Goal: Task Accomplishment & Management: Manage account settings

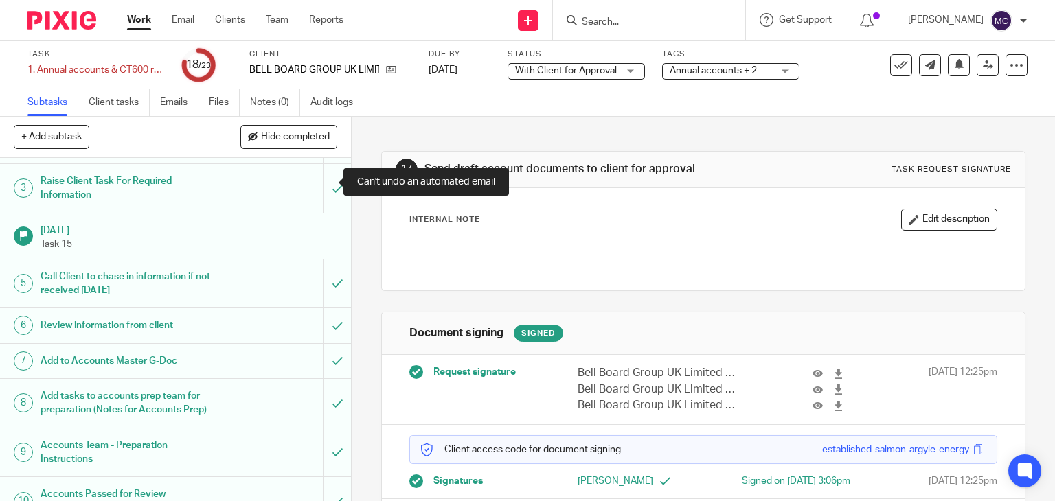
scroll to position [137, 0]
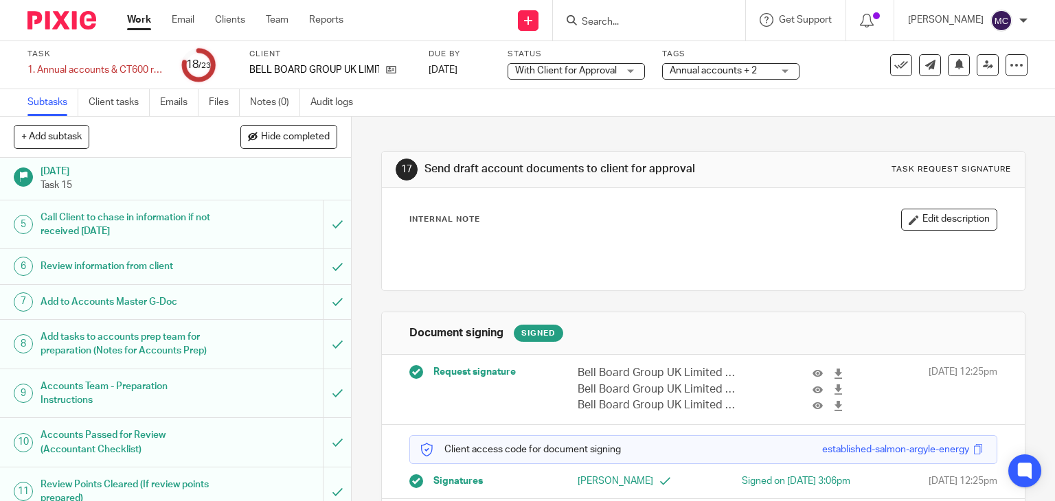
click at [798, 372] on div at bounding box center [824, 373] width 52 height 16
click at [813, 372] on icon at bounding box center [818, 374] width 10 height 10
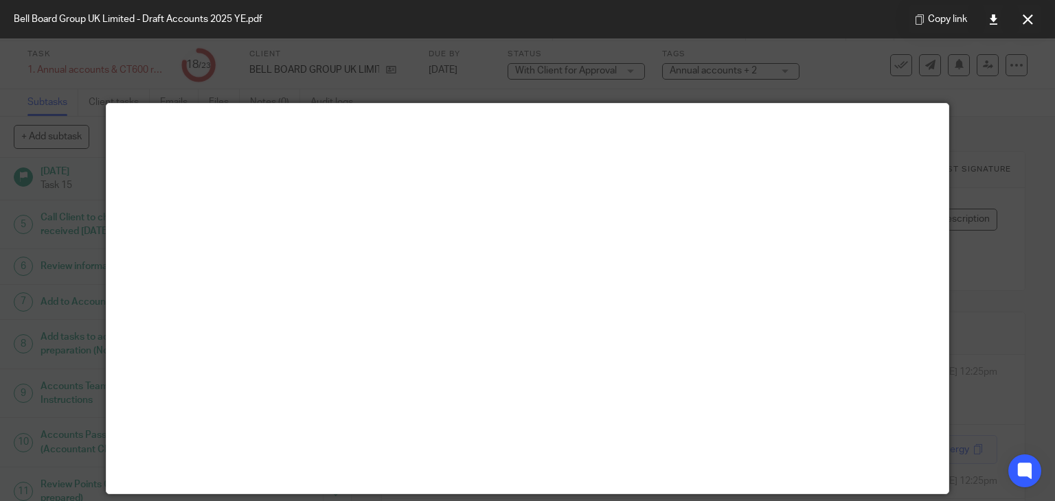
drag, startPoint x: 1033, startPoint y: 26, endPoint x: 730, endPoint y: 127, distance: 318.7
click at [1033, 26] on button at bounding box center [1027, 18] width 27 height 27
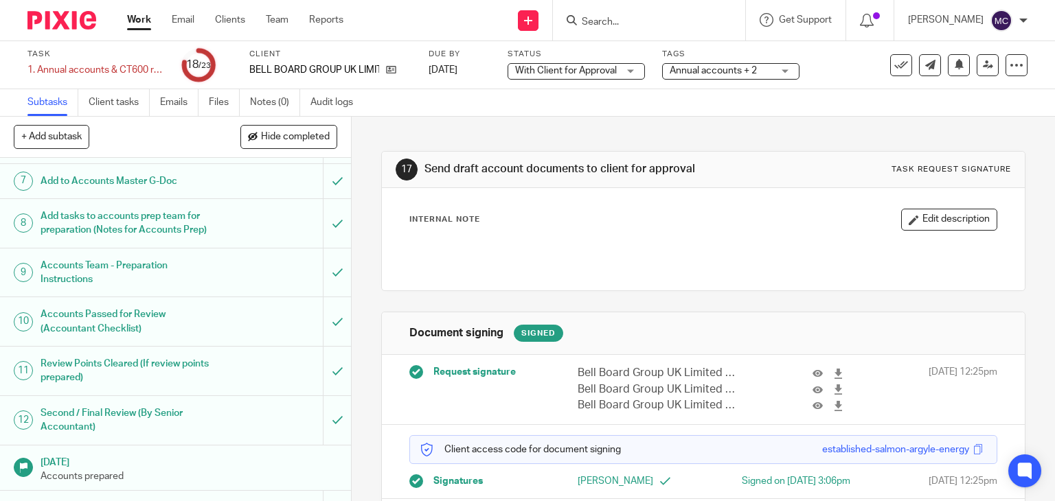
scroll to position [550, 0]
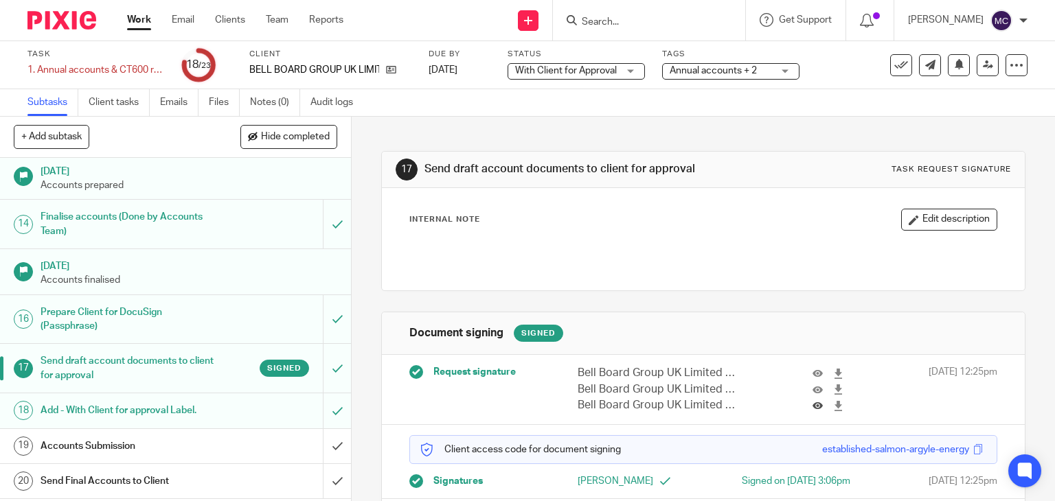
click at [813, 402] on icon at bounding box center [818, 406] width 10 height 10
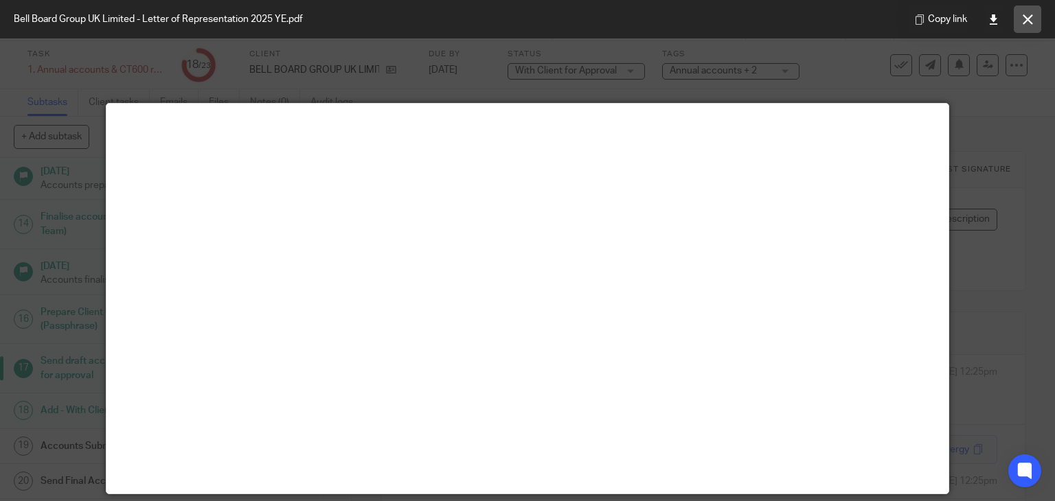
click at [1029, 19] on icon at bounding box center [1028, 19] width 10 height 10
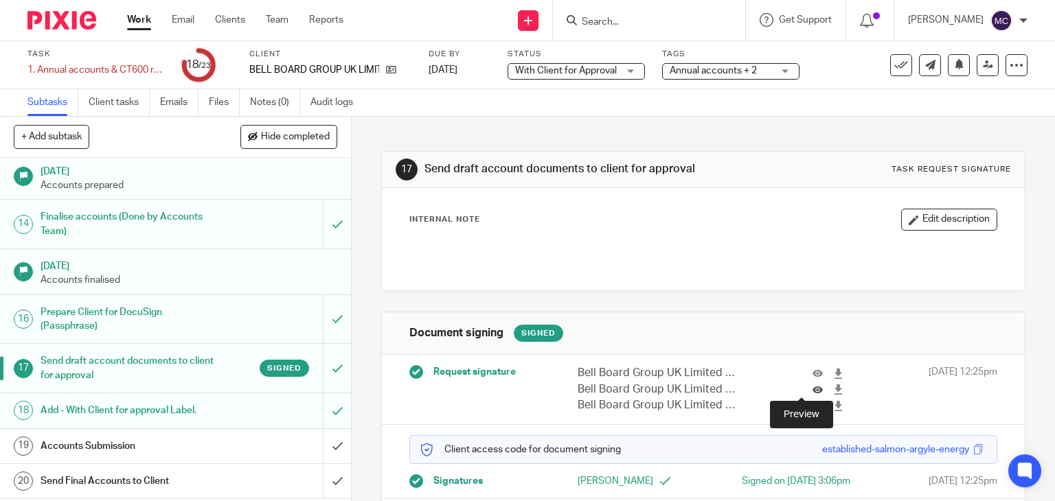
click at [813, 391] on icon at bounding box center [818, 390] width 10 height 10
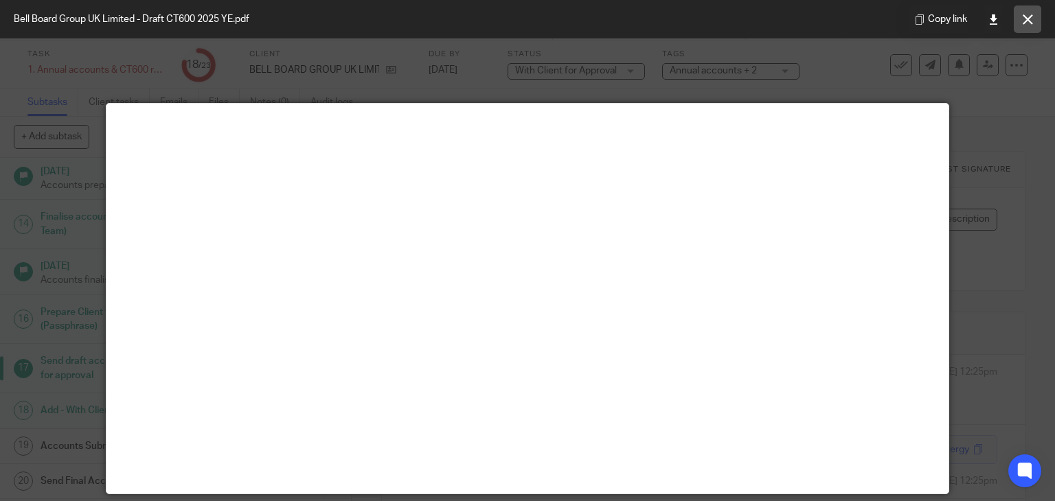
click at [1029, 16] on icon at bounding box center [1028, 19] width 10 height 10
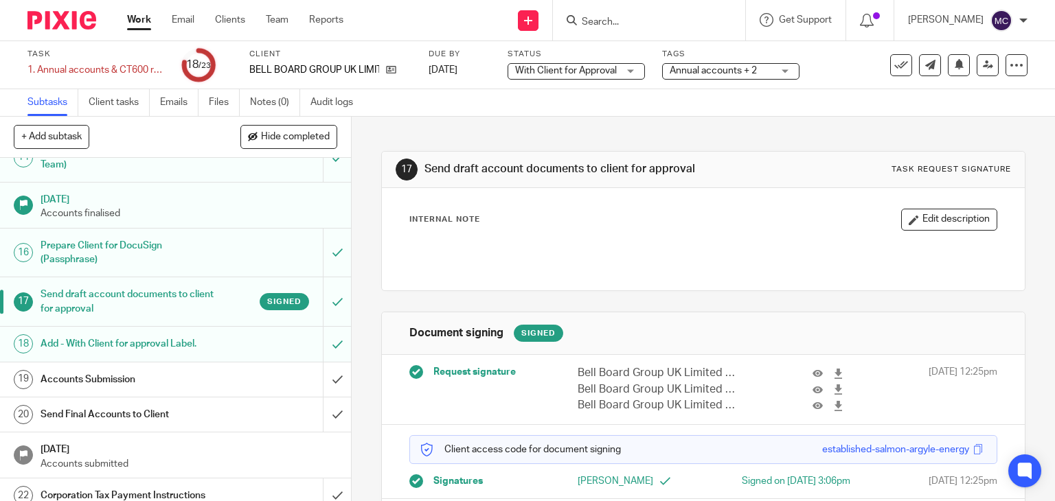
scroll to position [689, 0]
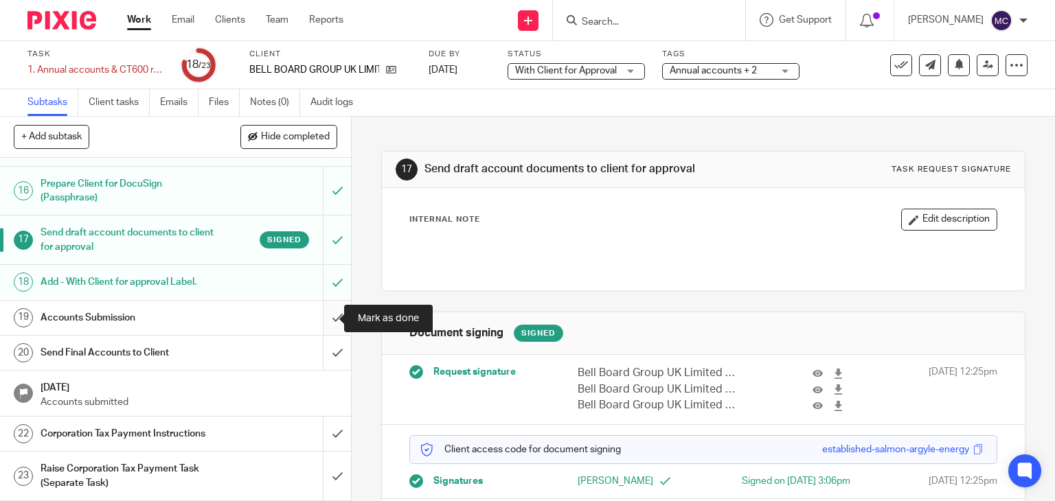
click at [327, 319] on input "submit" at bounding box center [175, 318] width 351 height 34
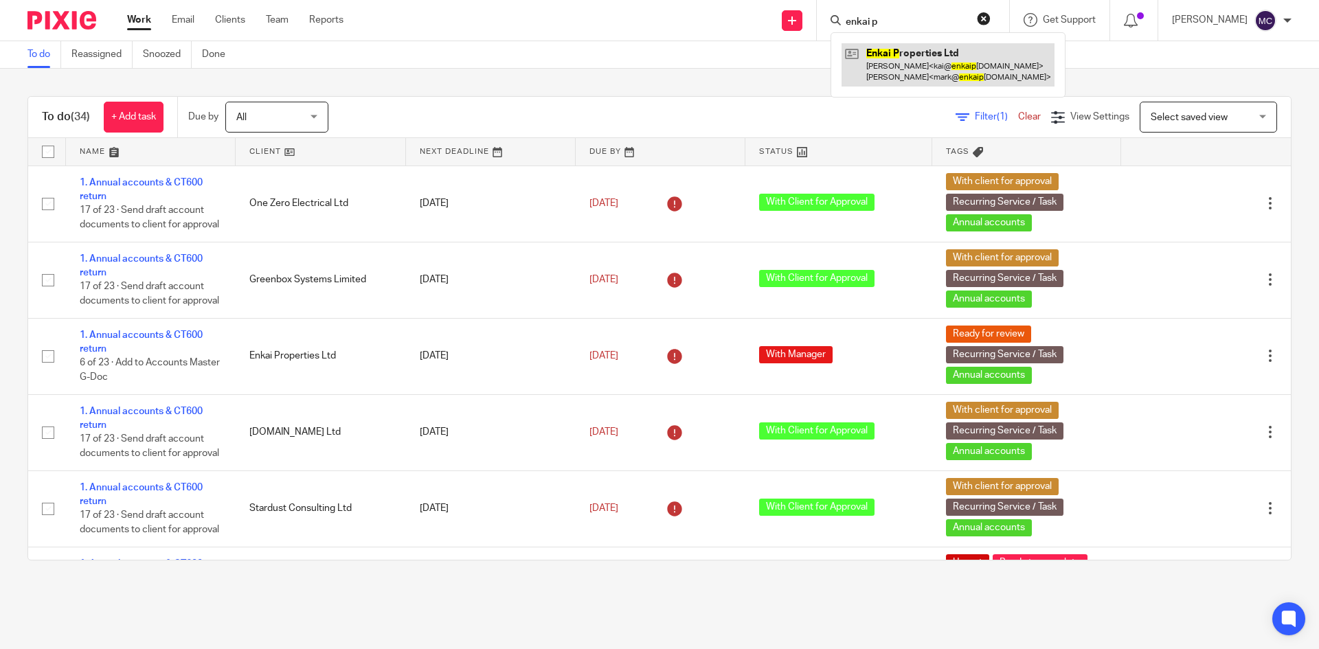
type input "enkai p"
click at [909, 67] on link at bounding box center [948, 64] width 213 height 43
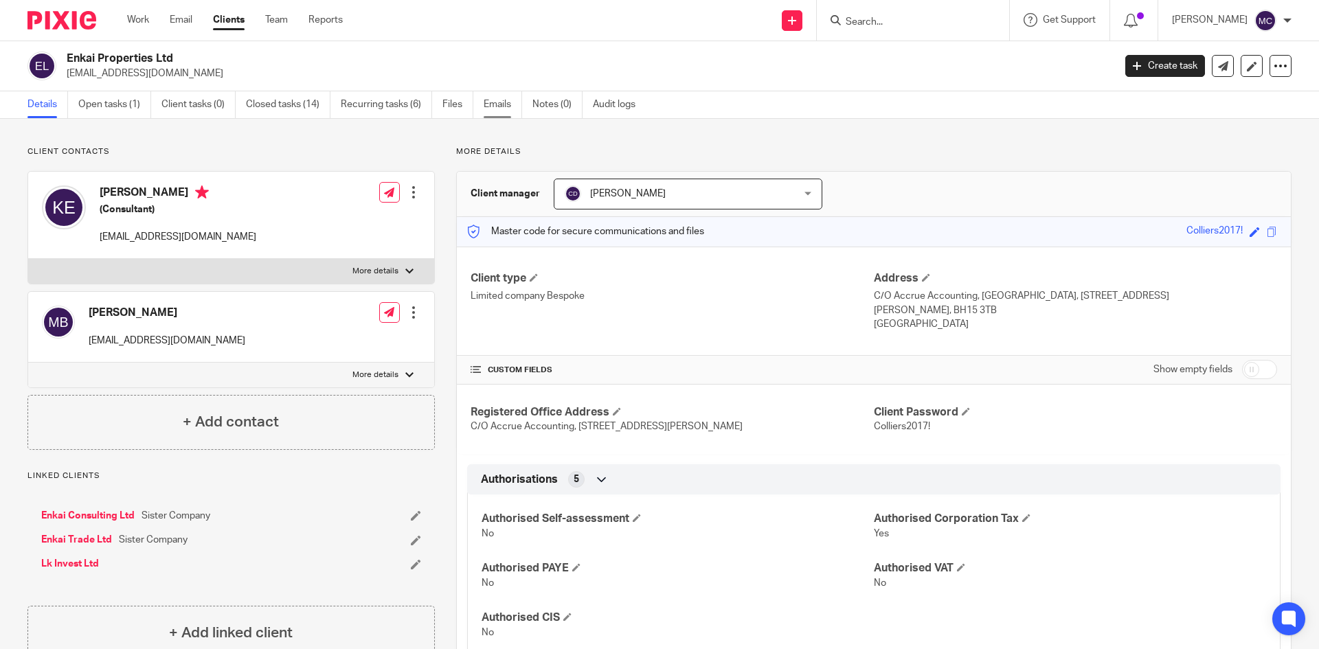
click at [495, 104] on link "Emails" at bounding box center [503, 104] width 38 height 27
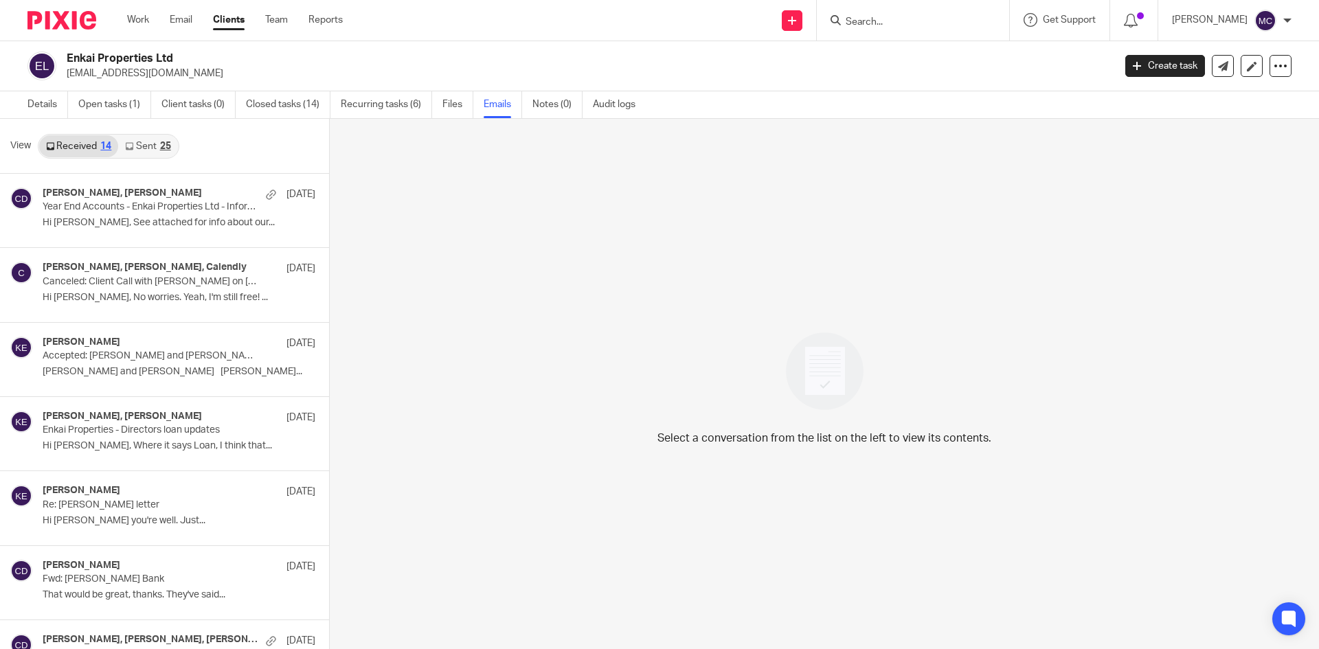
click at [134, 145] on link "Sent 25" at bounding box center [147, 146] width 59 height 22
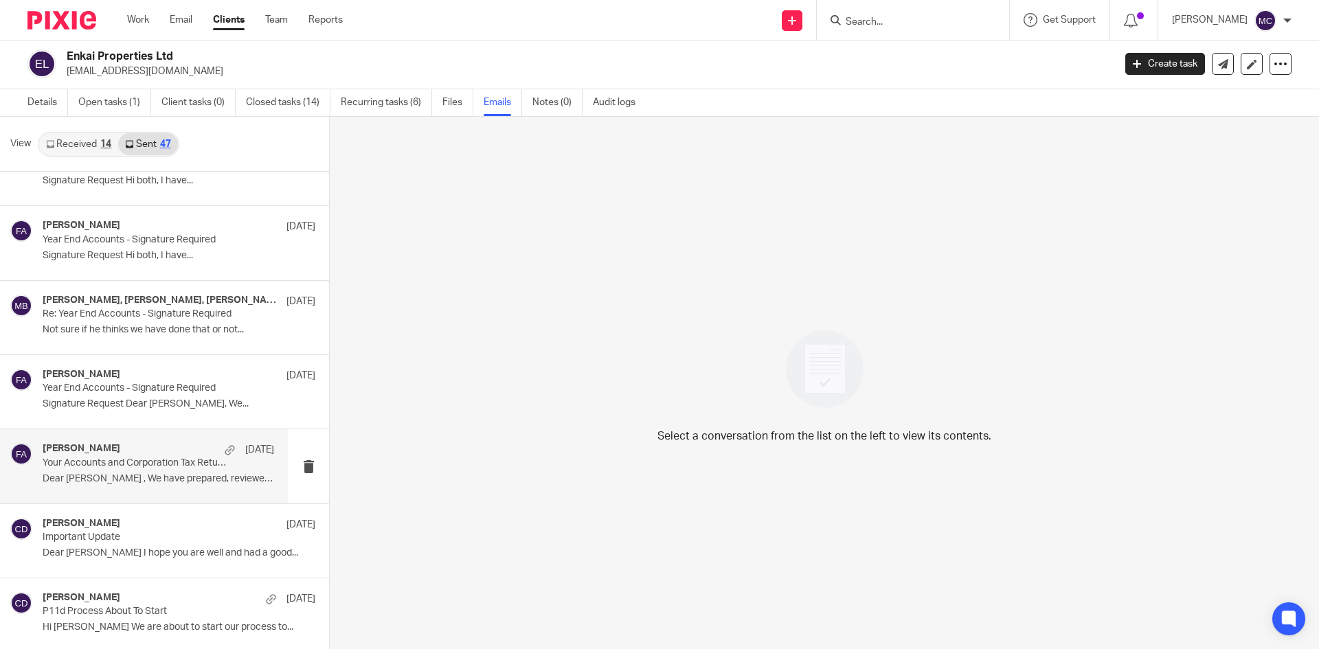
scroll to position [1478, 0]
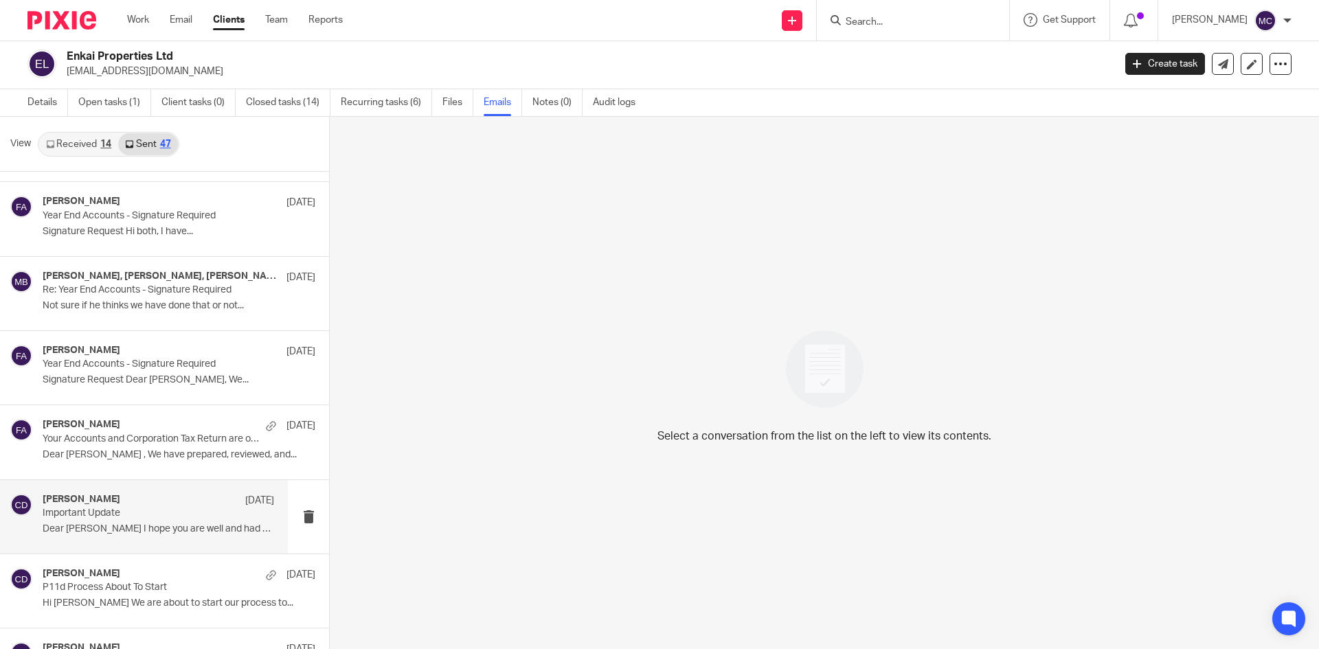
click at [124, 520] on div "Chris Deakin 7 May 2024 Important Update Dear Kai I hope you are well and had a…" at bounding box center [159, 517] width 232 height 46
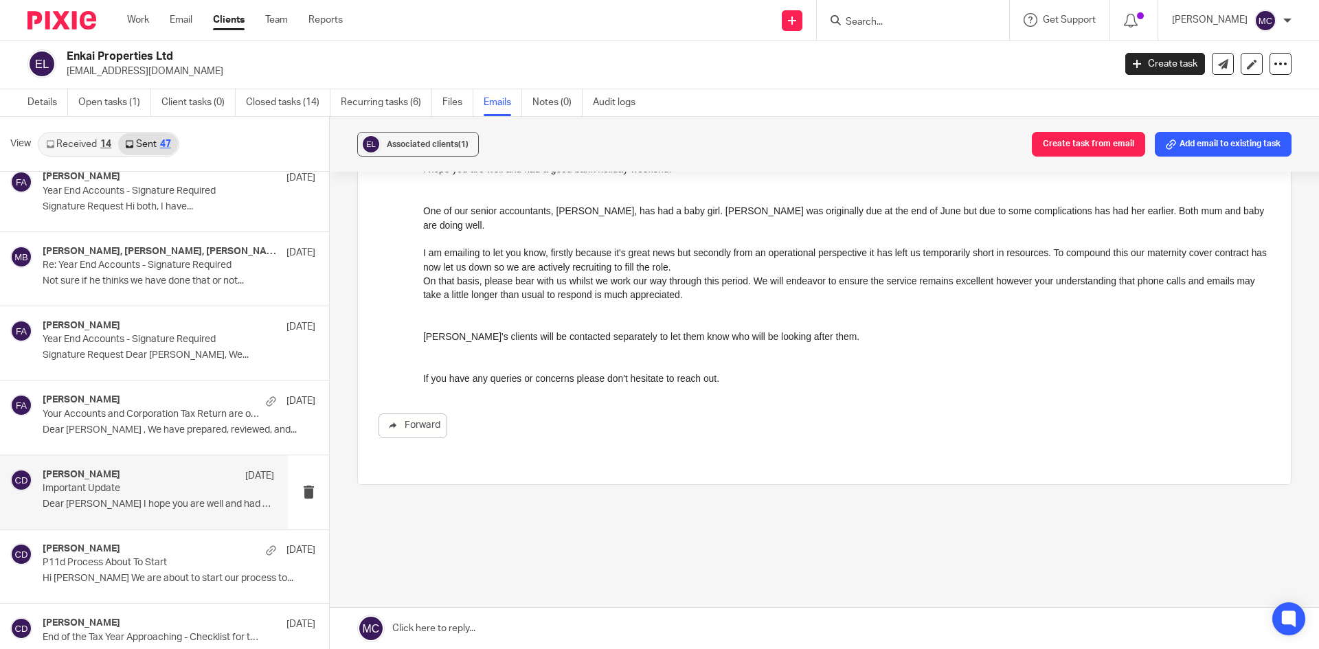
scroll to position [1547, 0]
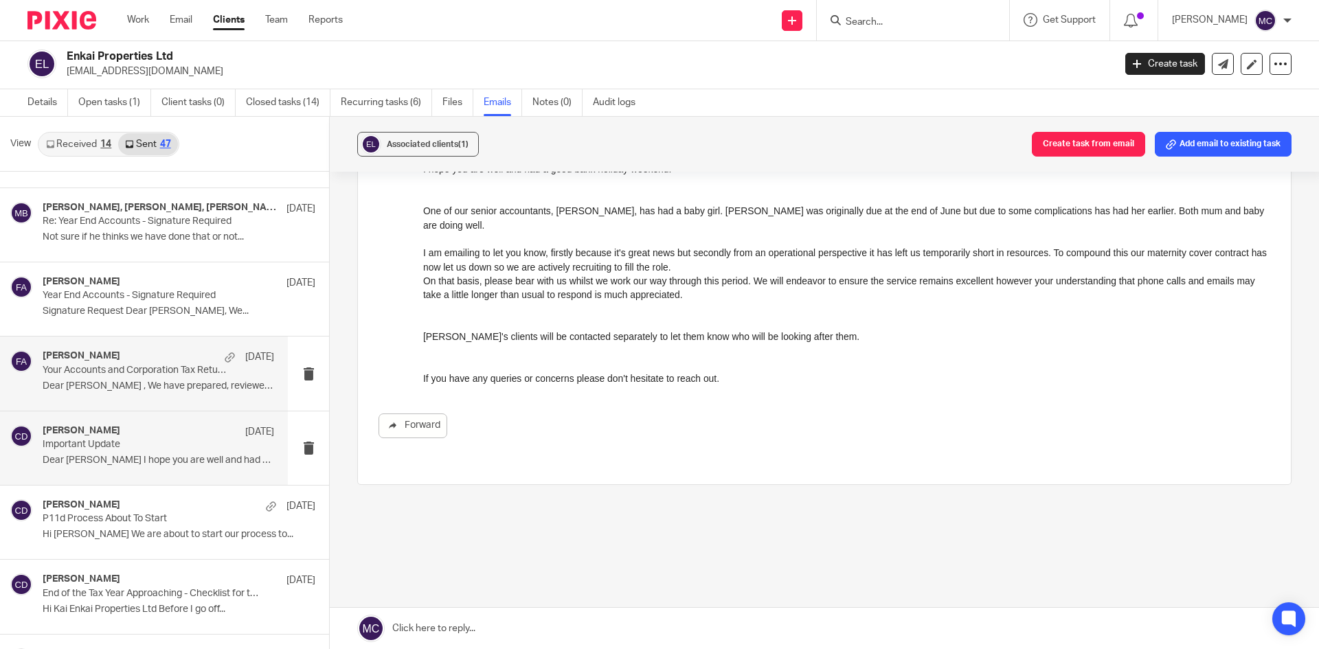
click at [115, 382] on p "Dear Kai , We have prepared, reviewed, and..." at bounding box center [159, 387] width 232 height 12
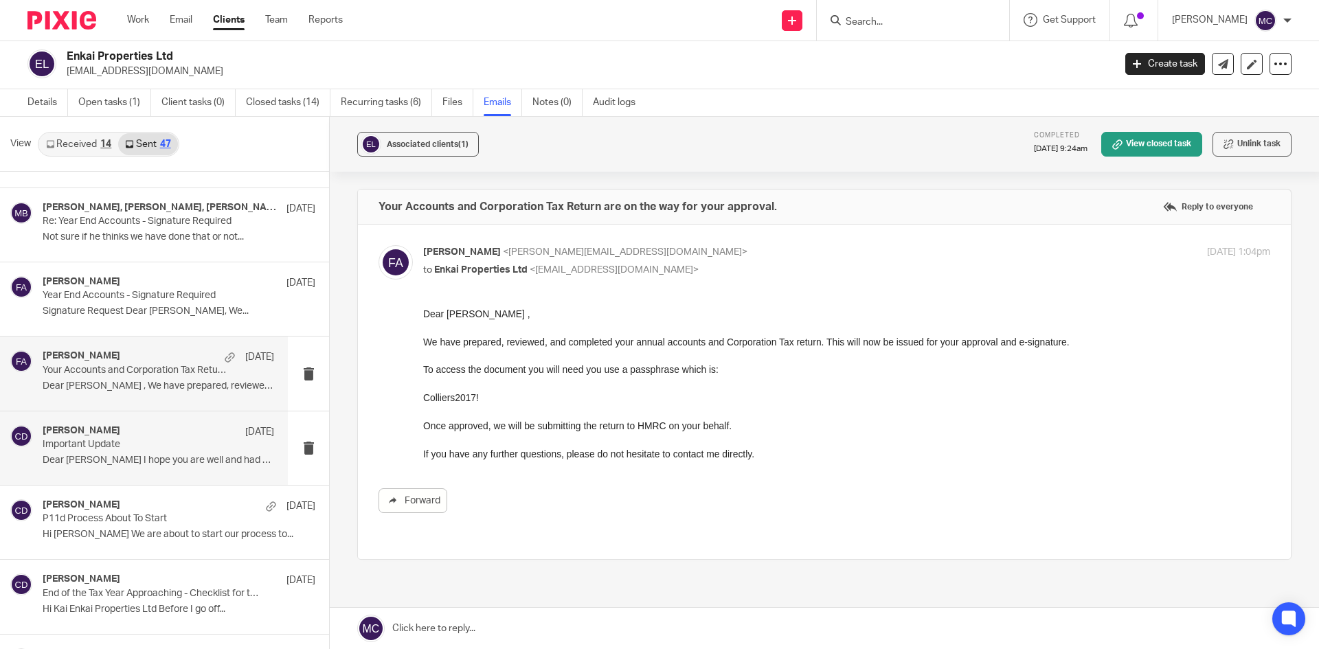
click at [117, 464] on p "Dear Kai I hope you are well and had a good..." at bounding box center [159, 461] width 232 height 12
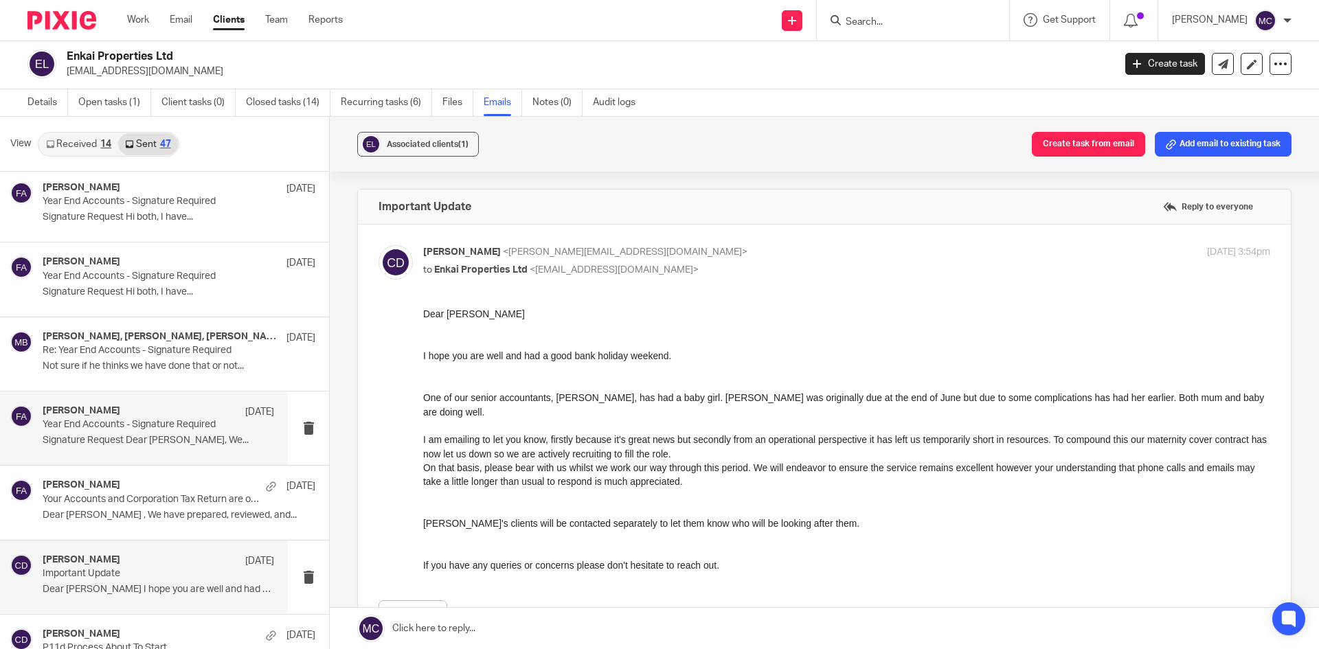
scroll to position [1410, 0]
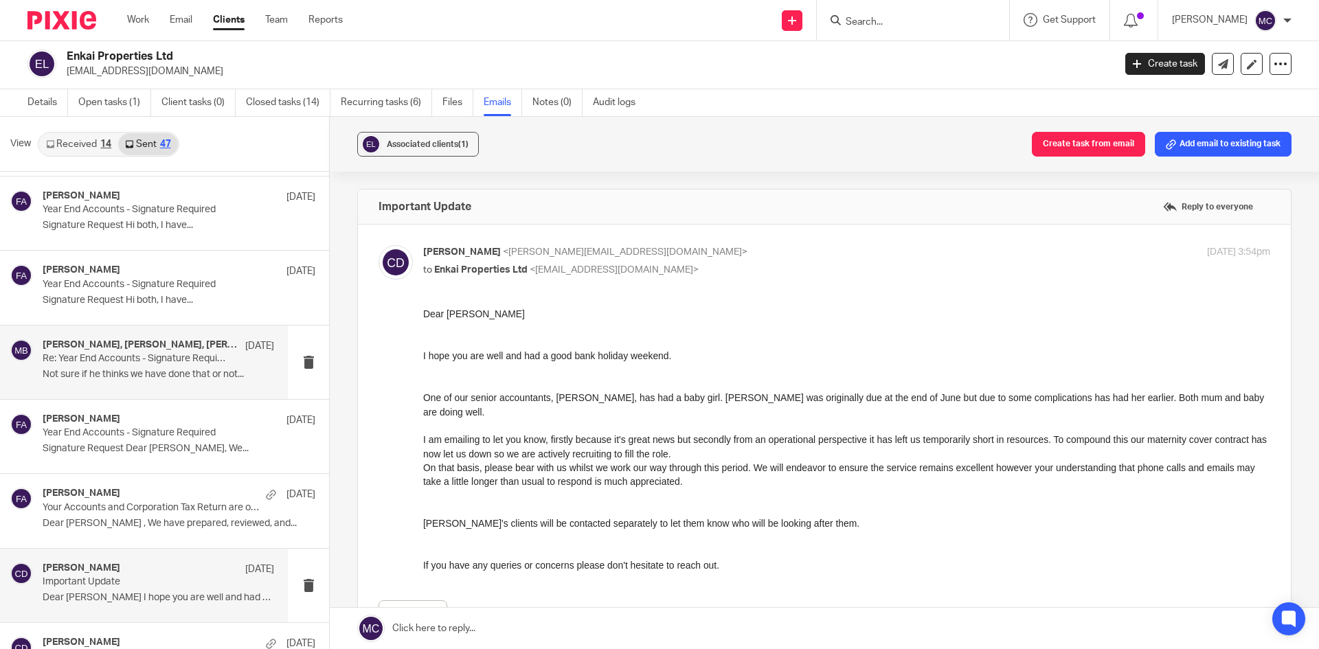
click at [139, 377] on p "Not sure if he thinks we have done that or not..." at bounding box center [159, 375] width 232 height 12
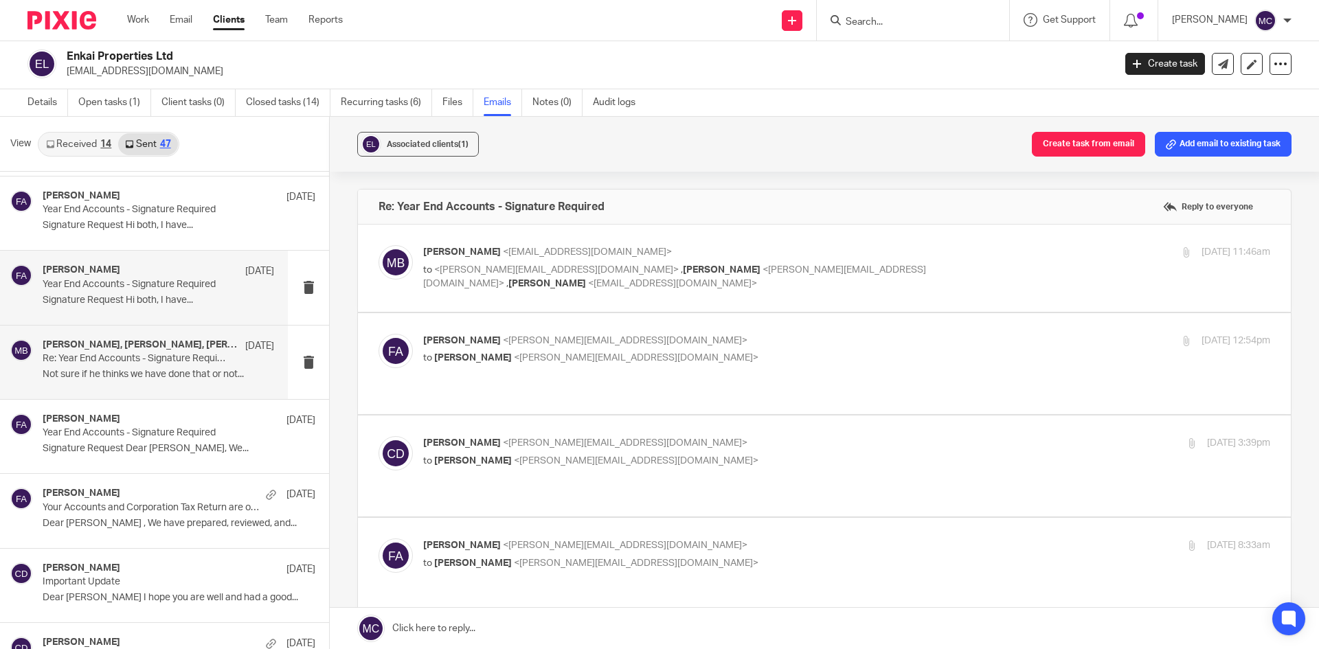
click at [137, 292] on div "Finn Austin 14 Oct Year End Accounts - Signature Required Signature Request Hi …" at bounding box center [159, 287] width 232 height 46
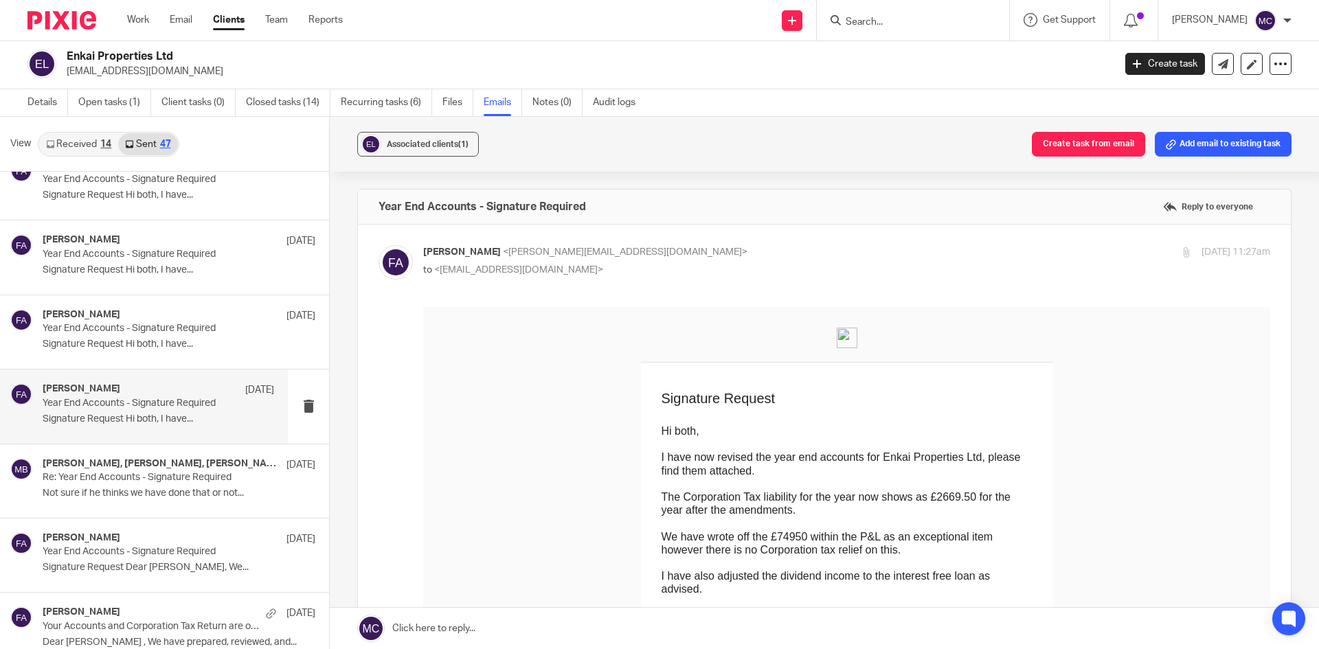
scroll to position [1272, 0]
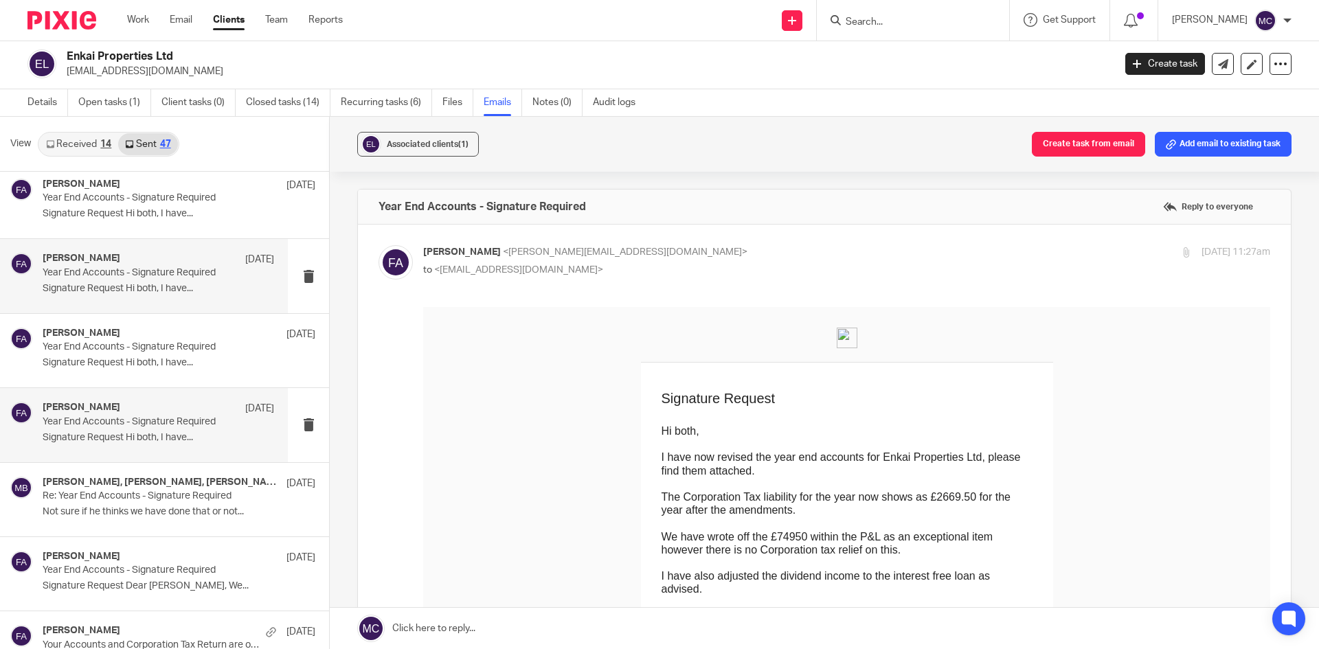
click at [137, 293] on p "Signature Request Hi both, I have..." at bounding box center [159, 289] width 232 height 12
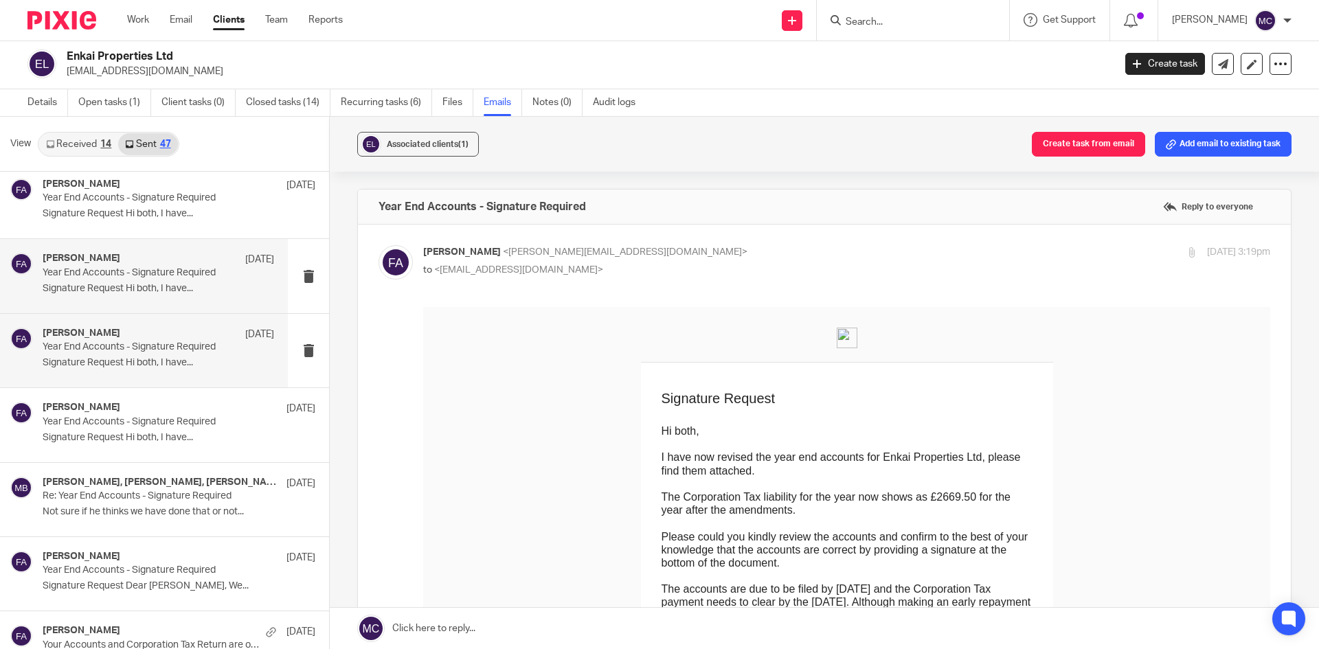
click at [127, 340] on div "Finn Austin 14 Oct" at bounding box center [159, 335] width 232 height 14
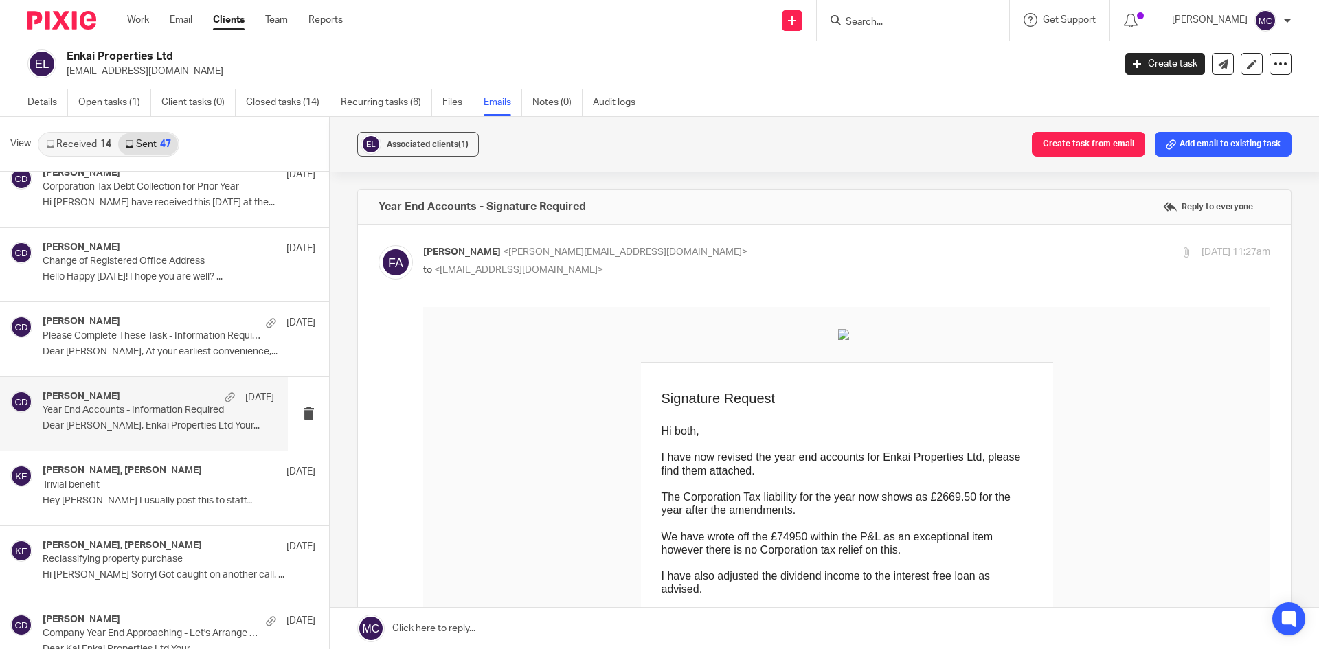
scroll to position [2097, 0]
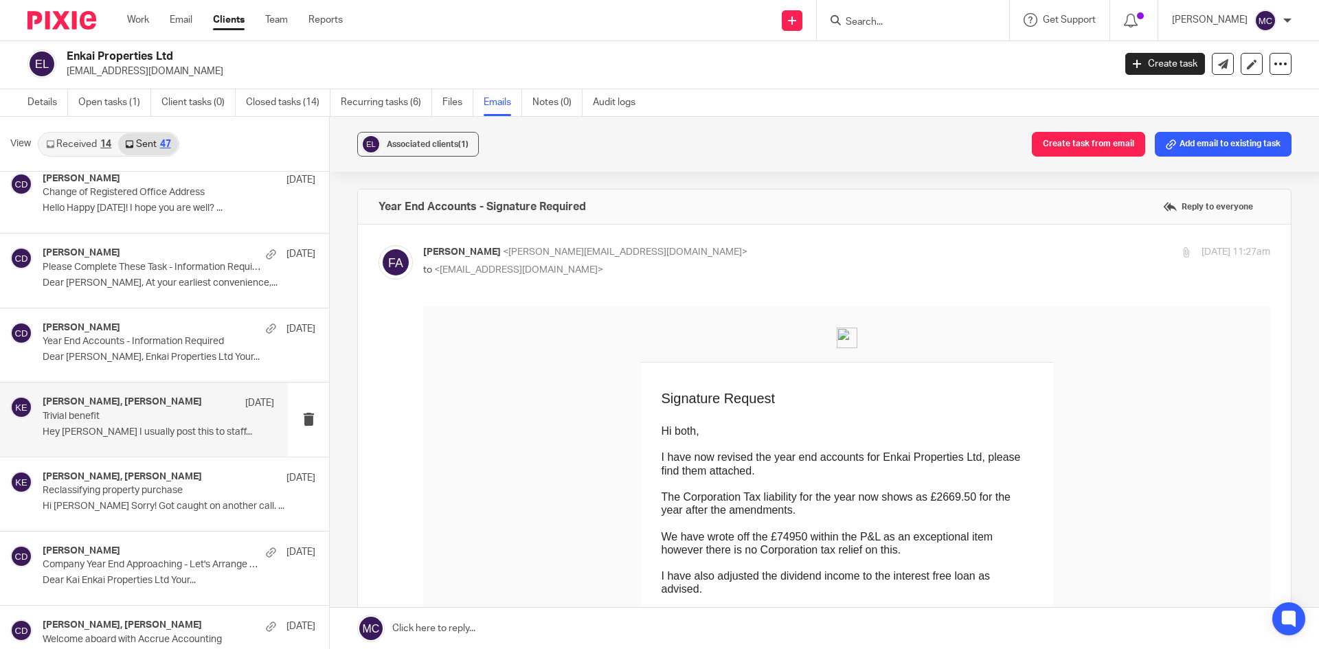
click at [130, 414] on p "Trivial benefit" at bounding box center [135, 417] width 185 height 12
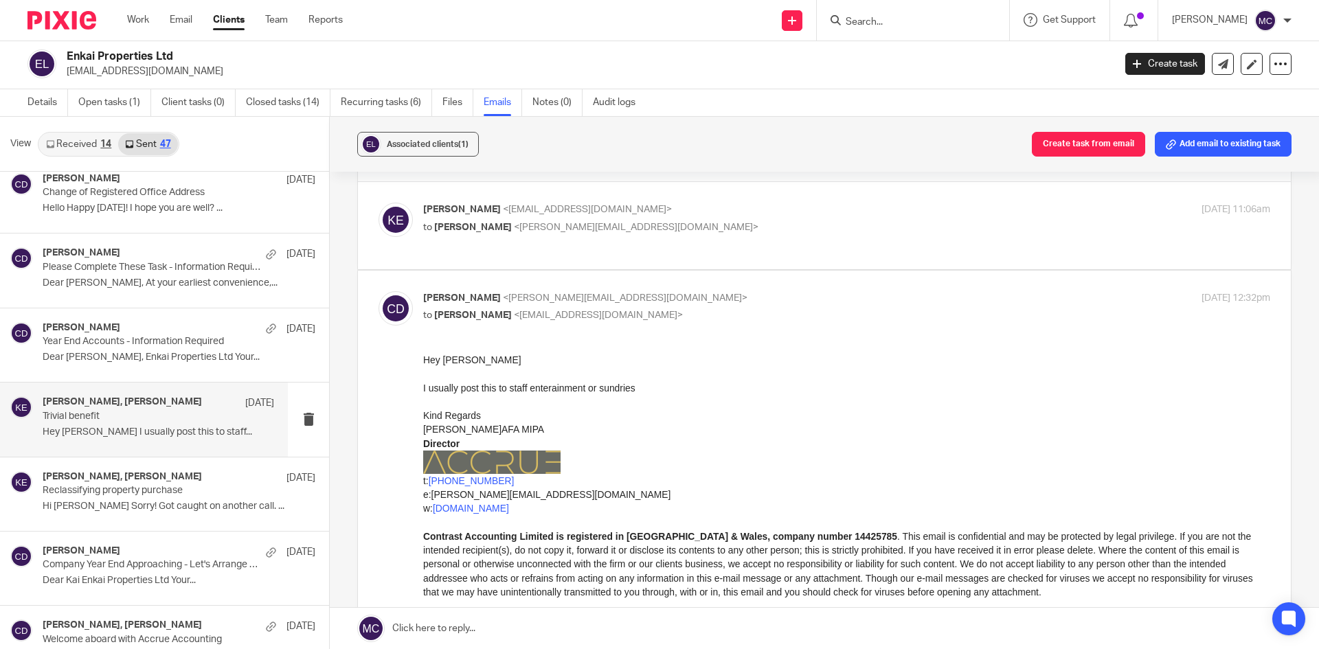
scroll to position [0, 0]
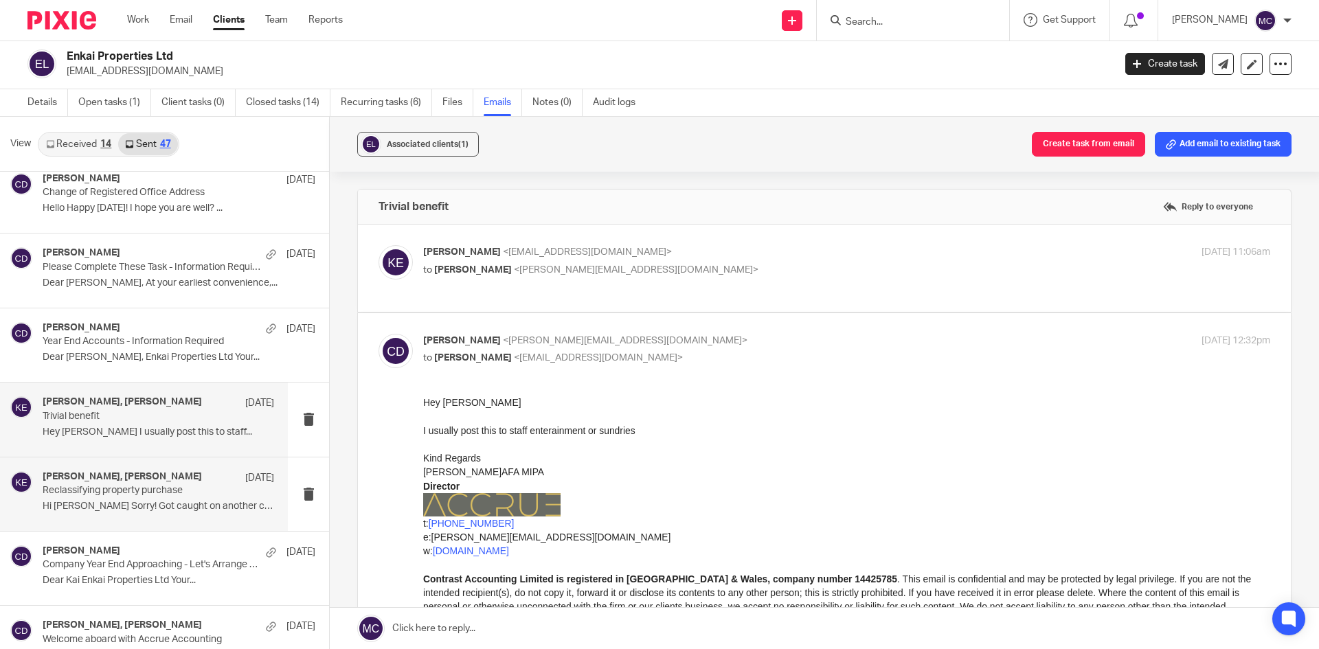
click at [134, 508] on p "Hi Kai Sorry! Got caught on another call. ..." at bounding box center [159, 507] width 232 height 12
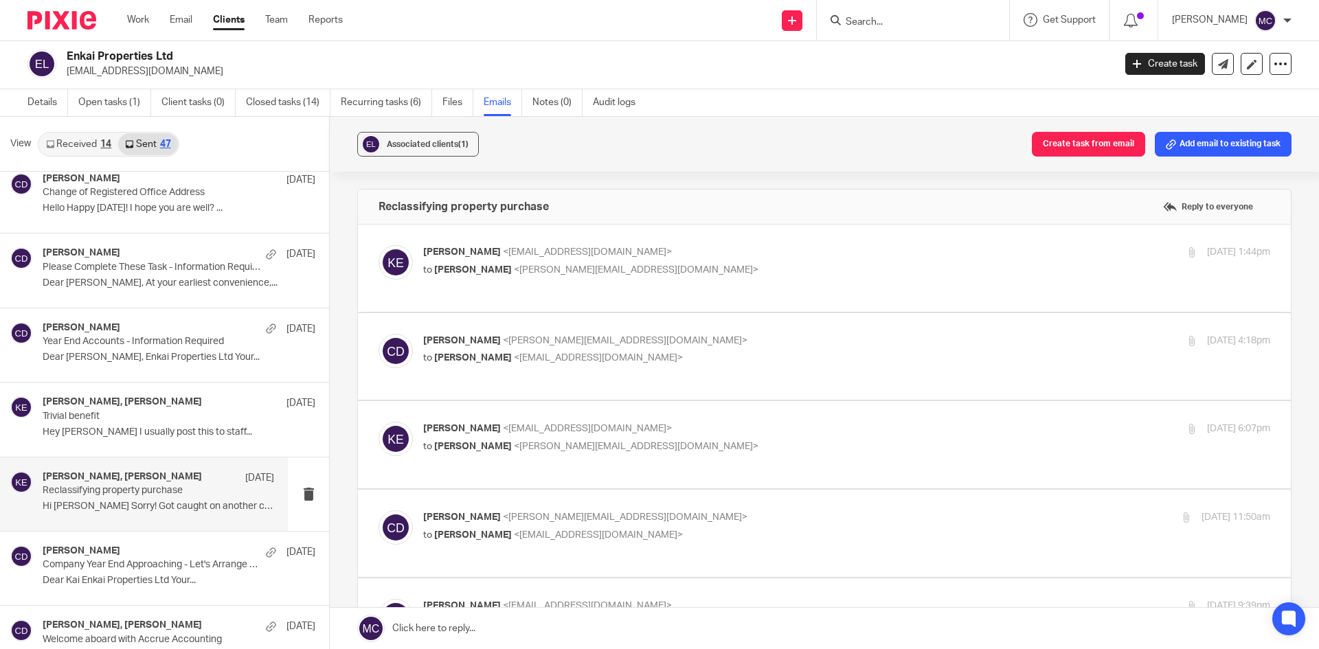
click at [642, 264] on p "to Chris Deakin <chris@accrueaccounting.co.uk>" at bounding box center [705, 270] width 565 height 14
checkbox input "true"
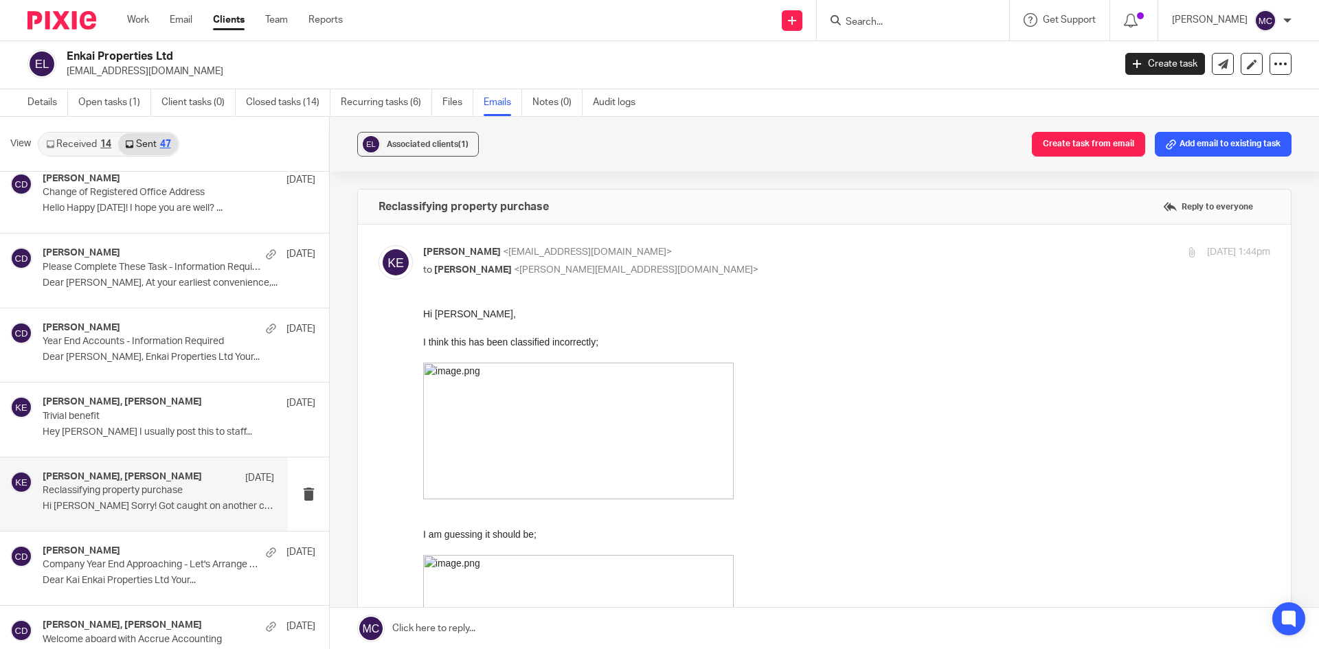
scroll to position [69, 0]
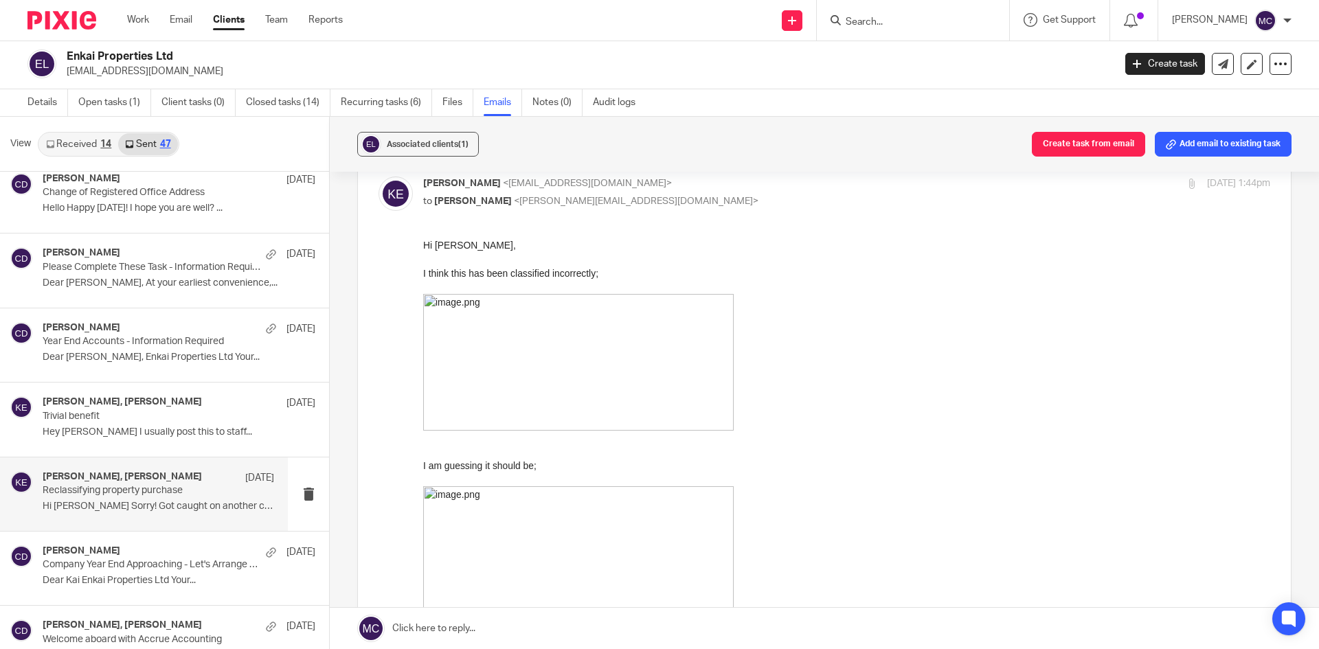
click at [616, 352] on img at bounding box center [578, 362] width 311 height 137
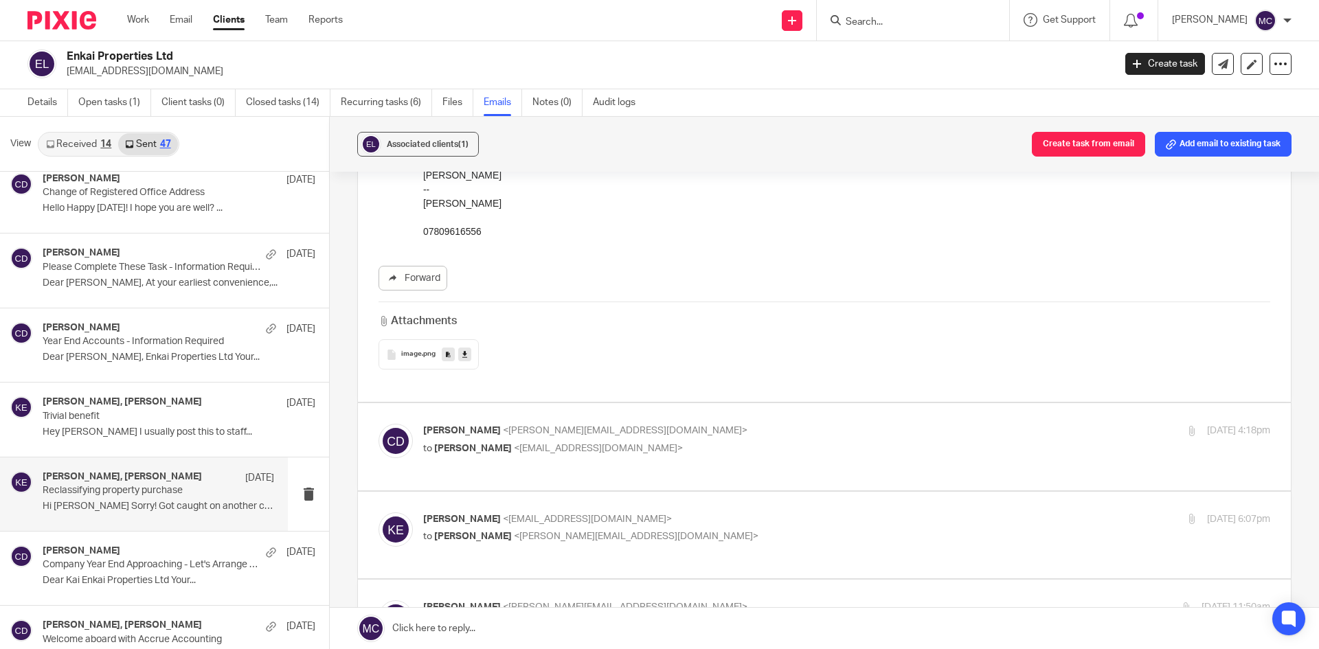
scroll to position [0, 0]
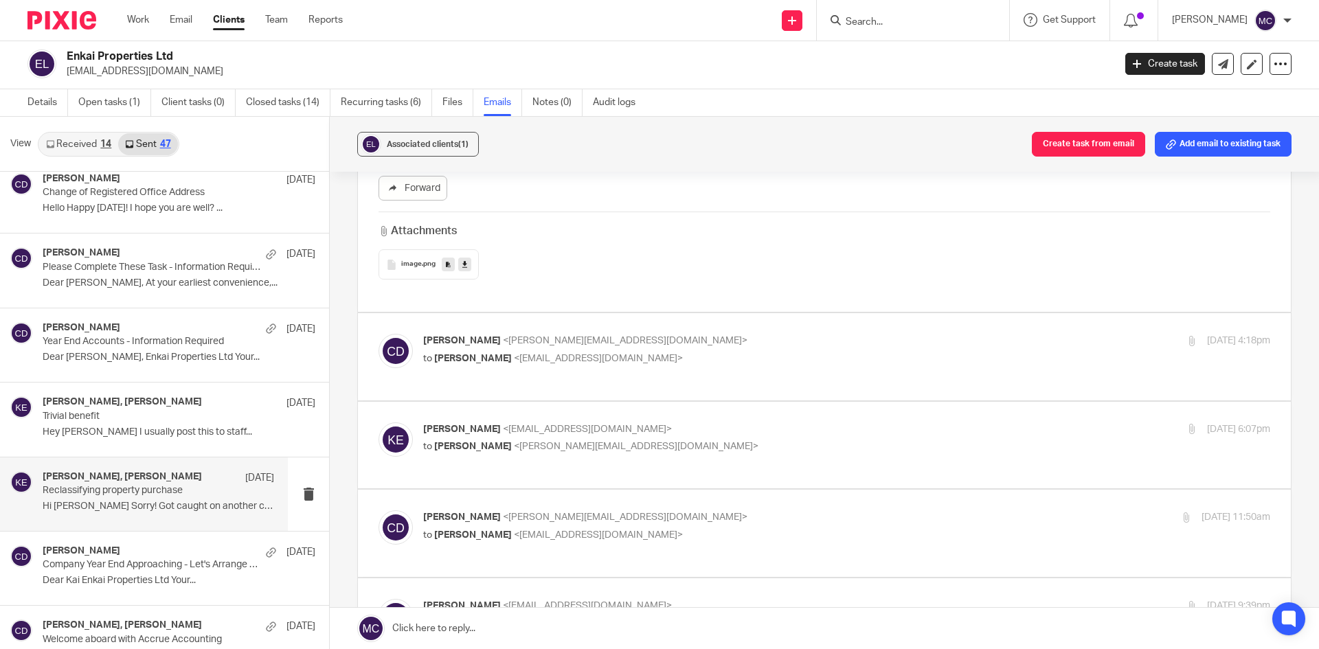
click at [653, 347] on p "Chris Deakin <chris@accrueaccounting.co.uk>" at bounding box center [705, 341] width 565 height 14
checkbox input "true"
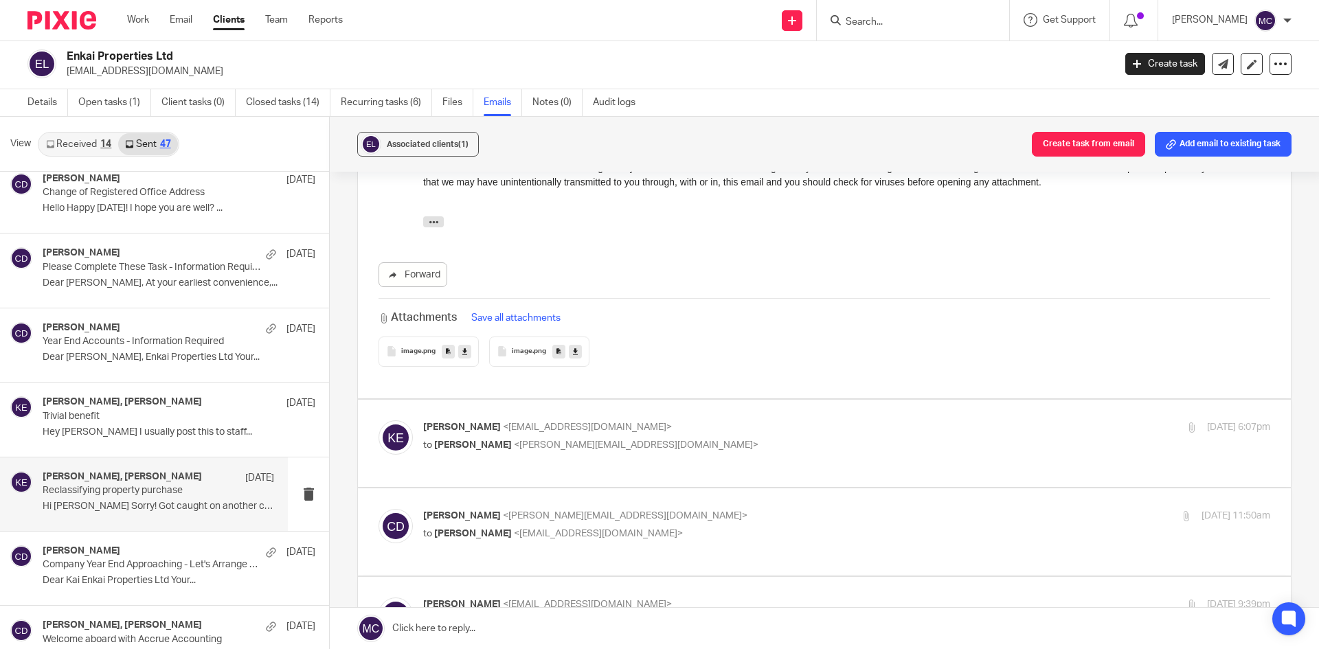
click at [648, 438] on p "to Chris Deakin <chris@accrueaccounting.co.uk>" at bounding box center [705, 445] width 565 height 14
checkbox input "true"
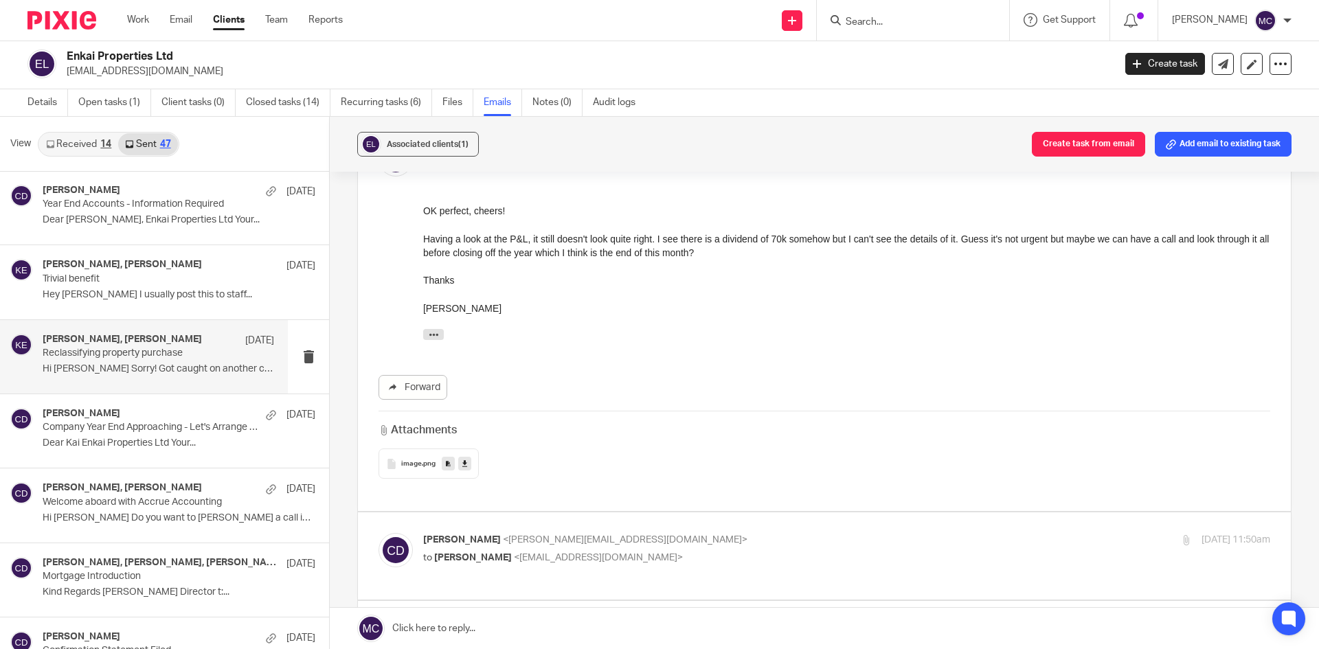
scroll to position [1511, 0]
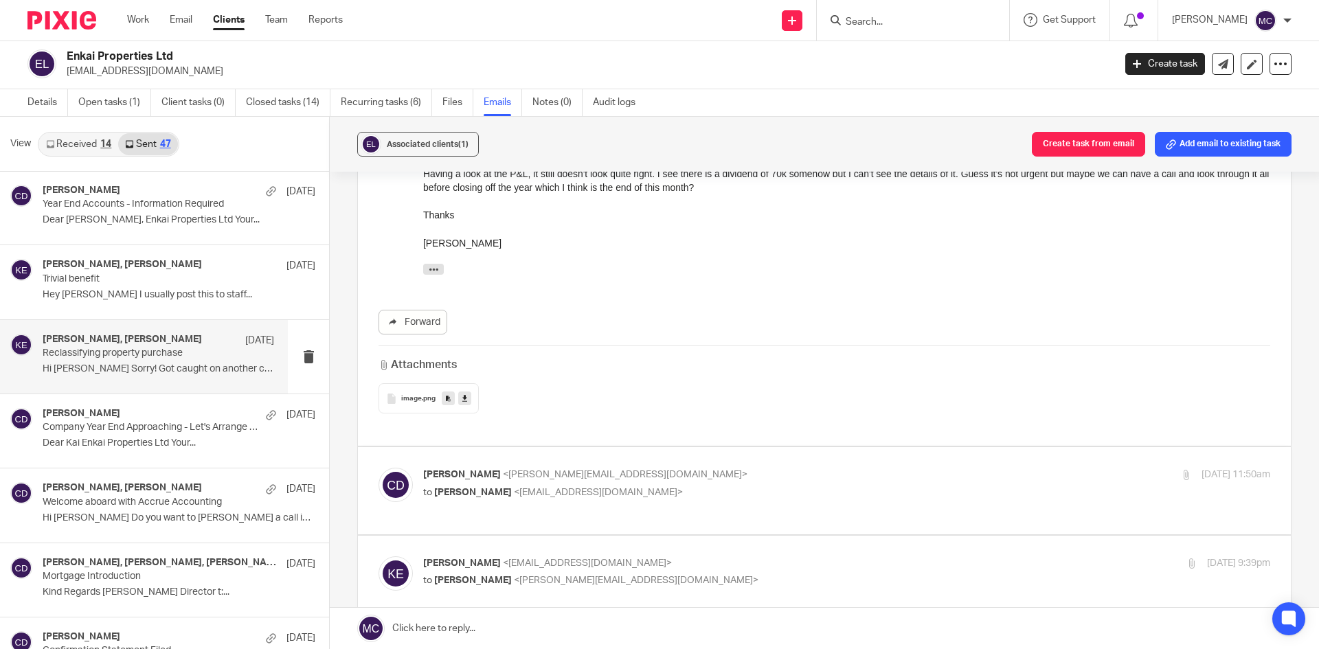
click at [602, 486] on p "to Kai Engel <kai@enkaiproperties.com>" at bounding box center [705, 493] width 565 height 14
checkbox input "true"
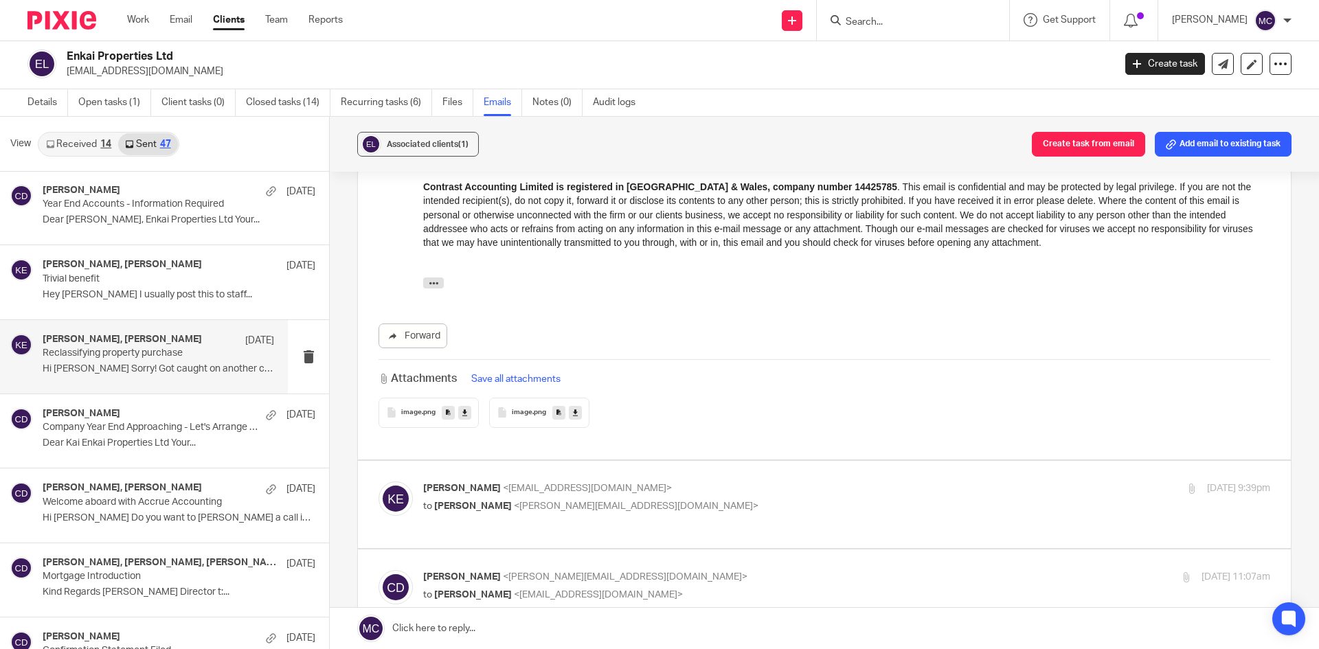
scroll to position [2130, 0]
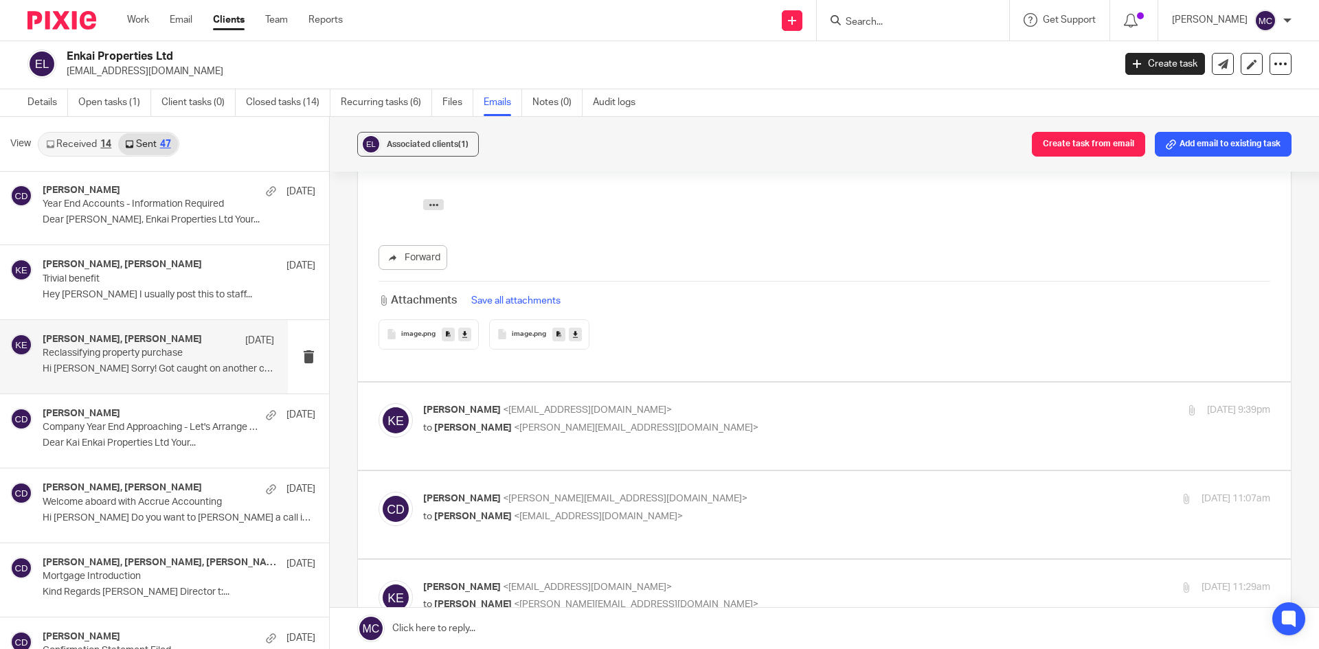
click at [644, 403] on p "Kai Engel <kai@enkaiproperties.com>" at bounding box center [705, 410] width 565 height 14
checkbox input "true"
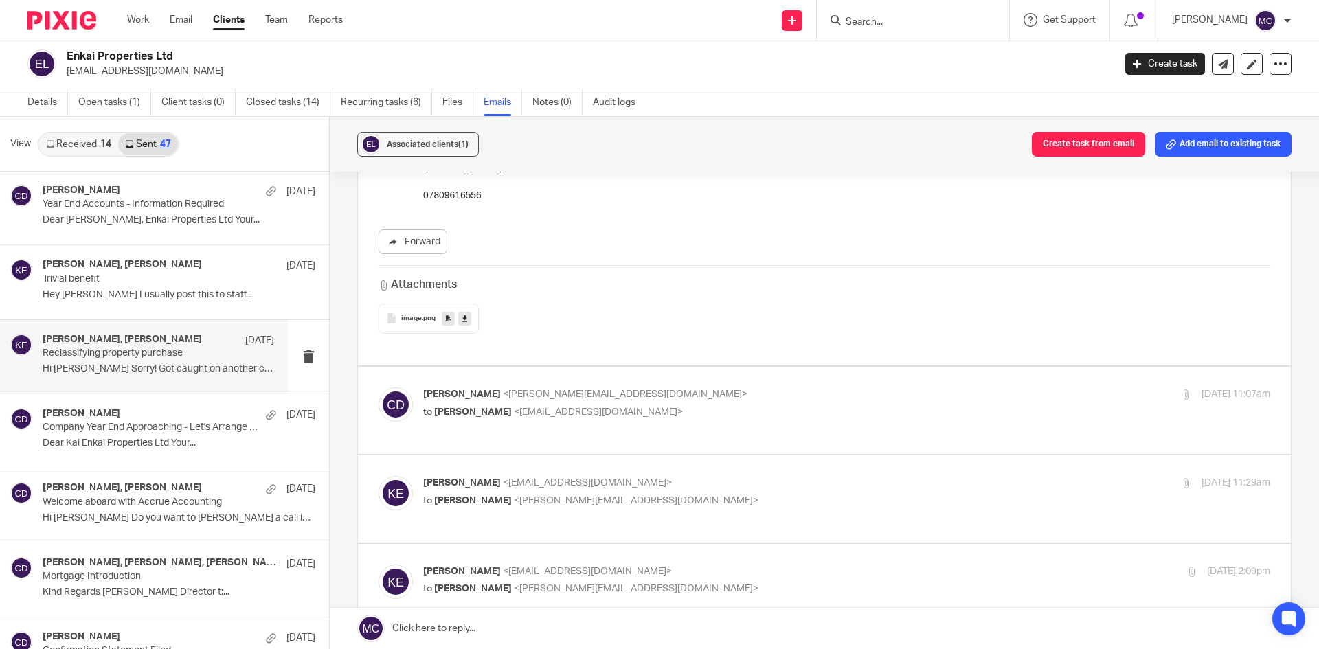
scroll to position [2679, 0]
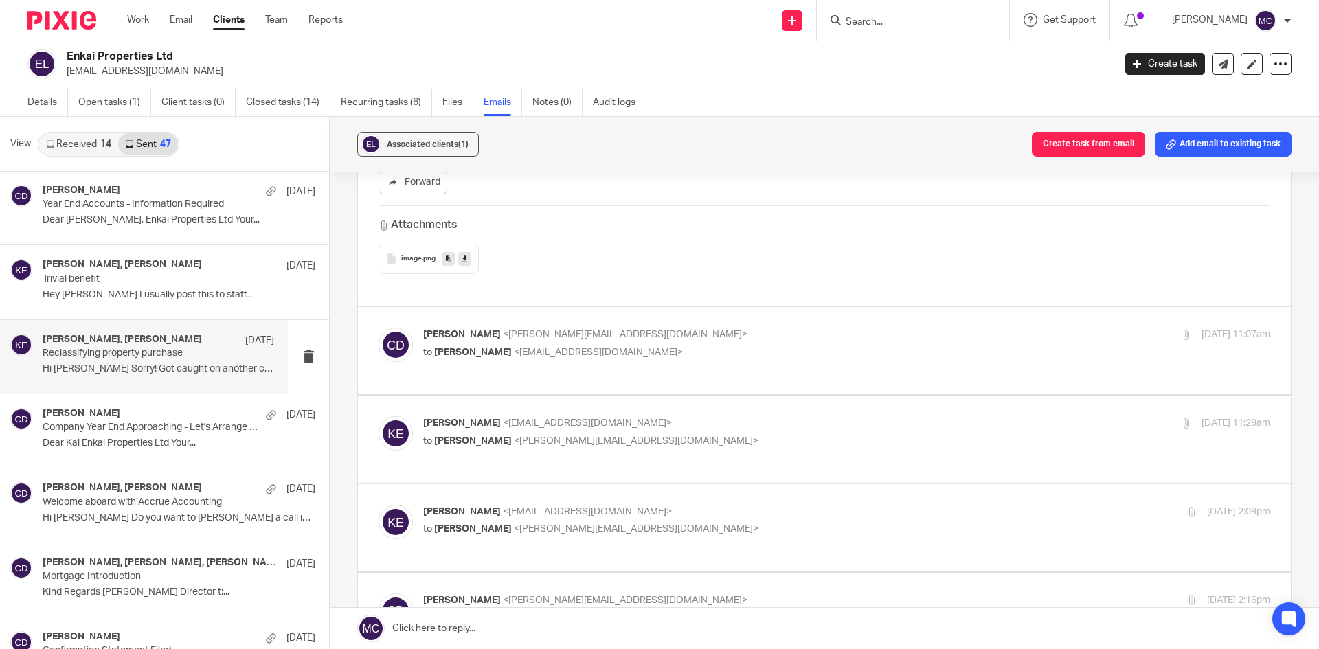
click at [646, 328] on p "Chris Deakin <chris@accrueaccounting.co.uk>" at bounding box center [705, 335] width 565 height 14
checkbox input "true"
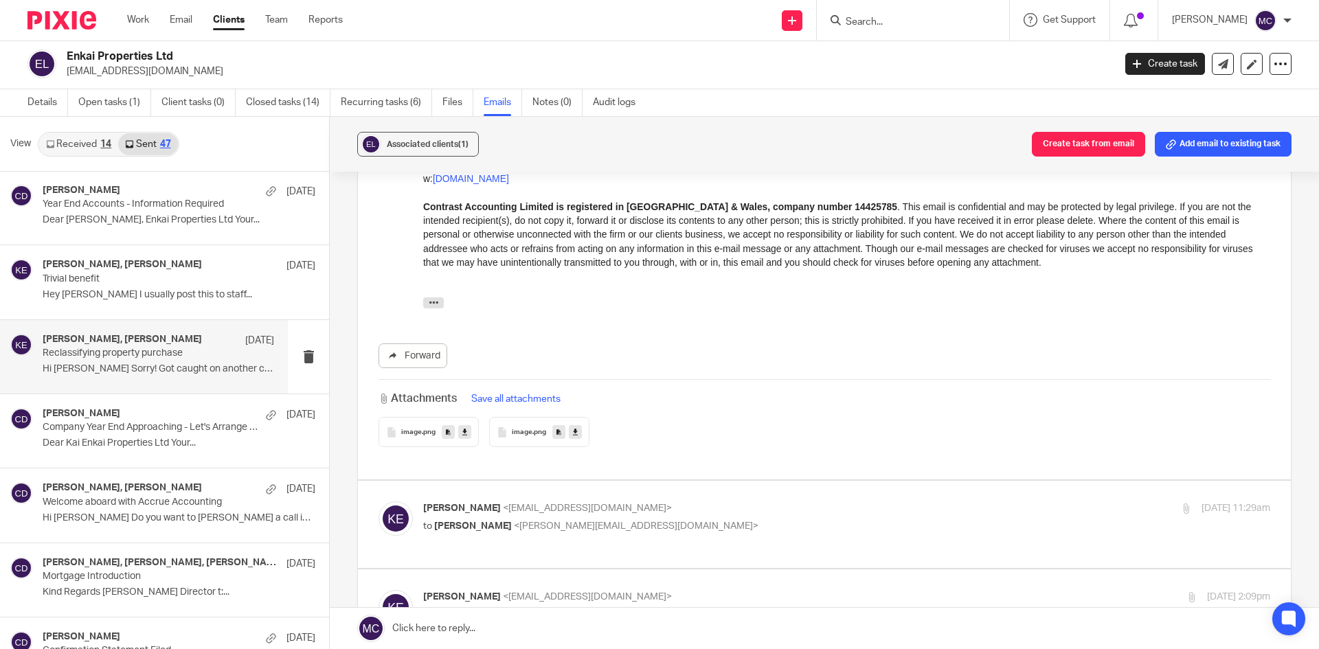
scroll to position [3160, 0]
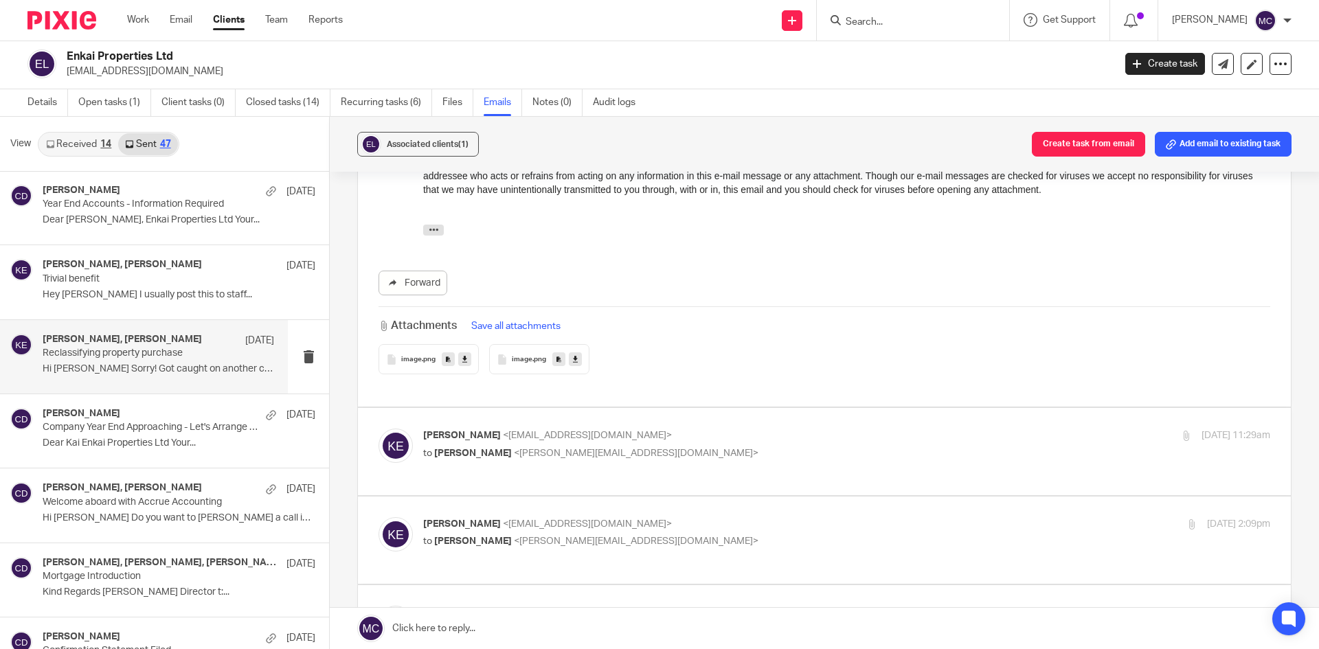
click at [657, 429] on p "Kai Engel <kai@enkaiproperties.com>" at bounding box center [705, 436] width 565 height 14
checkbox input "true"
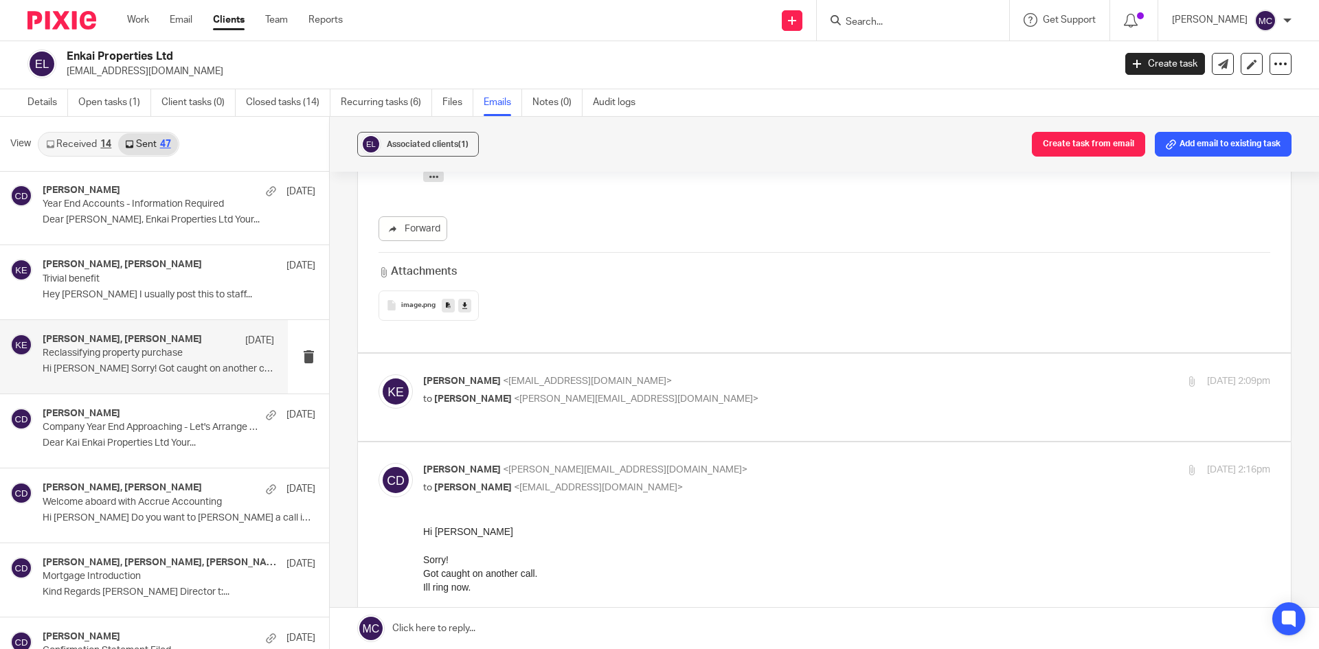
scroll to position [3572, 0]
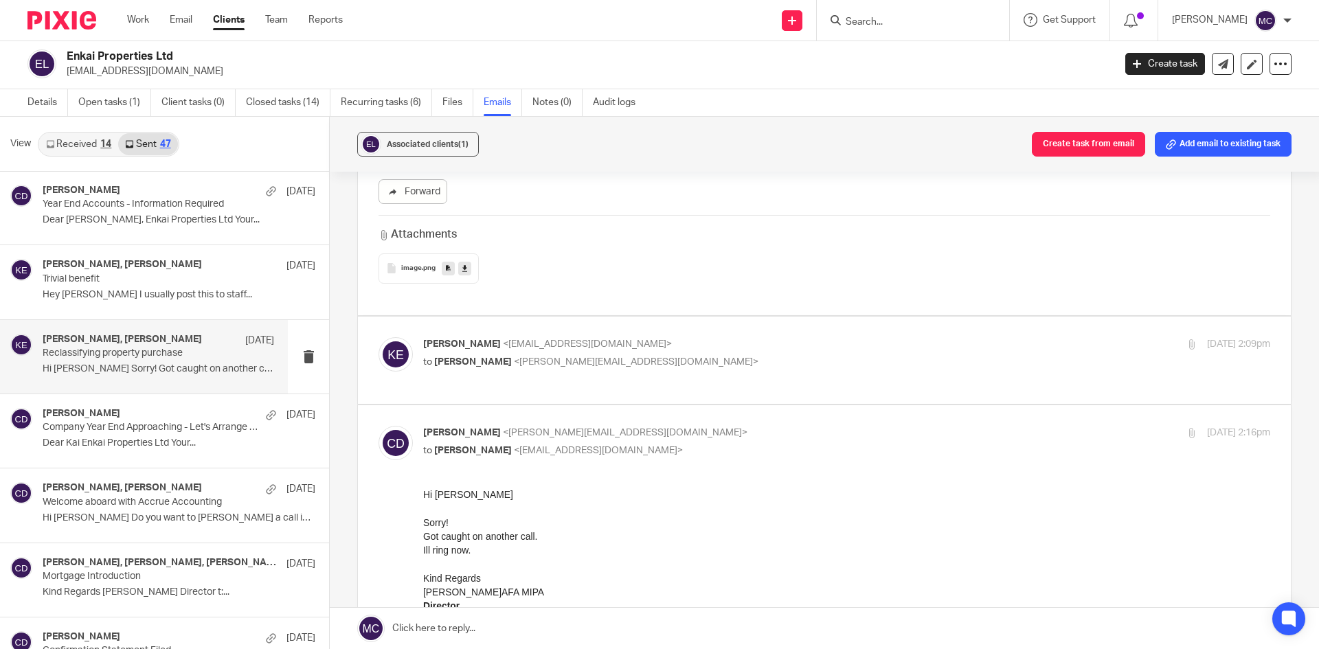
click at [672, 337] on p "Kai Engel <kai@enkaiproperties.com>" at bounding box center [705, 344] width 565 height 14
checkbox input "true"
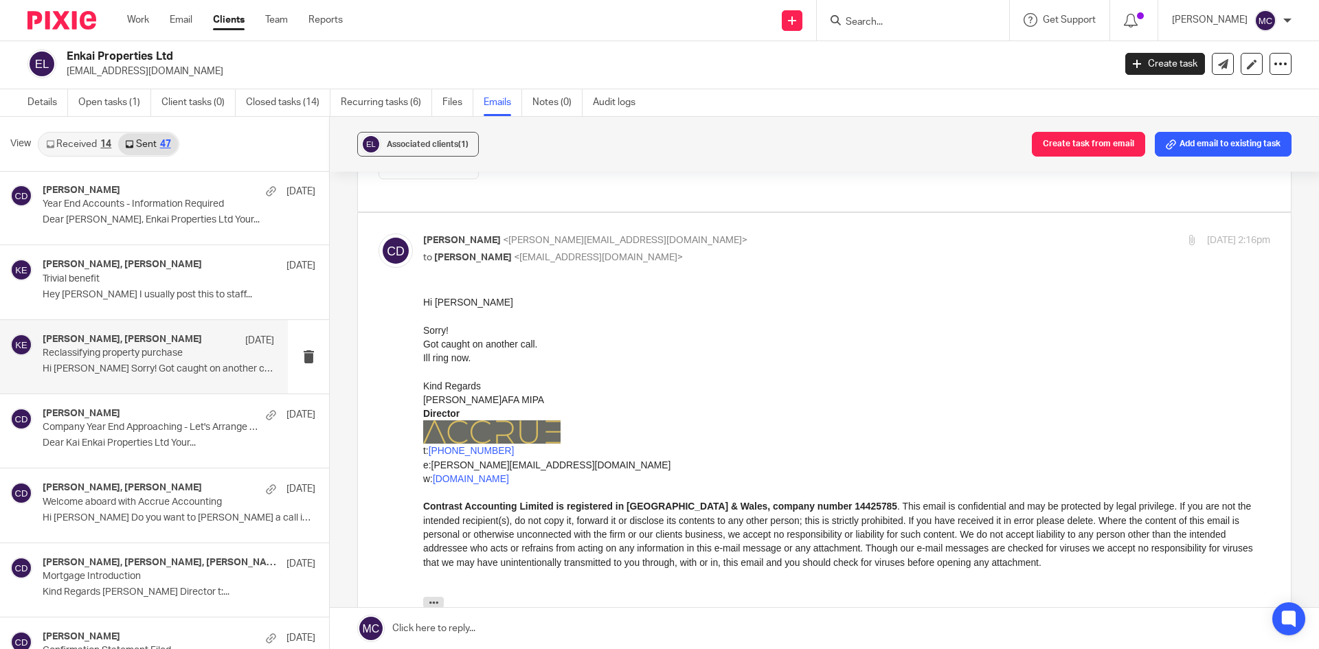
scroll to position [4282, 0]
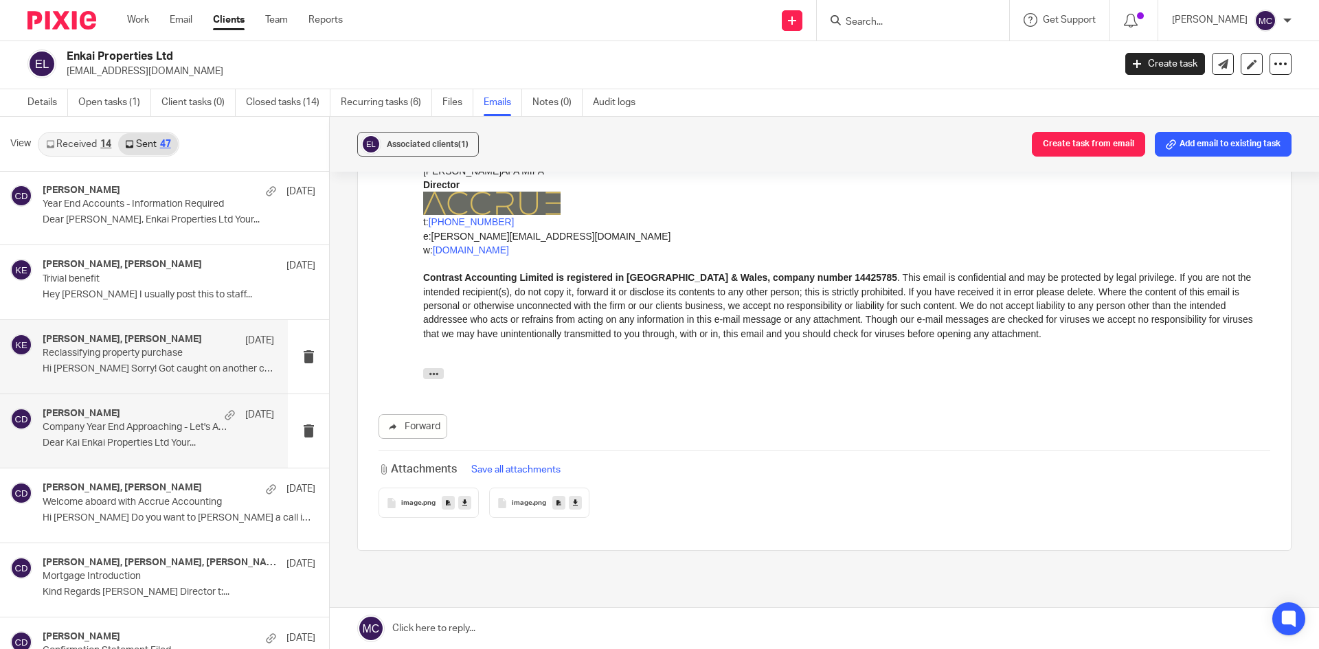
click at [141, 443] on p "Dear Kai Enkai Properties Ltd Your..." at bounding box center [159, 444] width 232 height 12
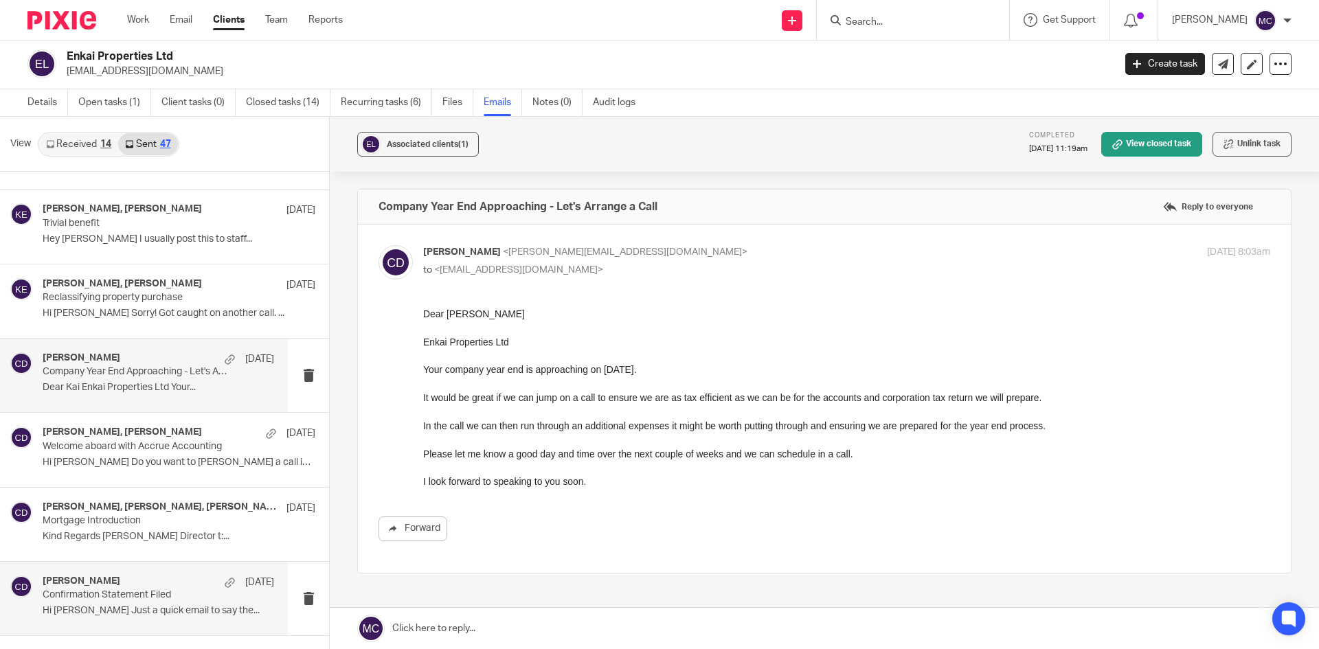
scroll to position [2371, 0]
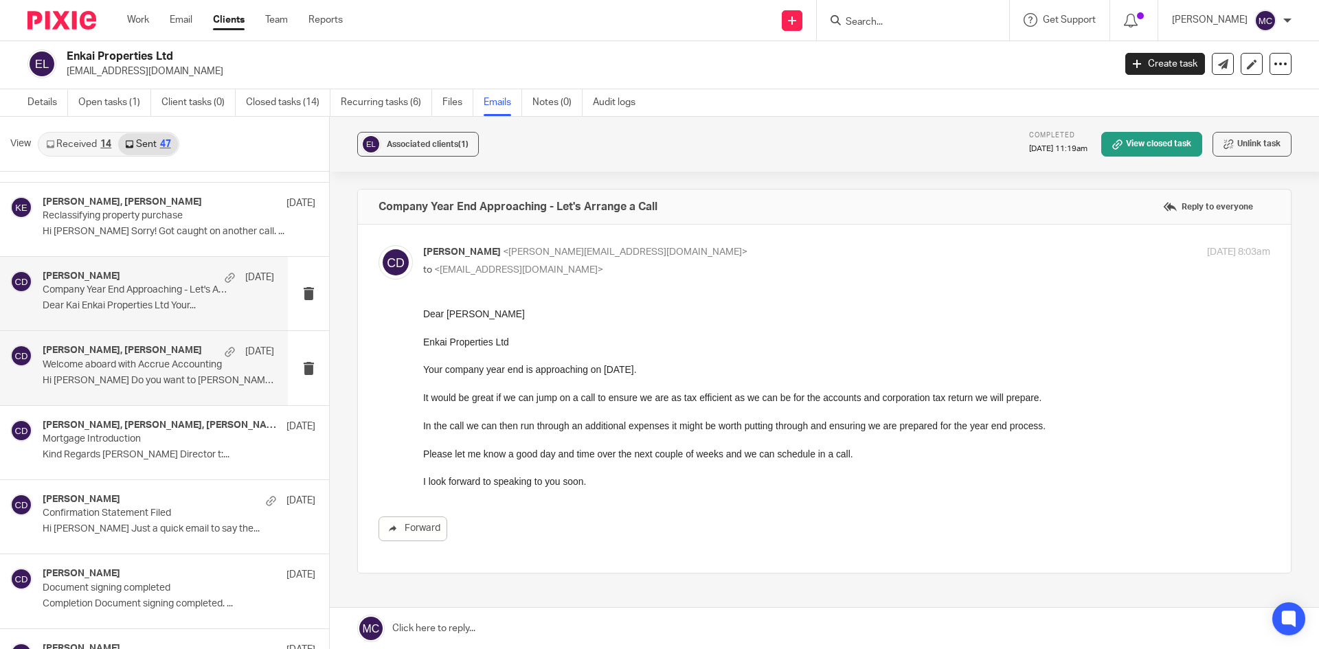
click at [126, 380] on p "Hi Mark Do you want to chuck a call in my..." at bounding box center [159, 381] width 232 height 12
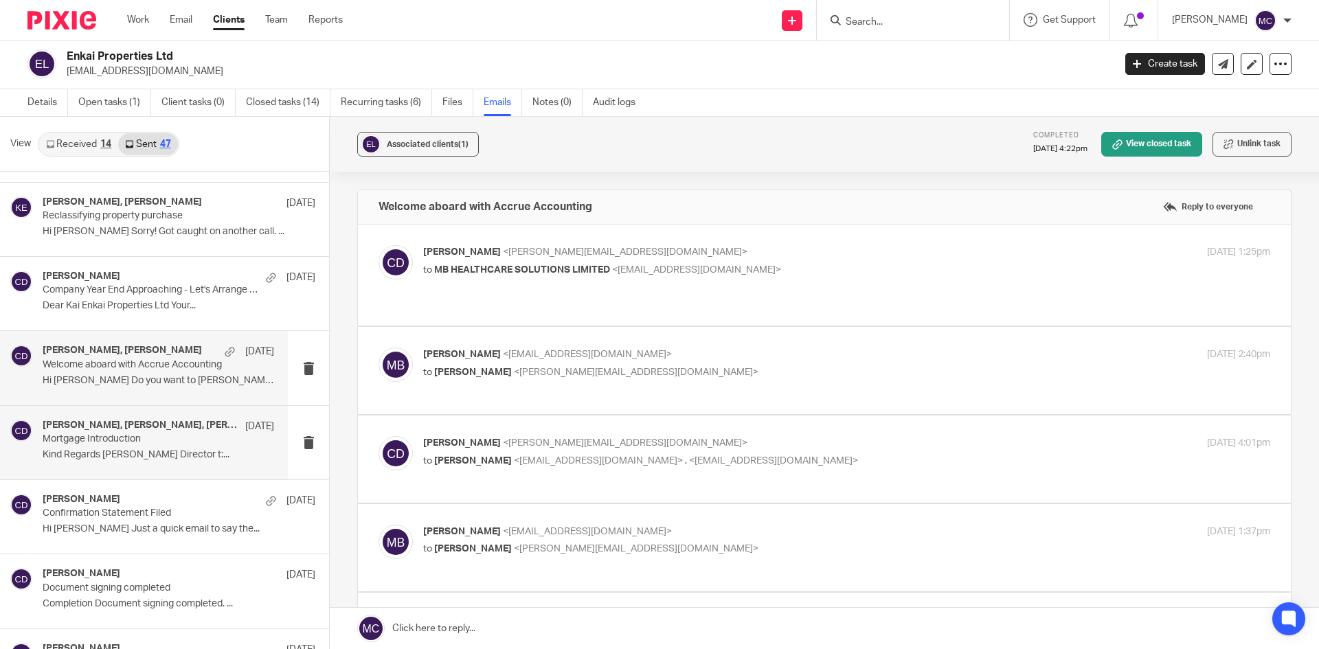
scroll to position [0, 0]
click at [131, 439] on p "Mortgage Introduction" at bounding box center [135, 439] width 185 height 12
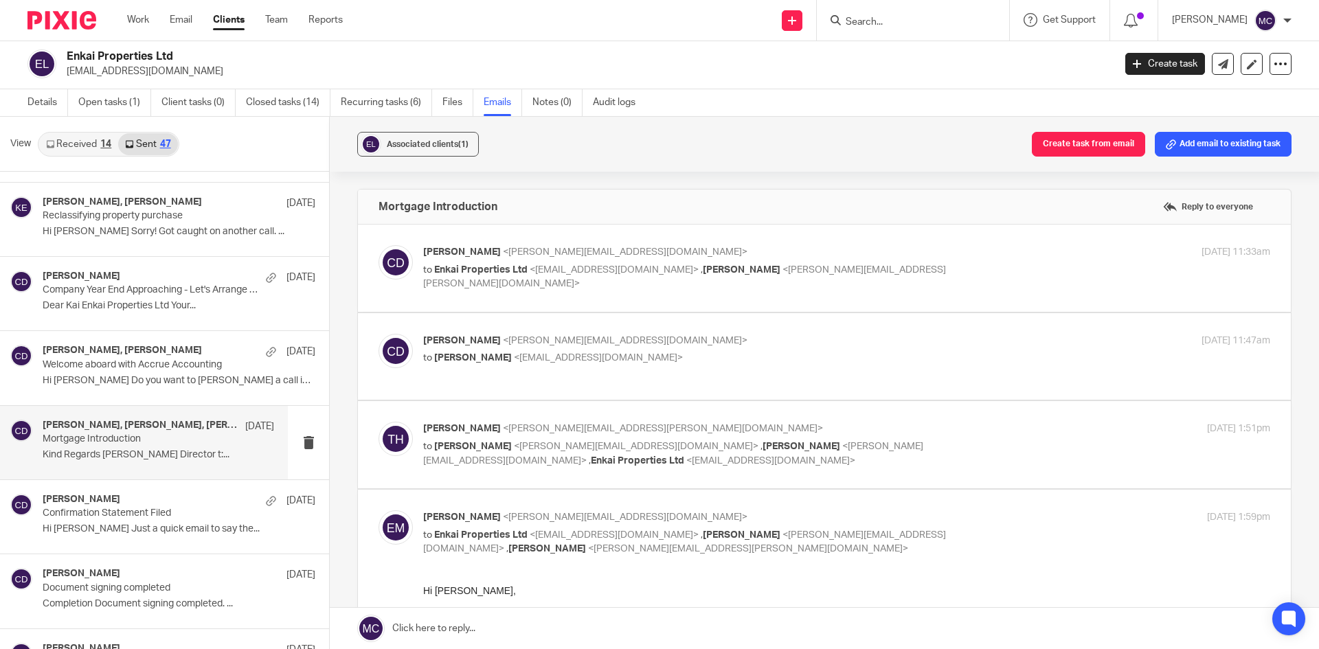
click at [723, 243] on label at bounding box center [824, 268] width 933 height 87
click at [379, 245] on input "checkbox" at bounding box center [378, 245] width 1 height 1
checkbox input "true"
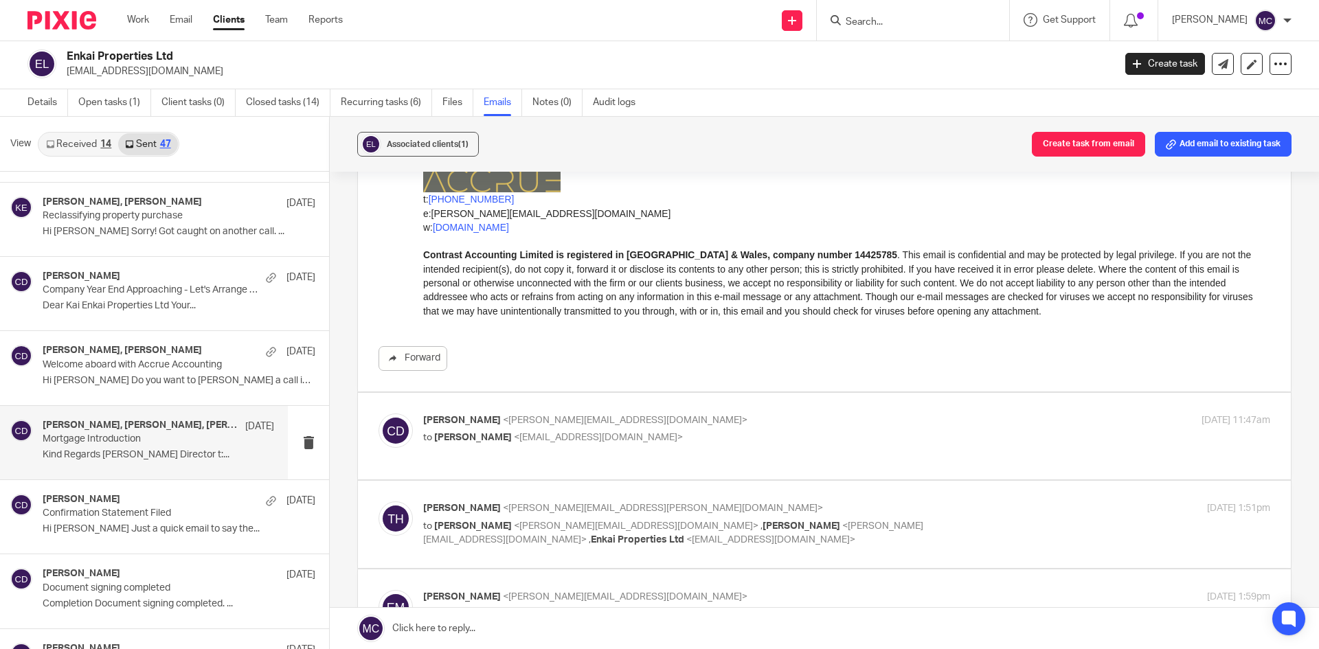
click at [669, 433] on span "<accounts@contrastaccounting.com>" at bounding box center [598, 438] width 169 height 10
checkbox input "true"
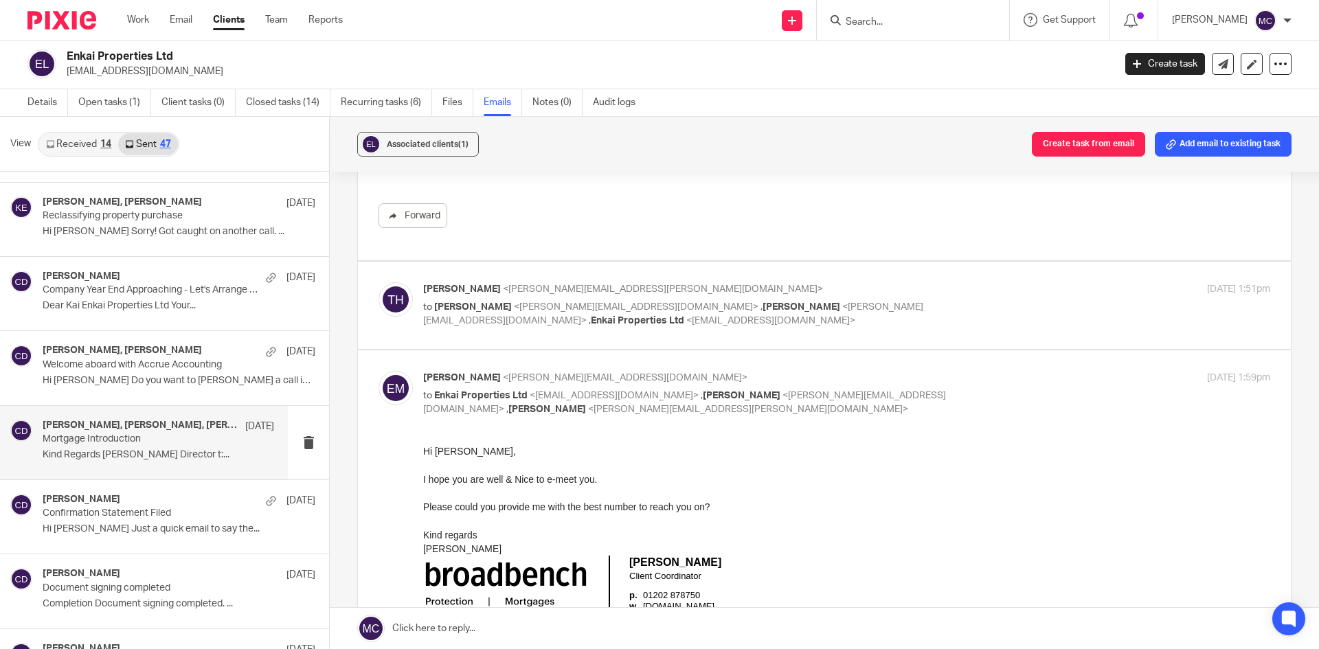
click at [710, 304] on span "<emily.moors@broadbench.co.uk>" at bounding box center [673, 314] width 500 height 24
checkbox input "true"
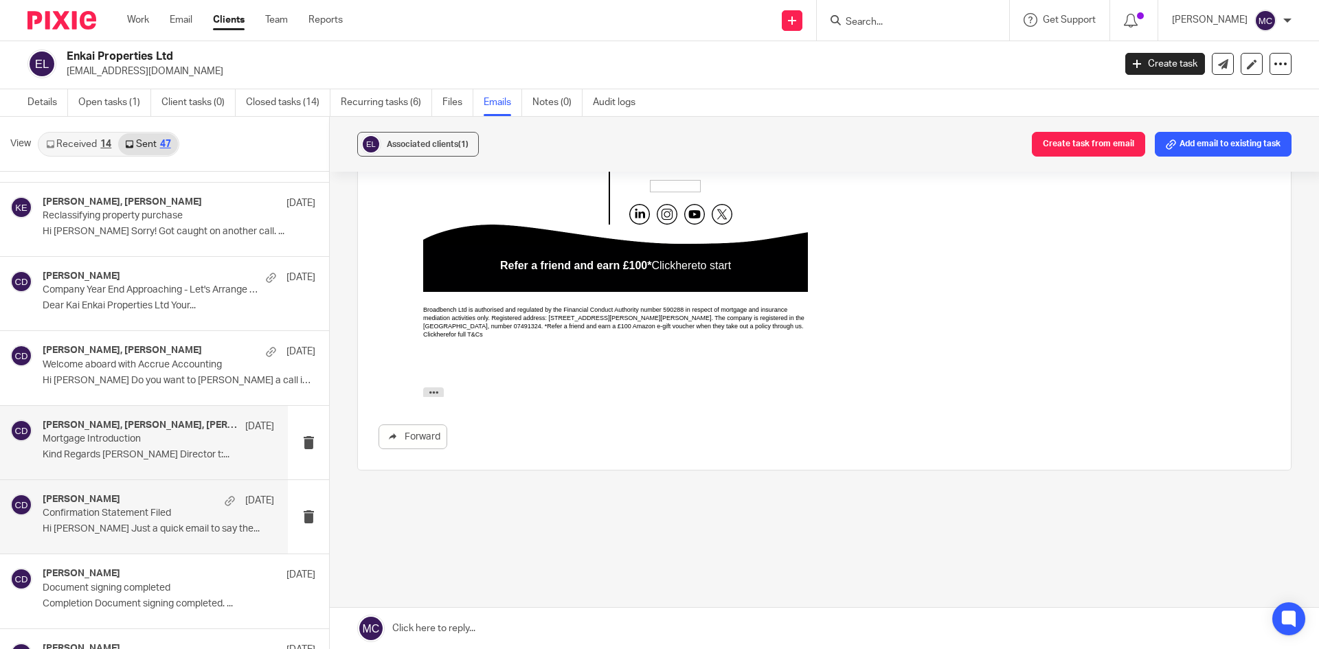
click at [133, 497] on div "Charlotte Daniels 13 Nov 2023" at bounding box center [159, 501] width 232 height 14
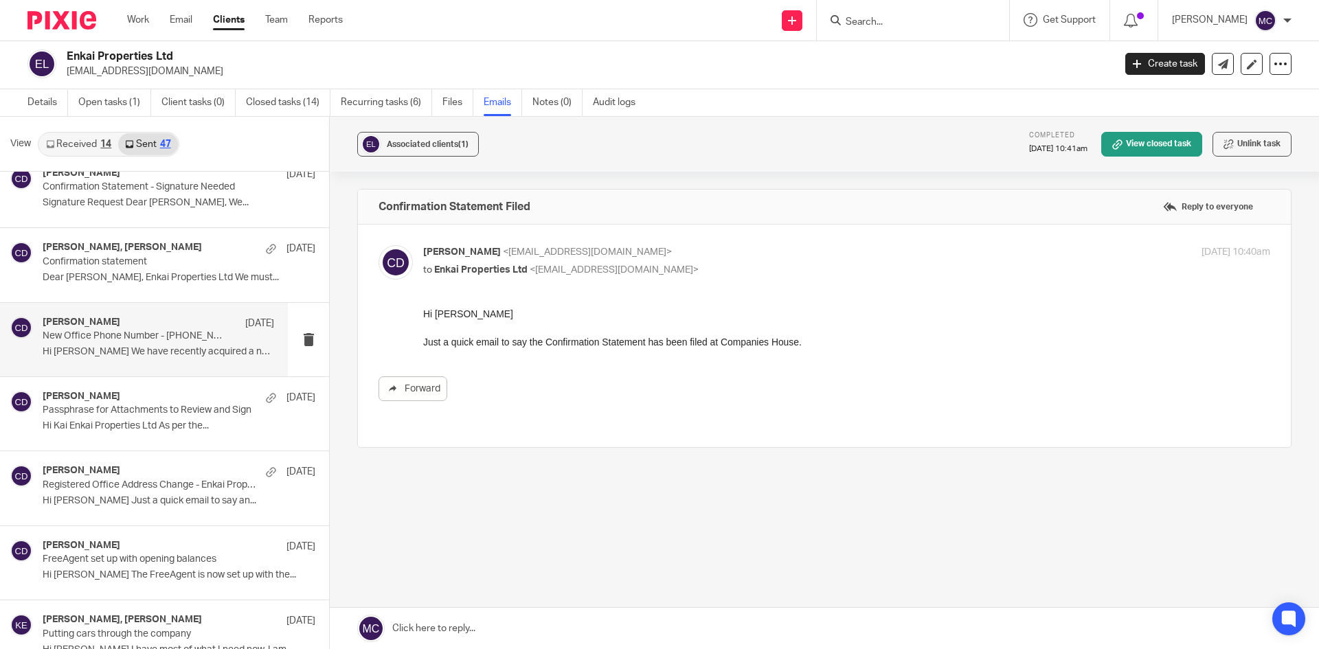
scroll to position [2990, 0]
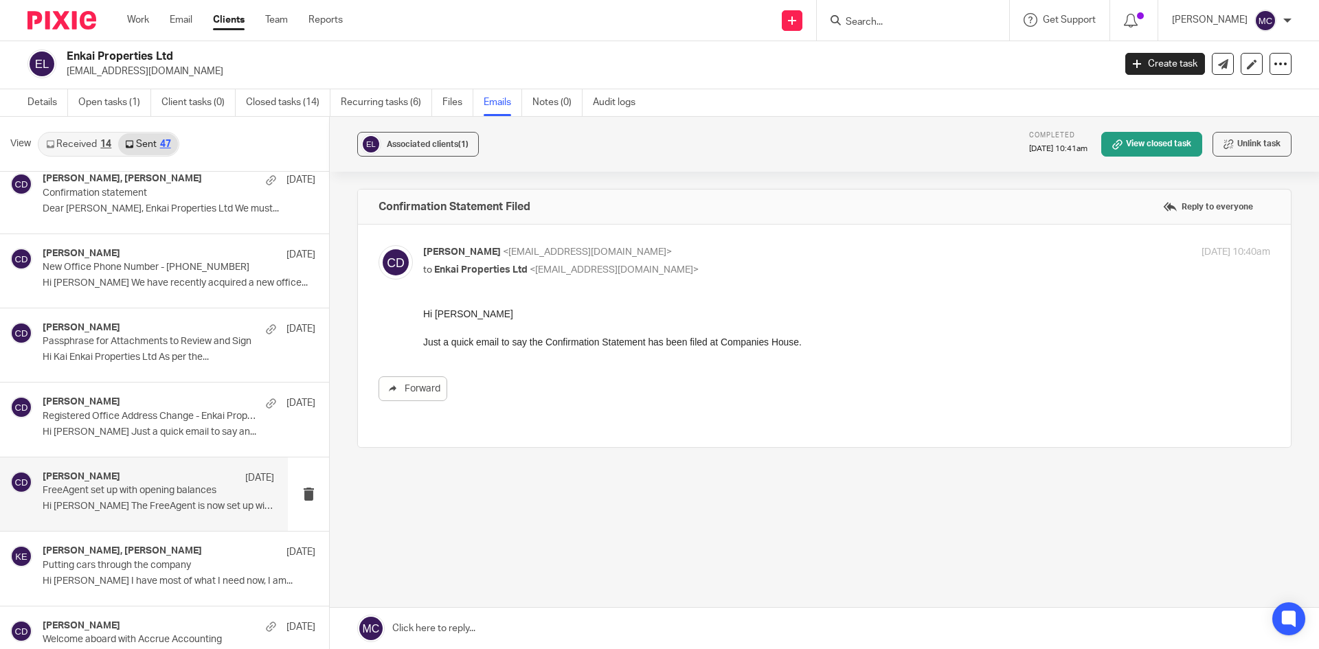
click at [130, 479] on div "Chris Deakin 24 May 2023" at bounding box center [159, 478] width 232 height 14
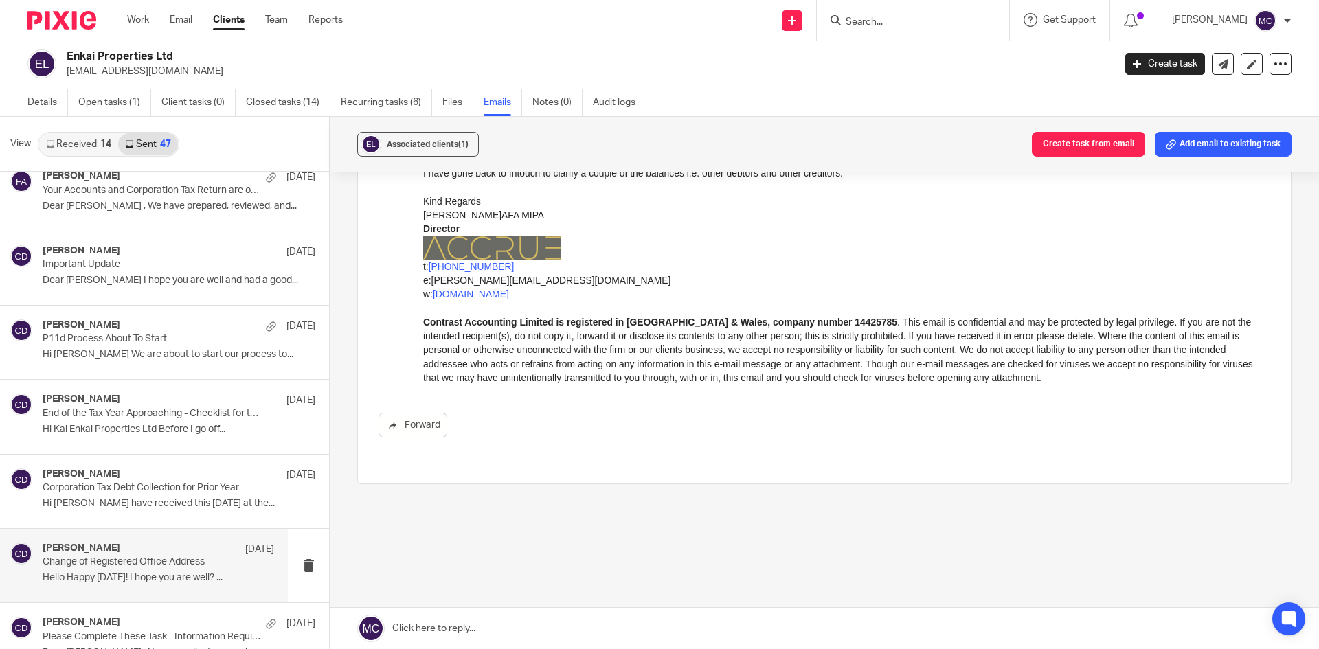
scroll to position [1647, 0]
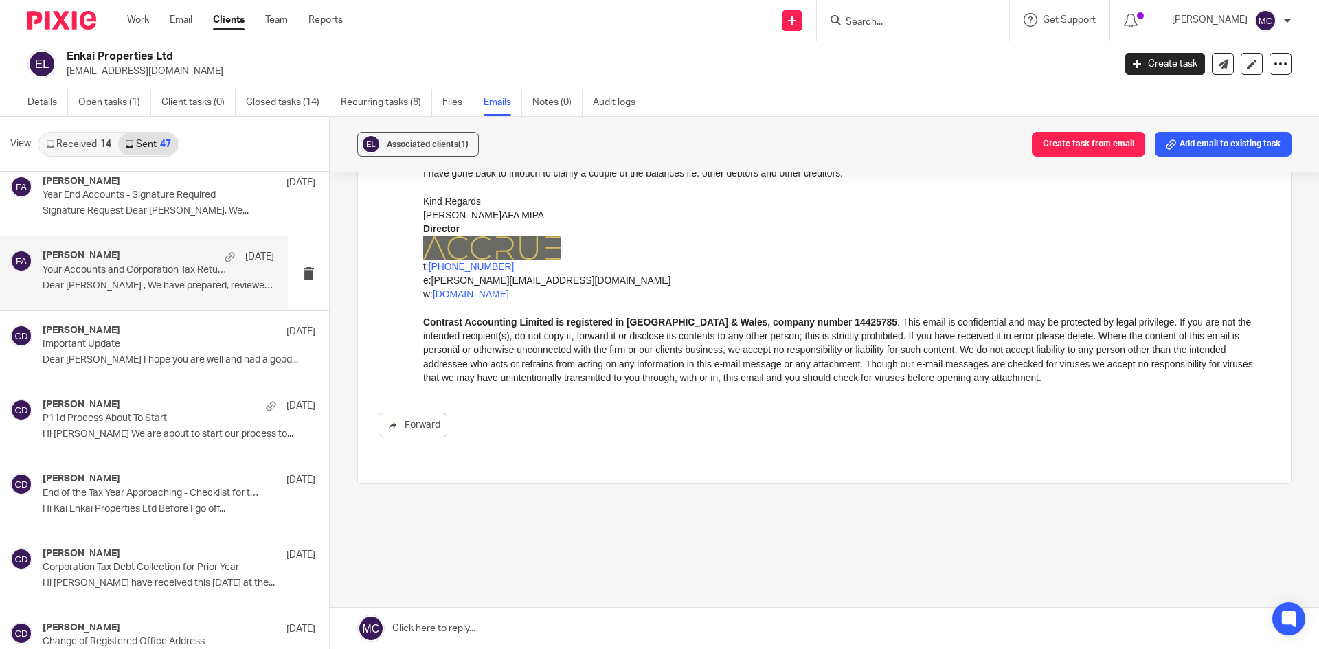
click at [115, 279] on div "Finn Austin 2 Oct 2024 Your Accounts and Corporation Tax Return are on the way …" at bounding box center [159, 273] width 232 height 46
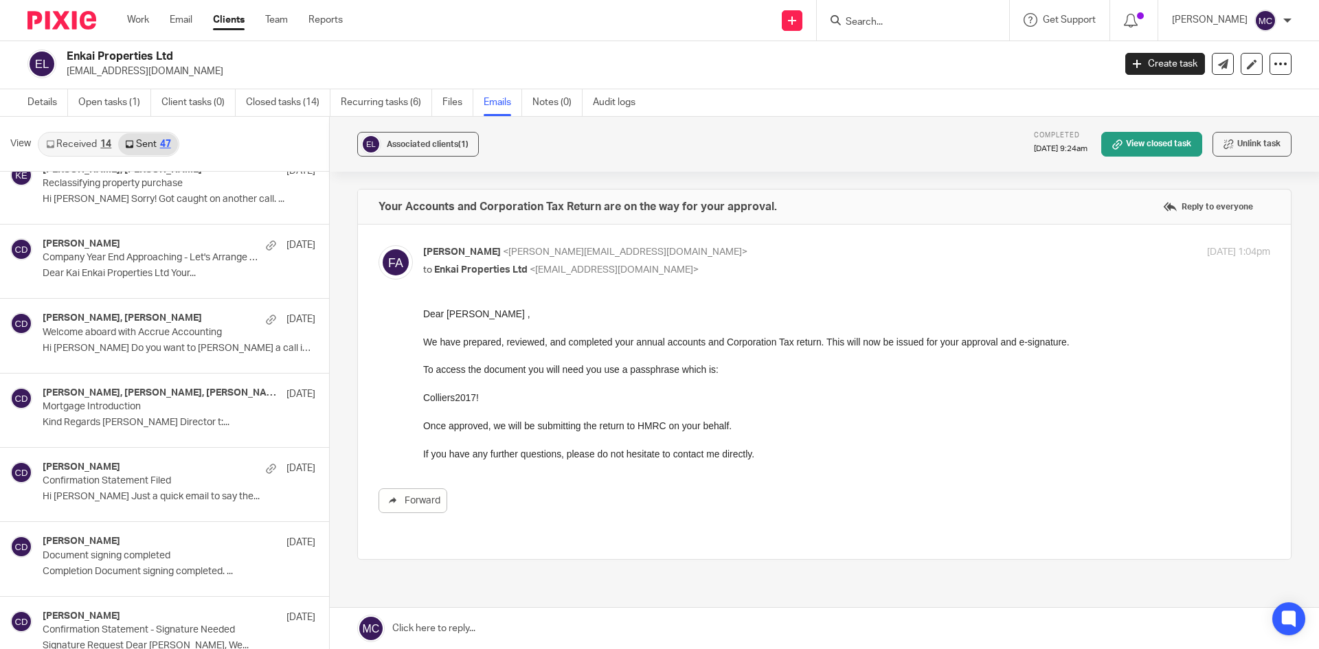
scroll to position [2472, 0]
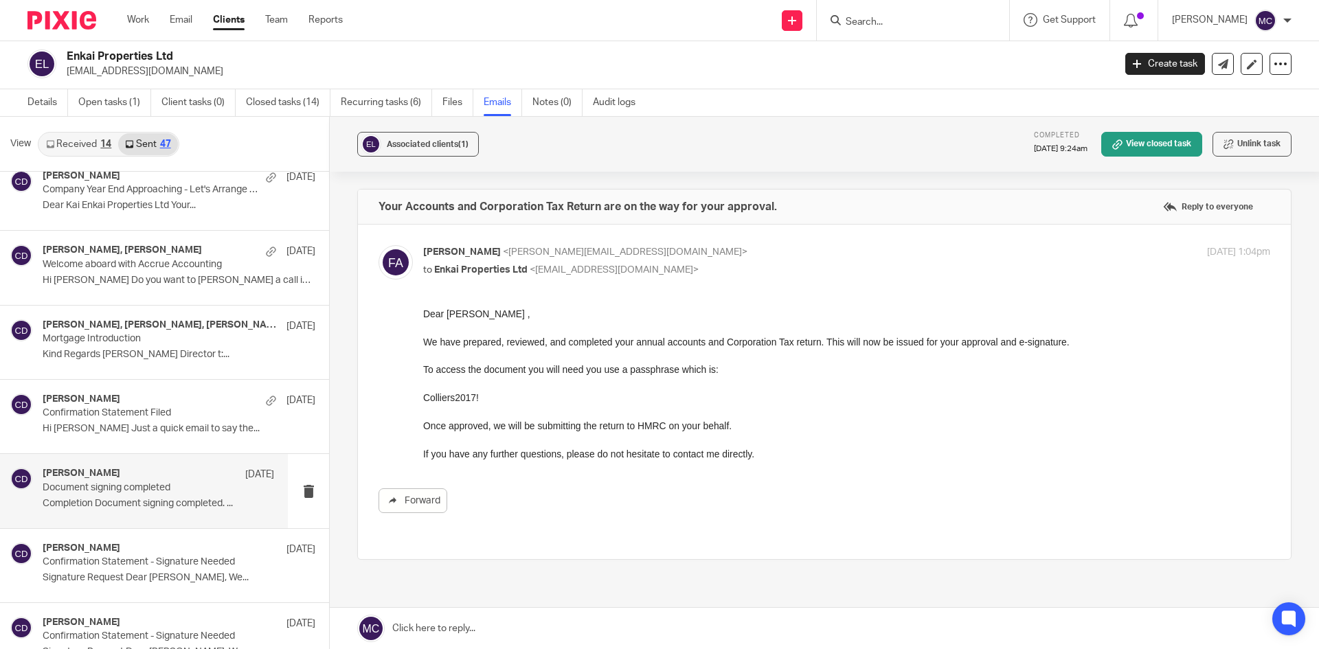
click at [141, 488] on p "Document signing completed" at bounding box center [135, 488] width 185 height 12
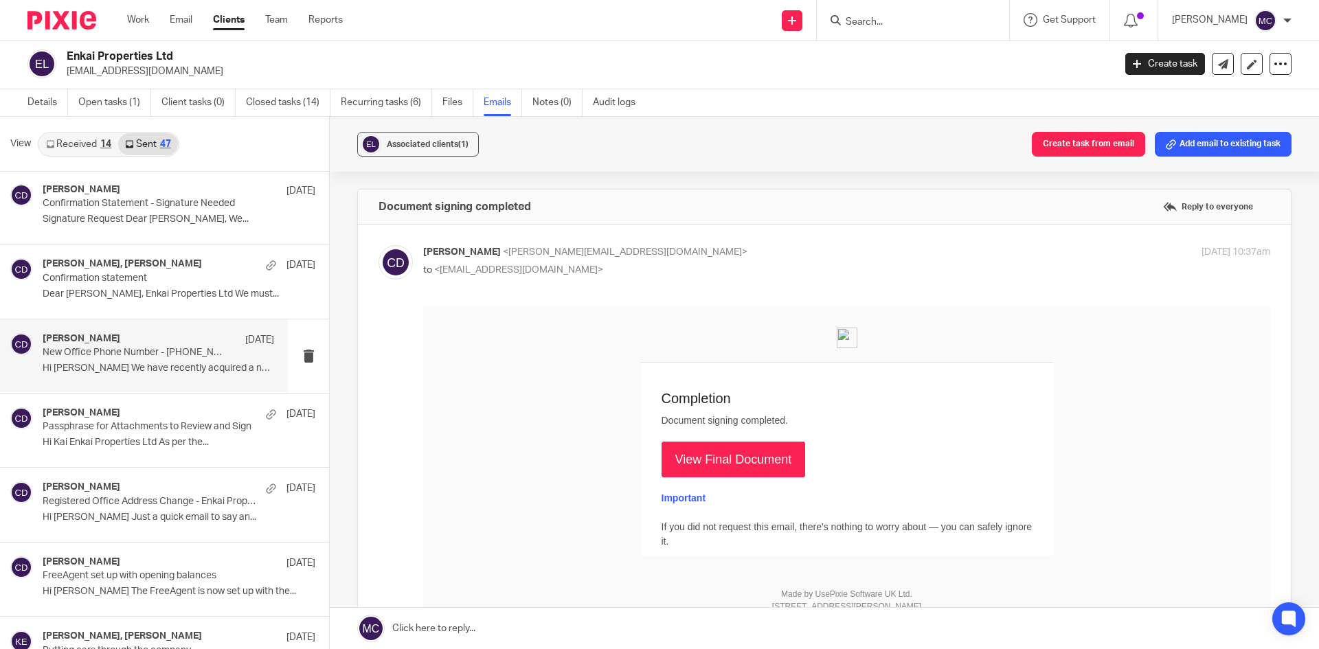
scroll to position [2953, 0]
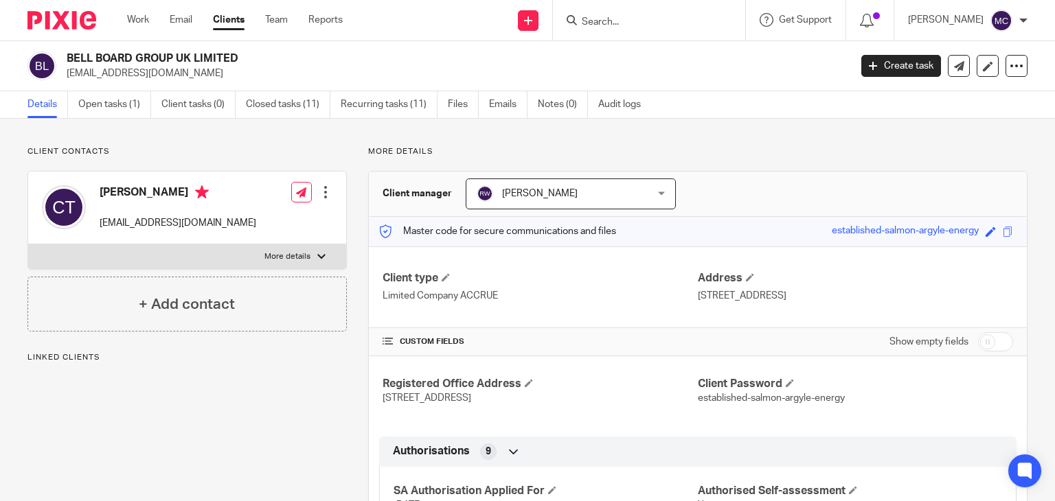
click at [147, 60] on h2 "BELL BOARD GROUP UK LIMITED" at bounding box center [377, 59] width 620 height 14
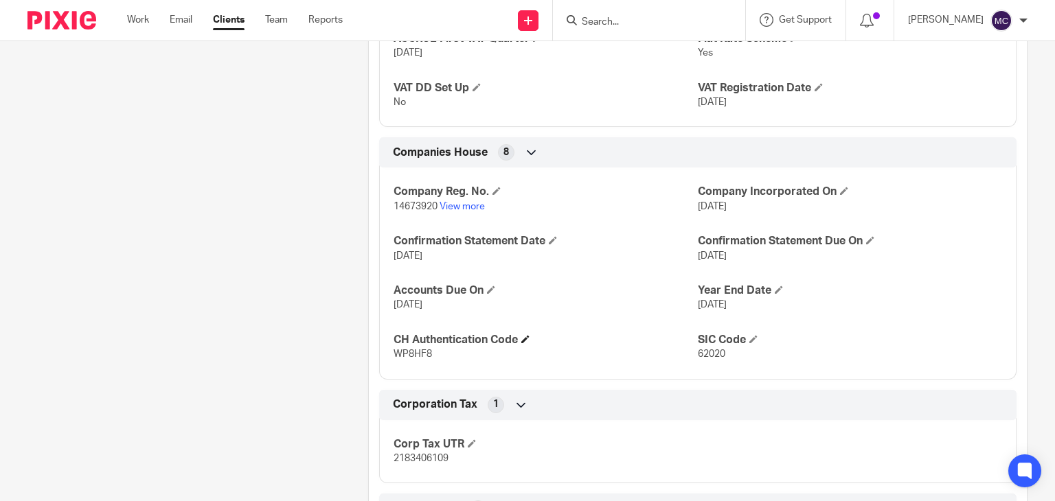
scroll to position [1237, 0]
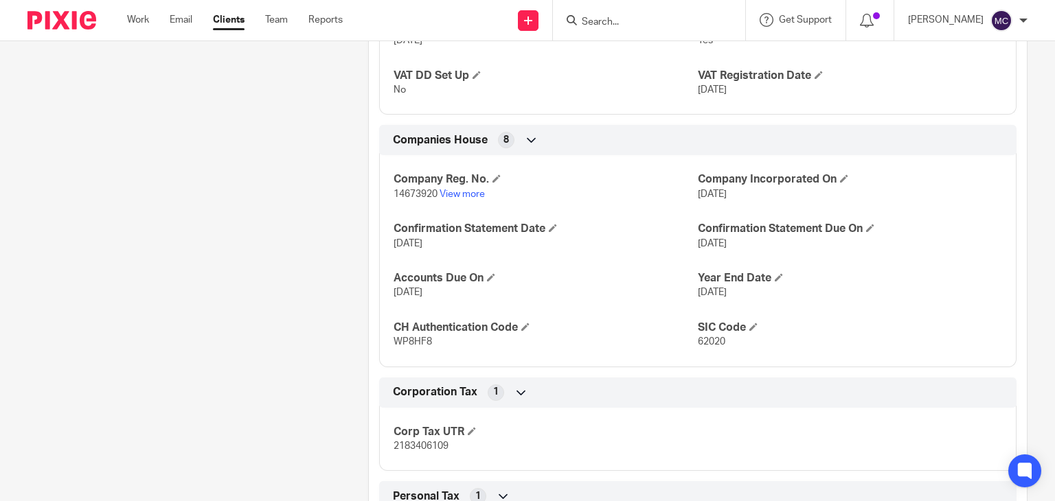
click at [416, 190] on span "14673920" at bounding box center [416, 195] width 44 height 10
copy p "14673920"
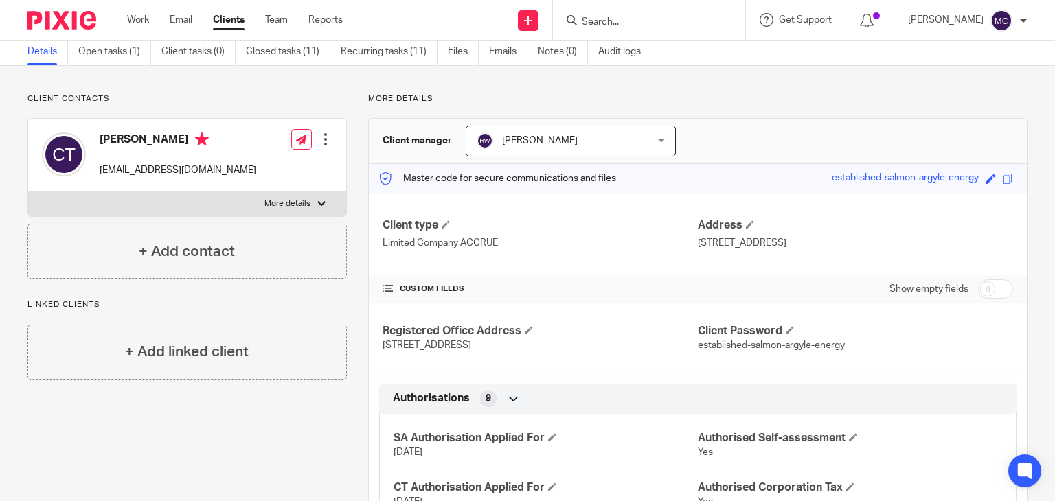
scroll to position [0, 0]
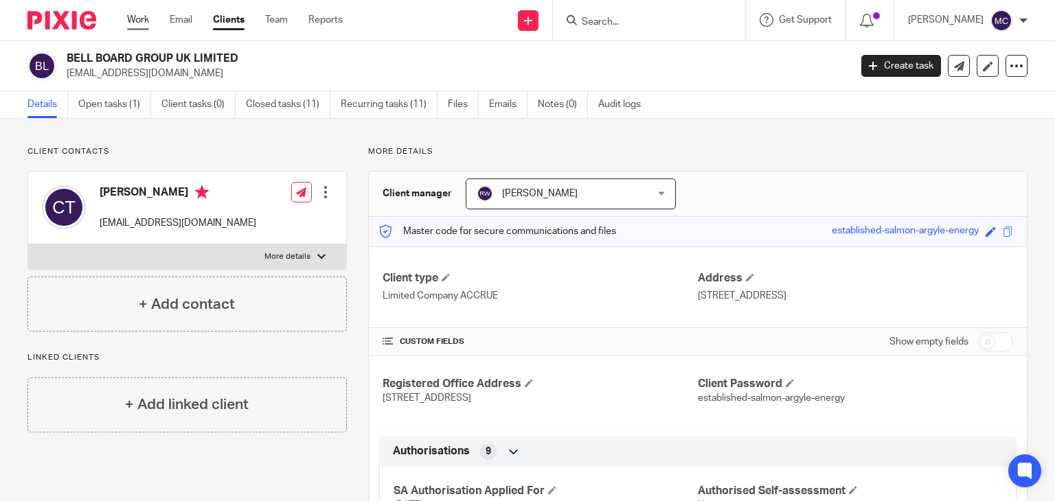
click at [131, 18] on link "Work" at bounding box center [138, 20] width 22 height 14
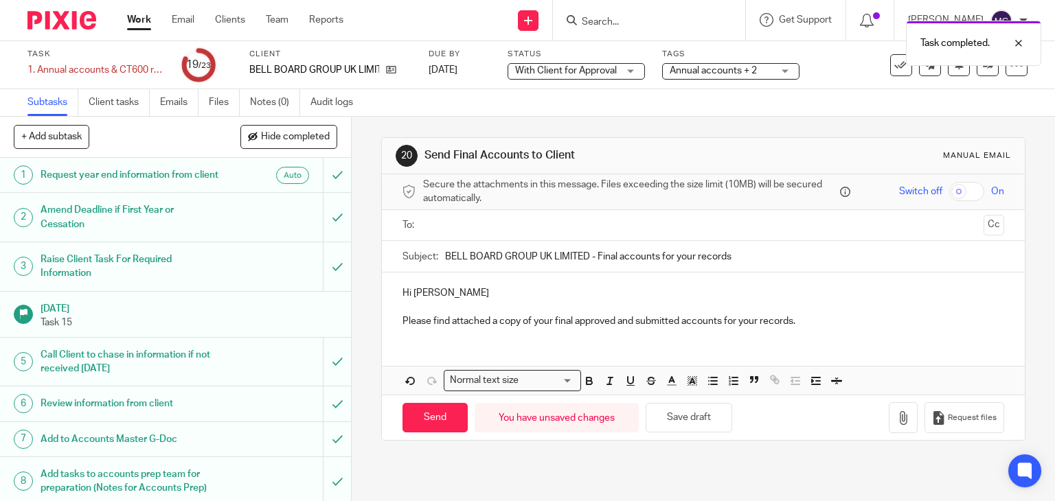
click at [448, 292] on p "Hi Claire" at bounding box center [704, 293] width 602 height 14
click at [490, 226] on input "text" at bounding box center [703, 226] width 550 height 16
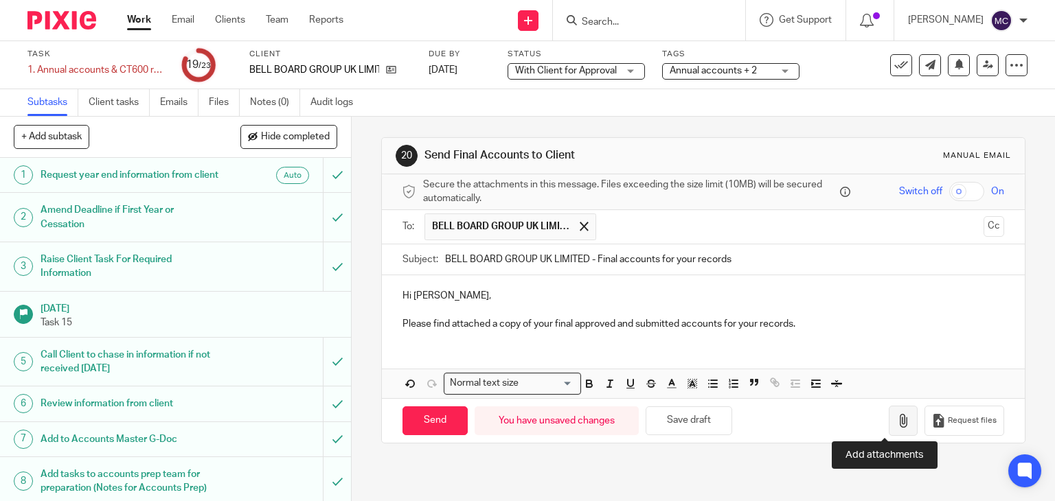
click at [897, 421] on icon "button" at bounding box center [904, 421] width 14 height 14
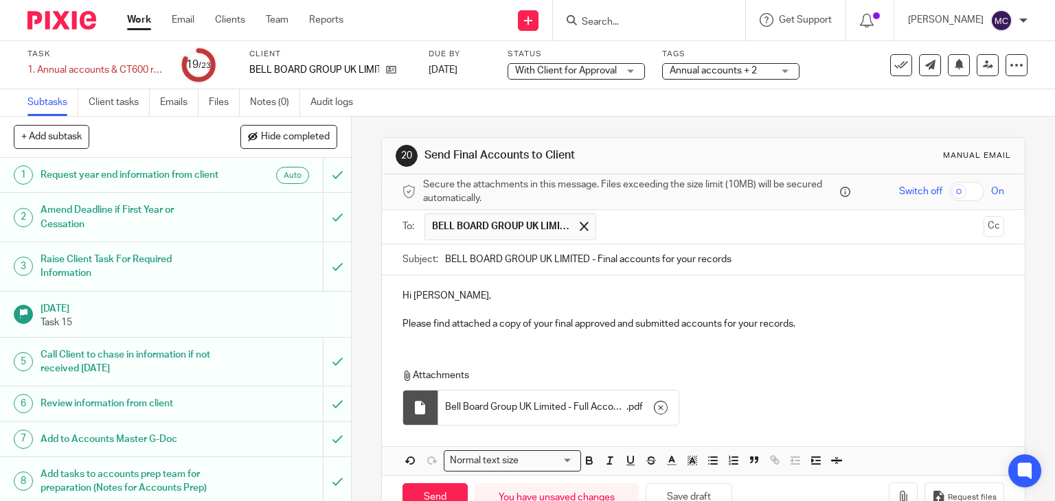
scroll to position [38, 0]
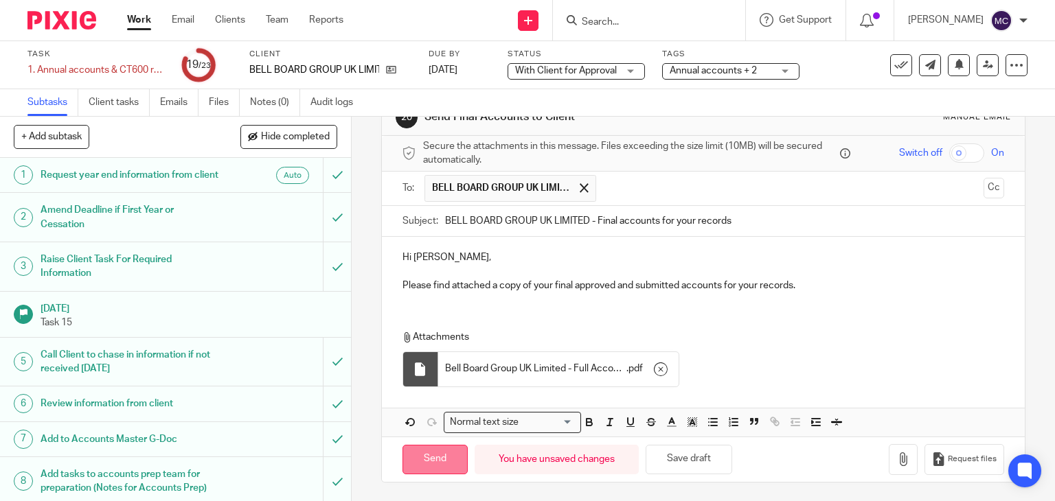
click at [420, 468] on input "Send" at bounding box center [435, 460] width 65 height 30
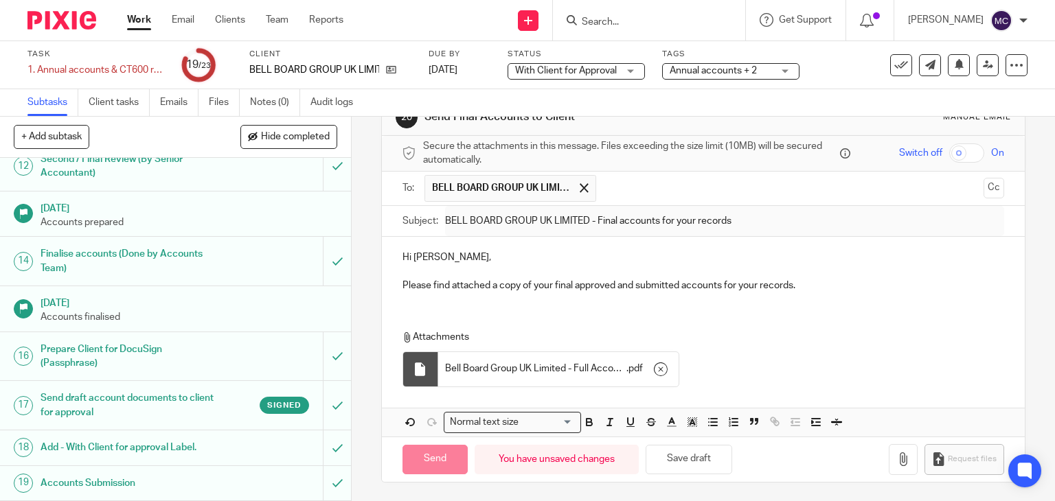
scroll to position [687, 0]
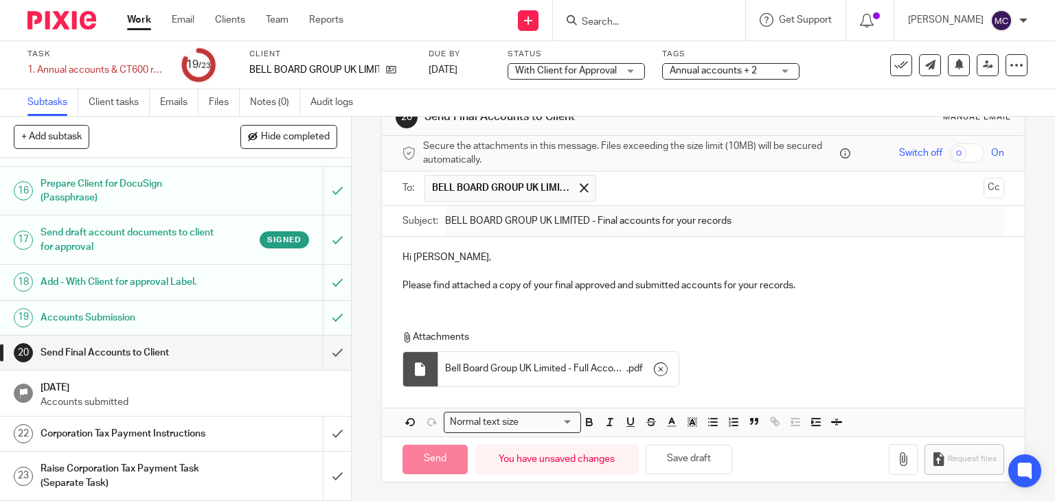
type input "Sent"
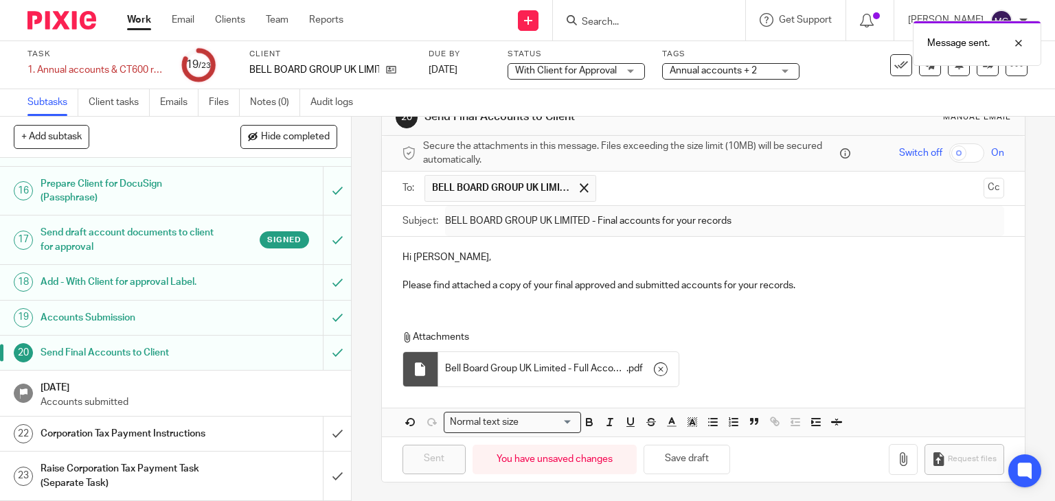
drag, startPoint x: 192, startPoint y: 433, endPoint x: 209, endPoint y: 432, distance: 16.5
click at [192, 433] on h1 "Corporation Tax Payment Instructions" at bounding box center [130, 434] width 179 height 21
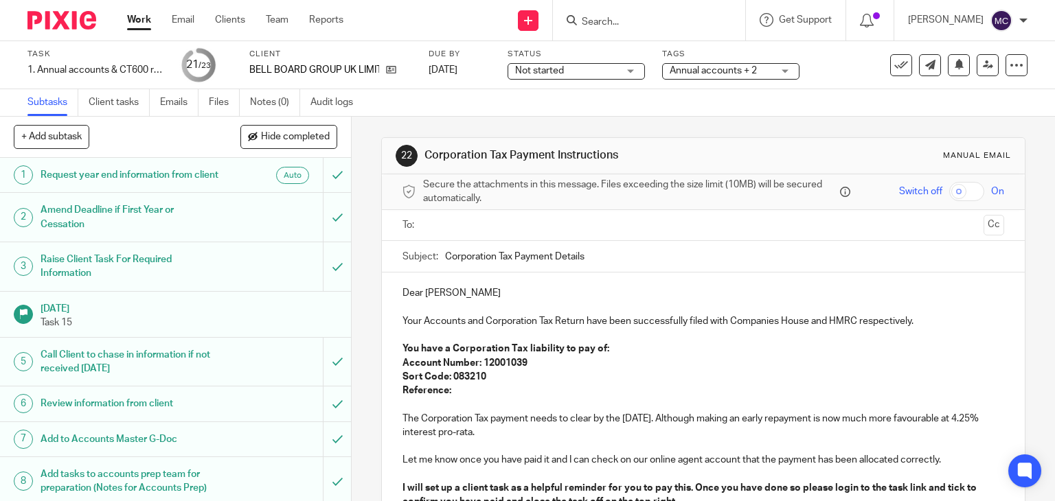
click at [617, 344] on p "You have a Corporation Tax liability to pay of:" at bounding box center [704, 349] width 602 height 14
drag, startPoint x: 602, startPoint y: 350, endPoint x: 681, endPoint y: 342, distance: 79.4
click at [681, 342] on p "You have a Corporation Tax liability to pay of: £13,996.25" at bounding box center [704, 349] width 602 height 14
click at [661, 365] on p "Account Number: 12001039" at bounding box center [704, 364] width 602 height 14
click at [510, 392] on p "Reference:" at bounding box center [704, 391] width 602 height 14
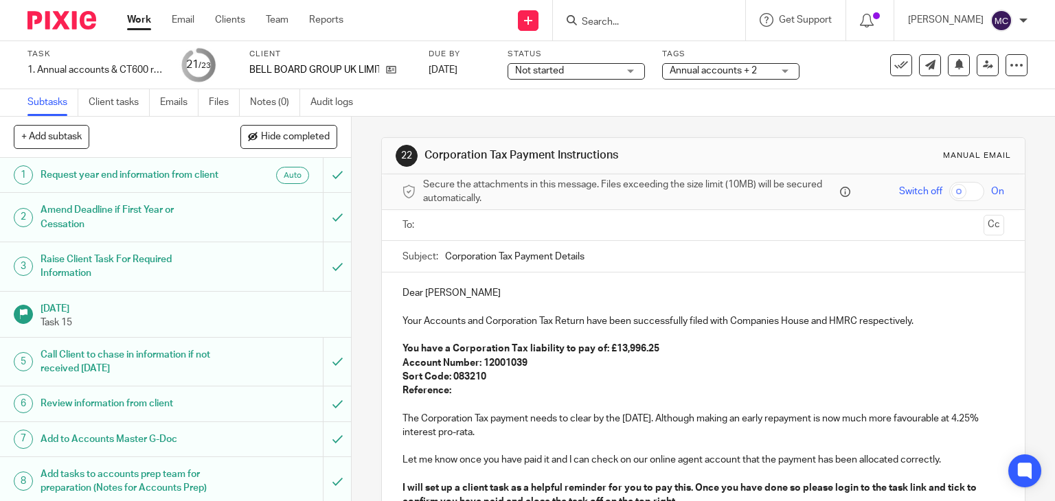
click at [519, 385] on p "Reference:" at bounding box center [704, 391] width 602 height 14
click at [499, 388] on p "Reference: 2183406109A00103A" at bounding box center [704, 391] width 602 height 14
click at [528, 396] on p "Reference: 2183406109A00103A" at bounding box center [704, 391] width 602 height 14
drag, startPoint x: 508, startPoint y: 433, endPoint x: 396, endPoint y: 435, distance: 112.0
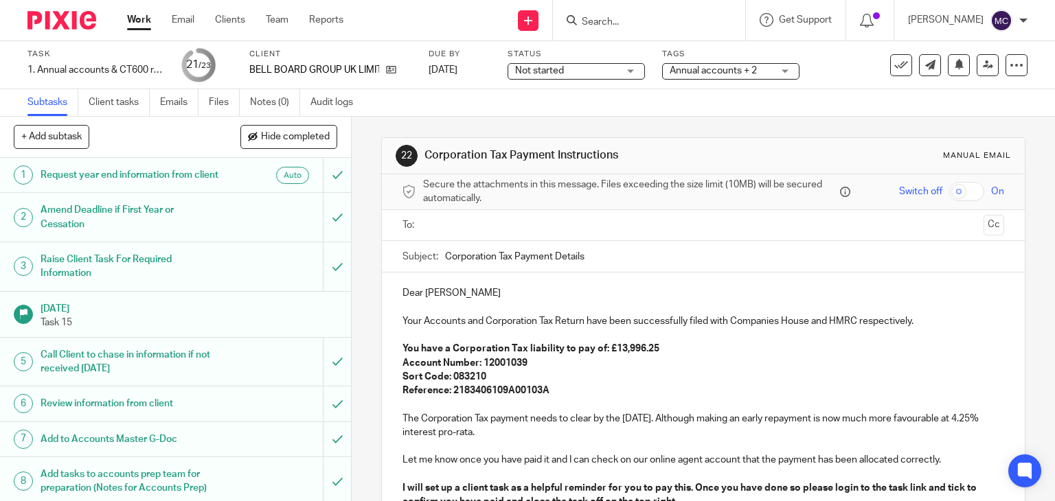
click at [396, 435] on div "Dear Claire Your Accounts and Corporation Tax Return have been successfully fil…" at bounding box center [704, 424] width 644 height 302
click at [403, 434] on p "The Corporation Tax payment needs to clear by the 30 Nov 2025. Although making …" at bounding box center [704, 426] width 602 height 28
drag, startPoint x: 398, startPoint y: 434, endPoint x: 408, endPoint y: 434, distance: 9.6
click at [408, 434] on p "The Corporation Tax payment needs to clear by the 30 Nov 2025. Although making …" at bounding box center [704, 426] width 602 height 28
click at [497, 425] on p "The Corporation Tax payment needs to clear by the 30 Nov 2025. Although making …" at bounding box center [704, 426] width 602 height 28
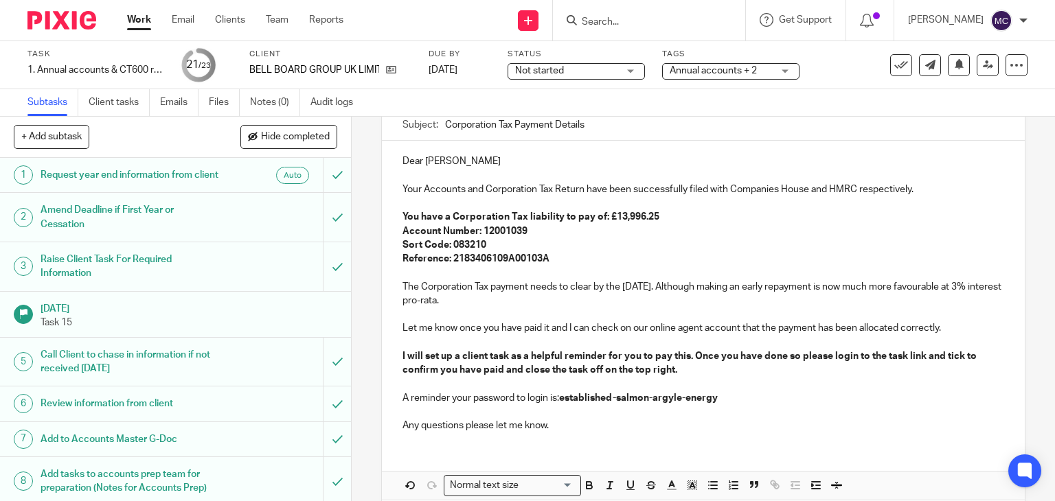
scroll to position [137, 0]
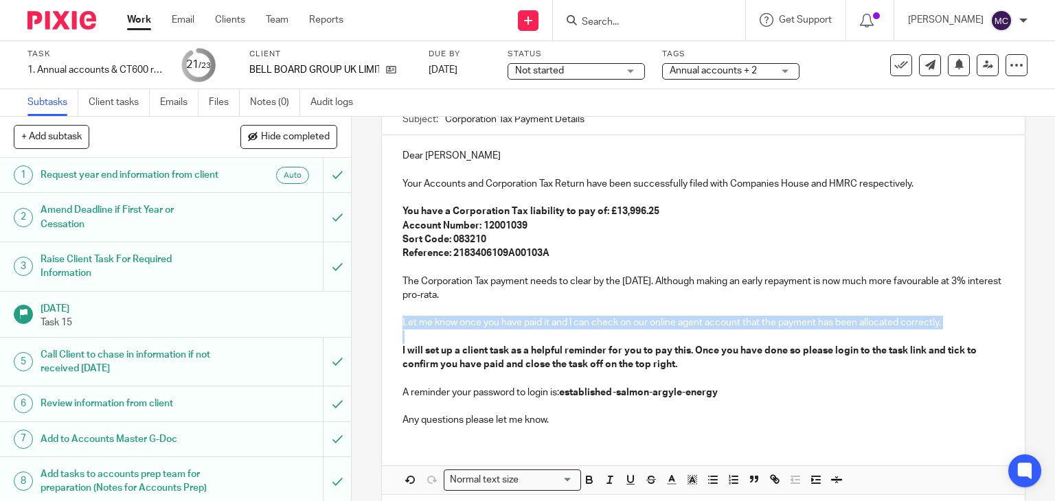
drag, startPoint x: 398, startPoint y: 320, endPoint x: 442, endPoint y: 336, distance: 46.1
click at [442, 336] on div "Dear Claire Your Accounts and Corporation Tax Return have been successfully fil…" at bounding box center [704, 286] width 644 height 302
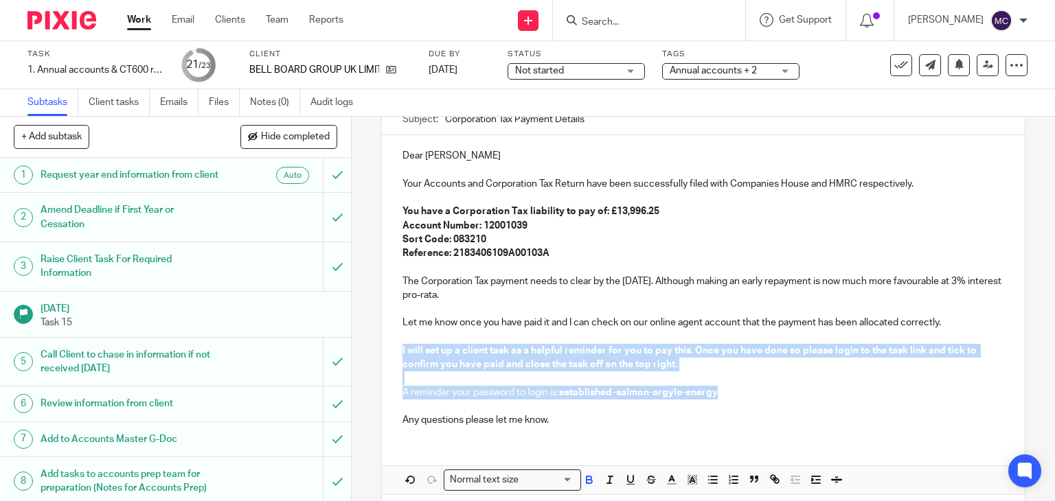
drag, startPoint x: 423, startPoint y: 355, endPoint x: 734, endPoint y: 363, distance: 310.6
click at [740, 389] on div "Dear Claire Your Accounts and Corporation Tax Return have been successfully fil…" at bounding box center [704, 286] width 644 height 302
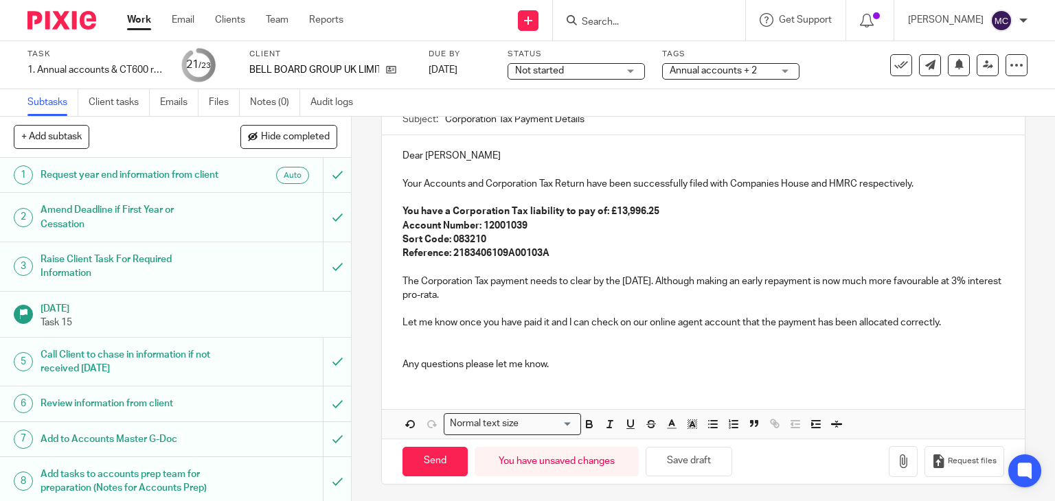
scroll to position [16, 0]
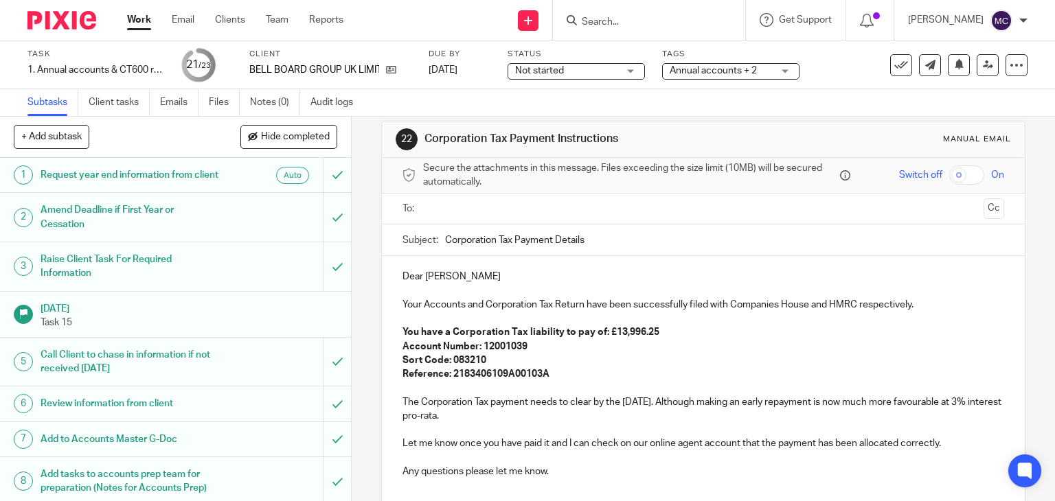
click at [416, 273] on p "Dear Claire" at bounding box center [704, 277] width 602 height 14
click at [440, 275] on p "Hi Claire" at bounding box center [704, 277] width 602 height 14
click at [493, 210] on input "text" at bounding box center [703, 209] width 550 height 16
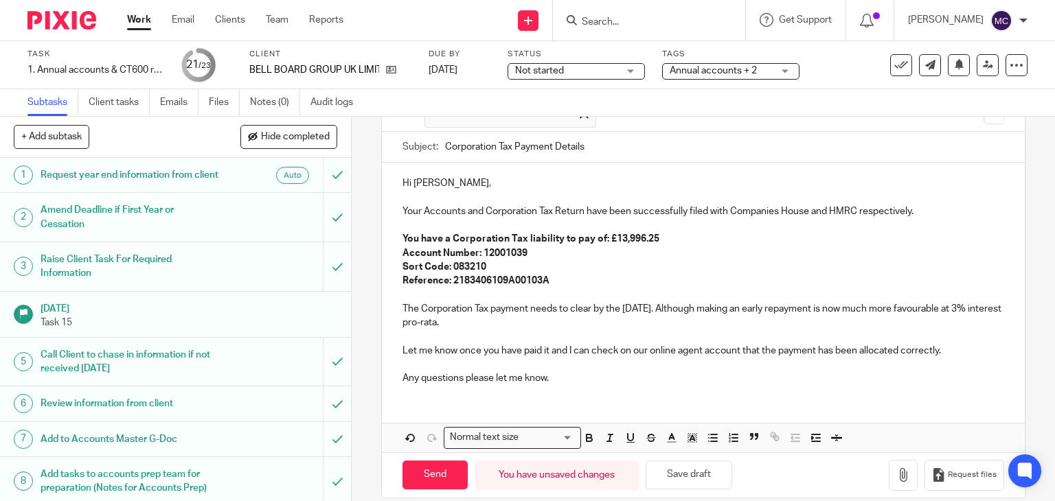
scroll to position [128, 0]
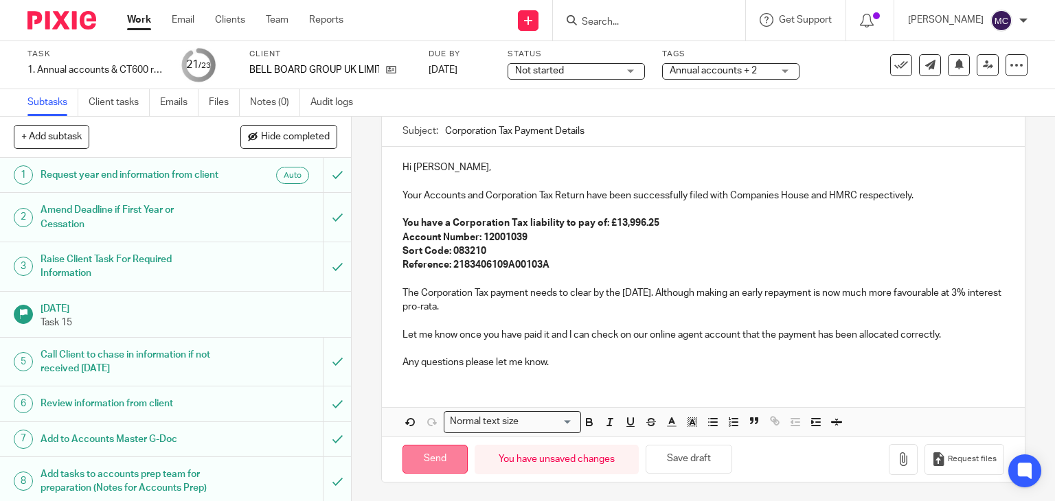
click at [430, 459] on input "Send" at bounding box center [435, 460] width 65 height 30
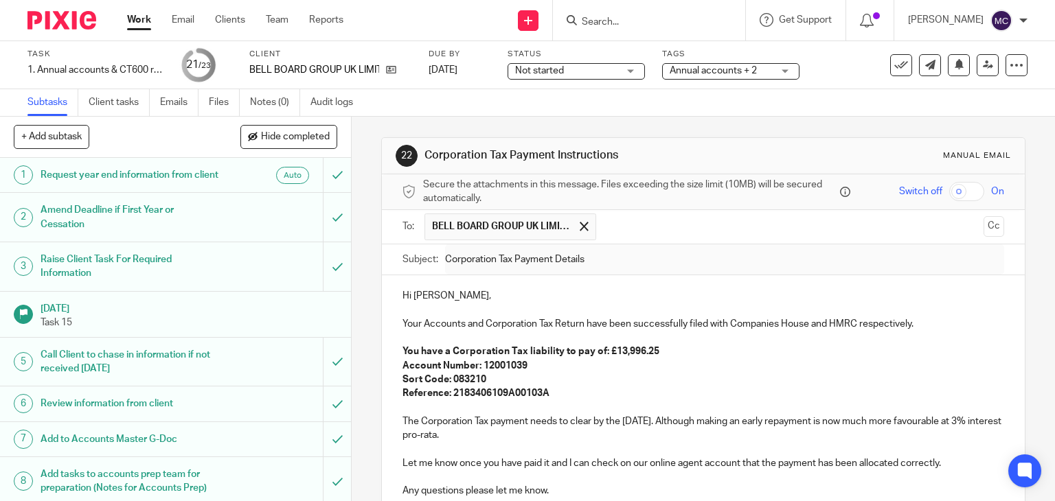
type input "Sent"
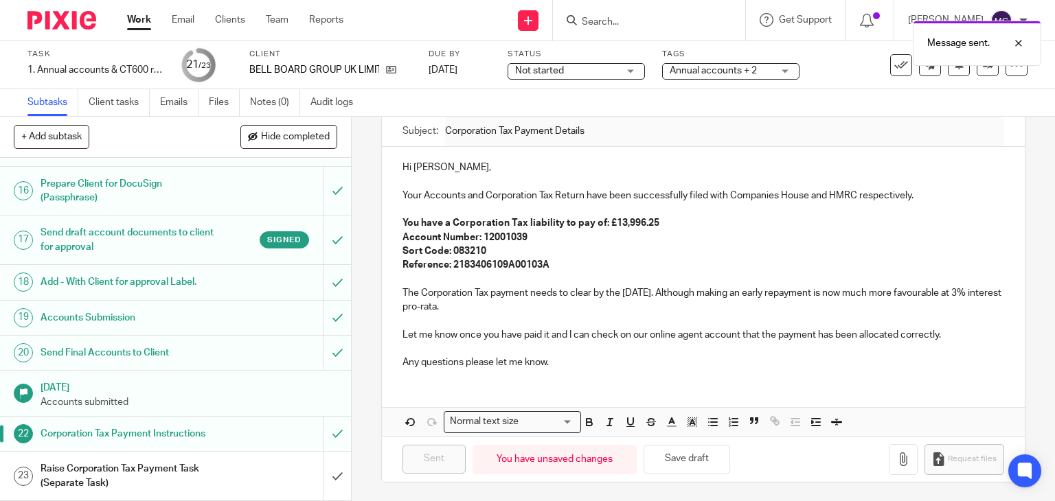
scroll to position [689, 0]
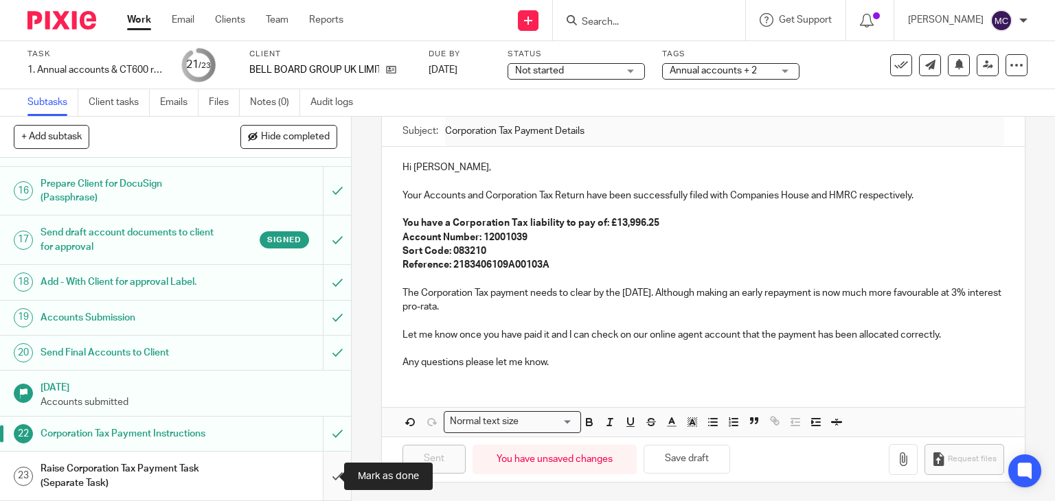
click at [323, 486] on input "submit" at bounding box center [175, 476] width 351 height 49
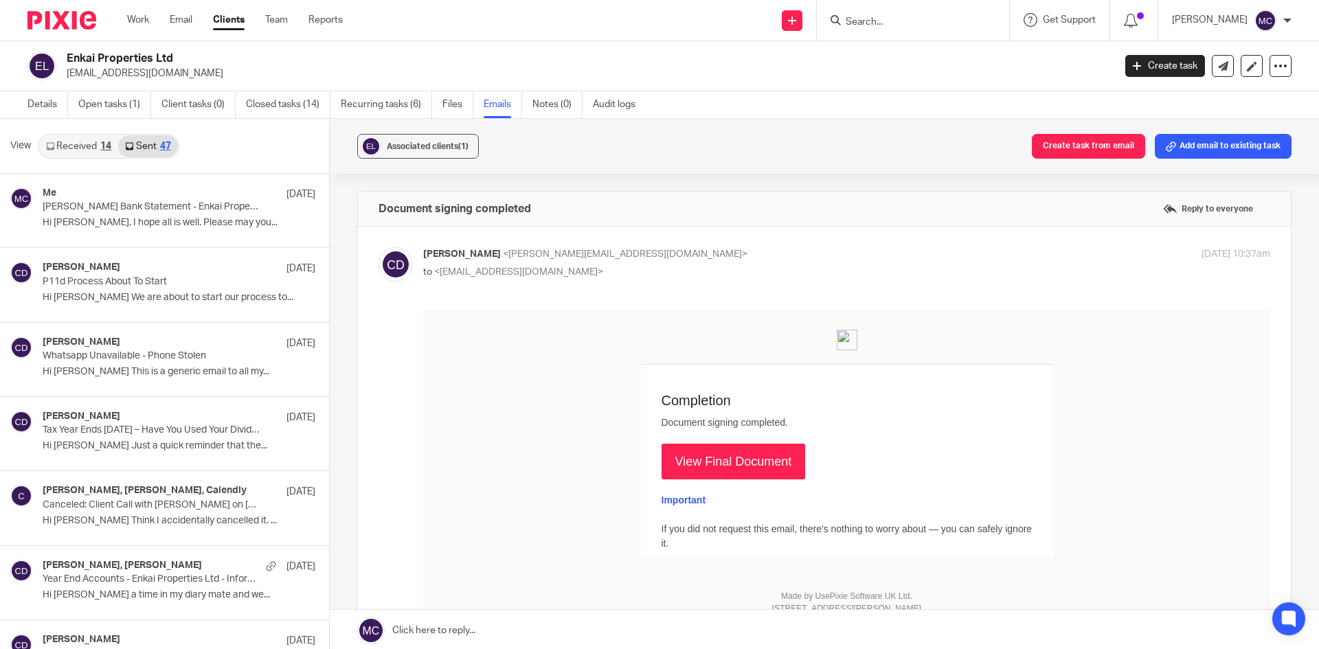
scroll to position [2953, 0]
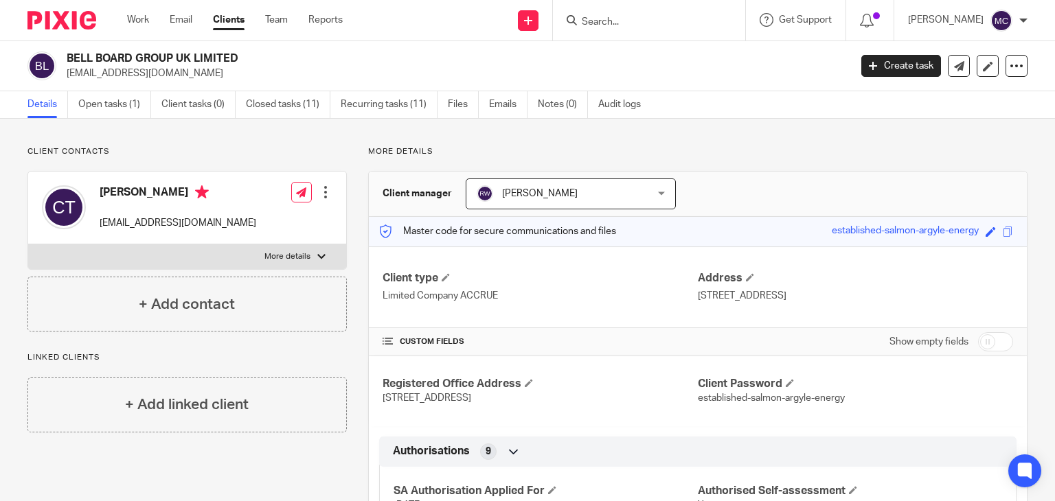
click at [113, 84] on div "BELL BOARD GROUP UK LIMITED clairetemplar@googlemail.com Create task Update fro…" at bounding box center [527, 66] width 1055 height 50
click at [113, 100] on link "Open tasks (1)" at bounding box center [114, 104] width 73 height 27
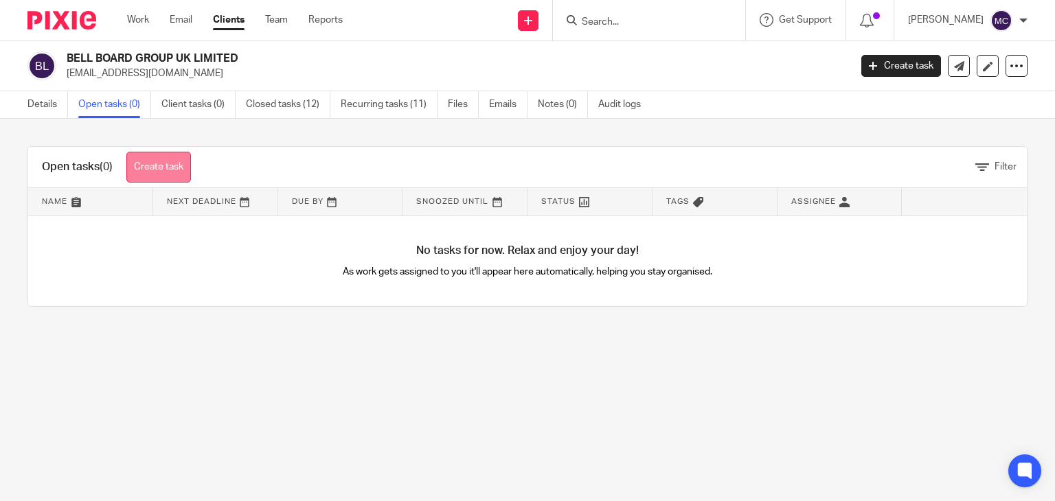
click at [163, 158] on link "Create task" at bounding box center [158, 167] width 65 height 31
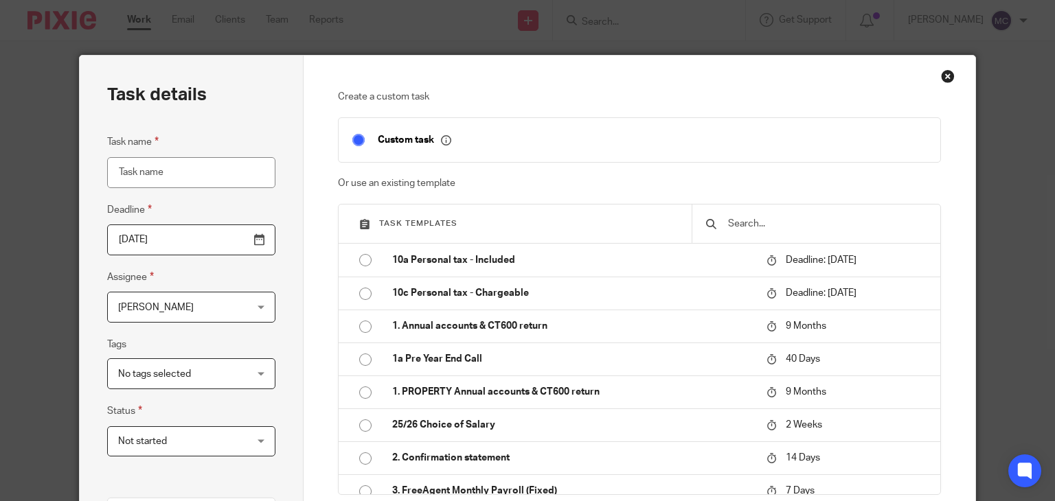
click at [780, 228] on input "text" at bounding box center [827, 223] width 200 height 15
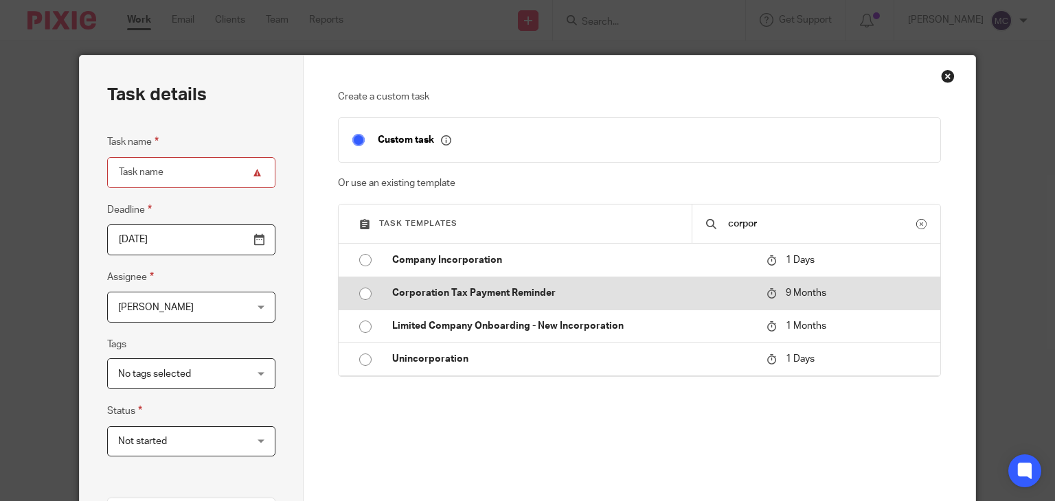
type input "corpor"
click at [615, 298] on p "Corporation Tax Payment Reminder" at bounding box center [572, 293] width 361 height 14
type input "[DATE]"
type input "Corporation Tax Payment Reminder"
checkbox input "false"
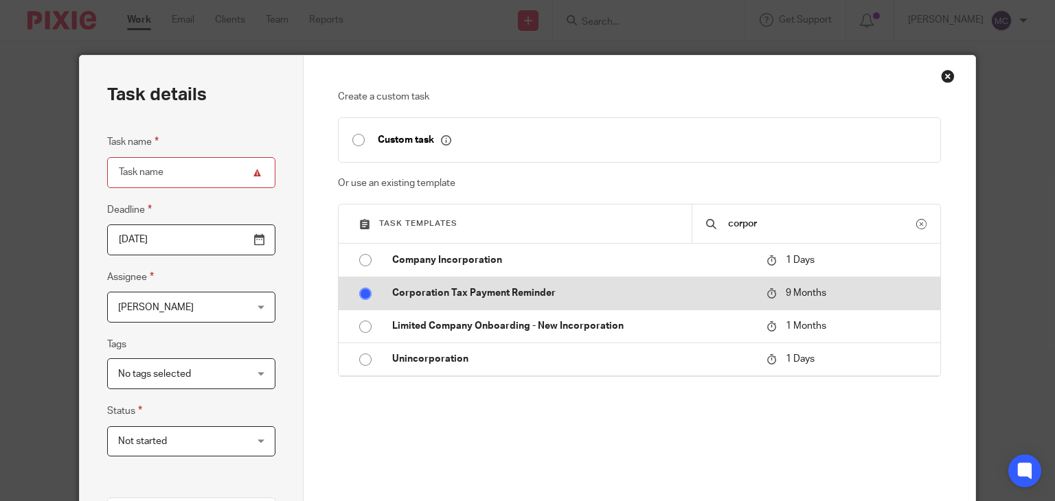
radio input "true"
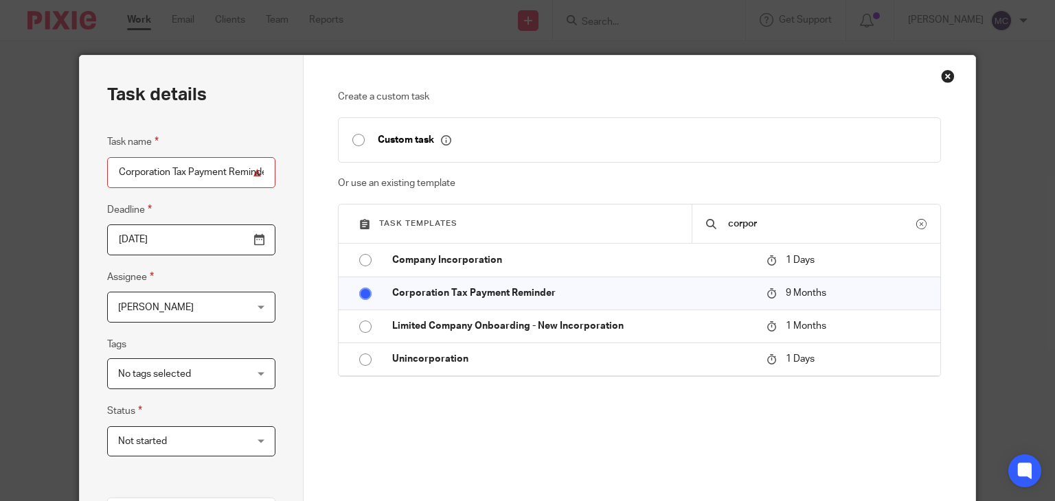
click at [217, 226] on body "Work Email Clients Team Reports Work Email Clients Team Reports Settings Send n…" at bounding box center [527, 250] width 1055 height 501
click at [201, 235] on input "2026-07-13" at bounding box center [191, 240] width 168 height 31
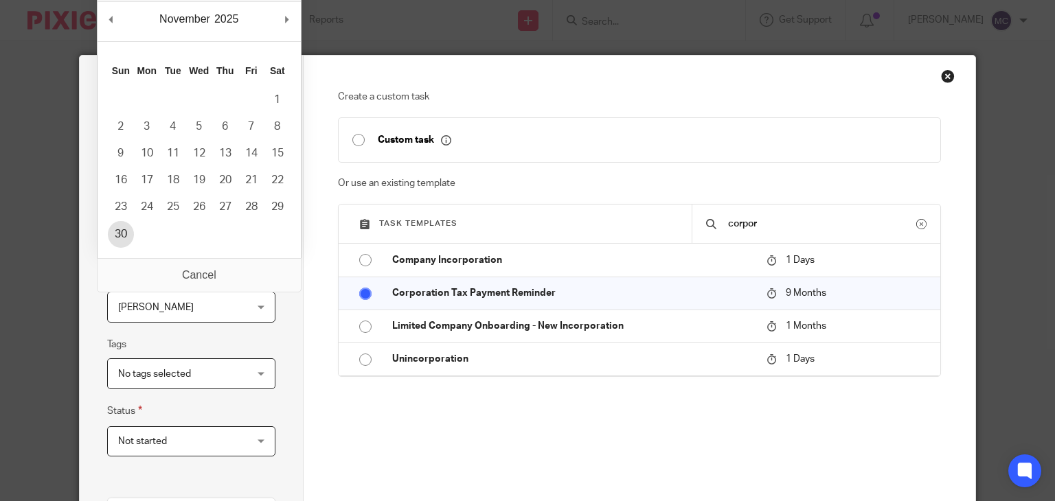
type input "2025-11-30"
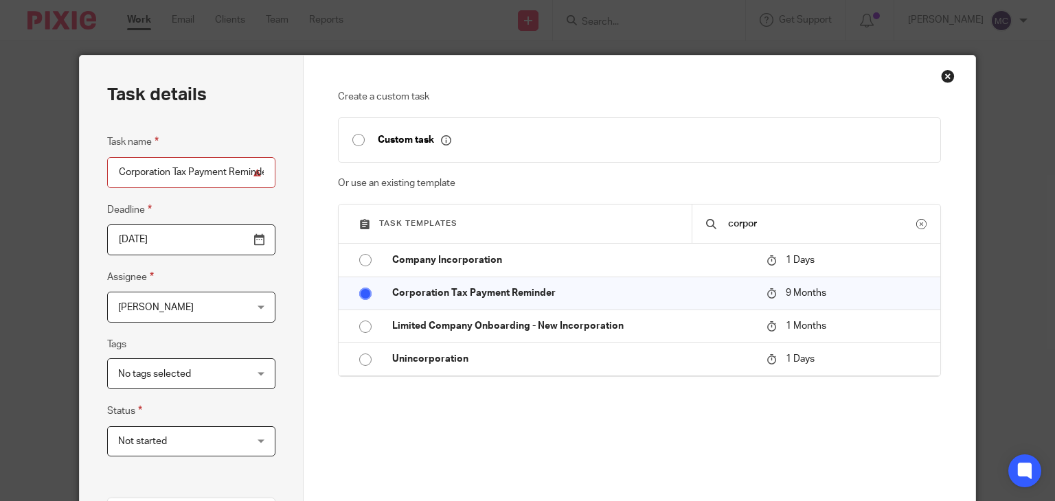
click at [164, 306] on span "[PERSON_NAME]" at bounding box center [156, 308] width 76 height 10
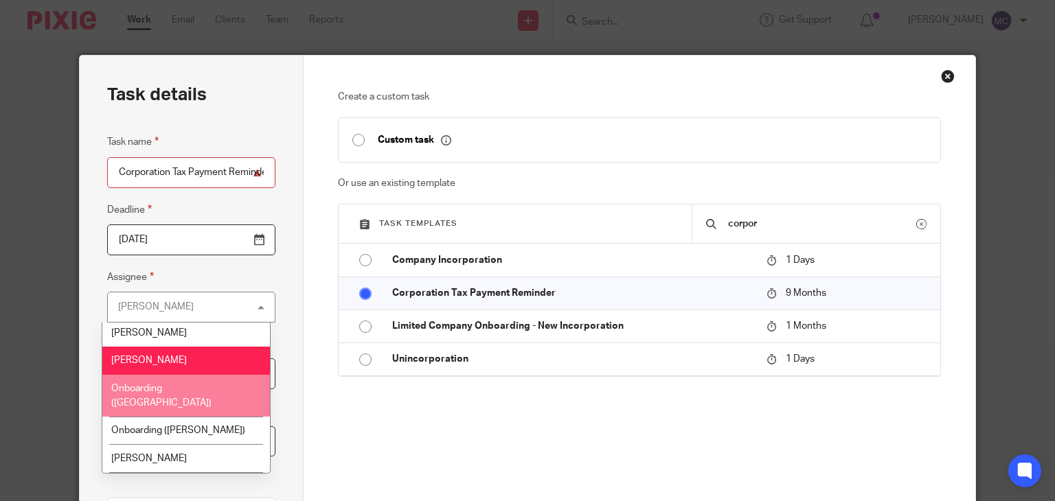
scroll to position [215, 0]
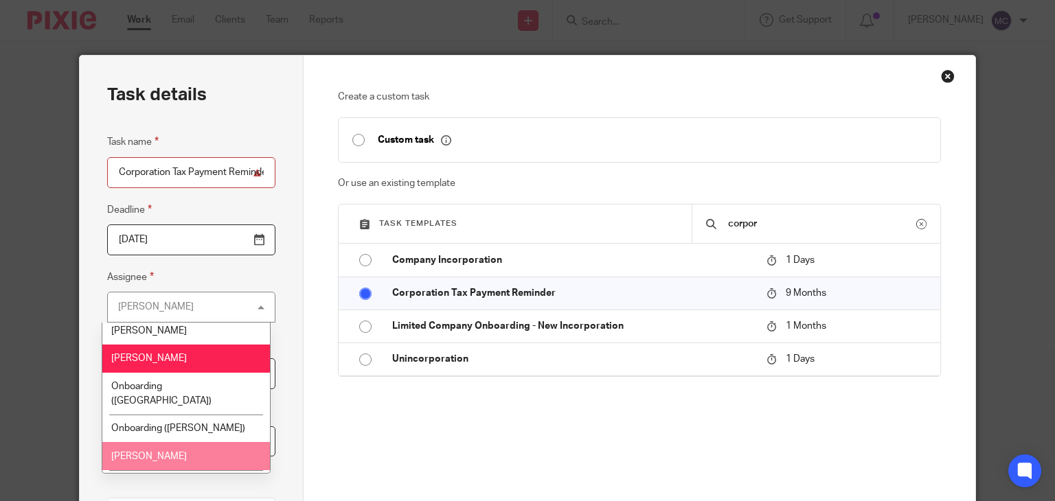
click at [162, 442] on li "Ricky Whitfield" at bounding box center [185, 456] width 167 height 28
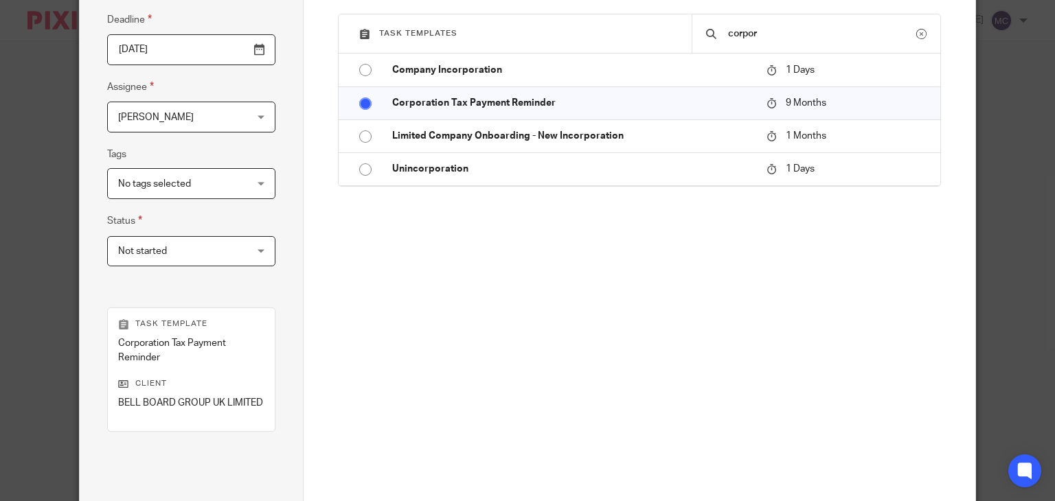
scroll to position [275, 0]
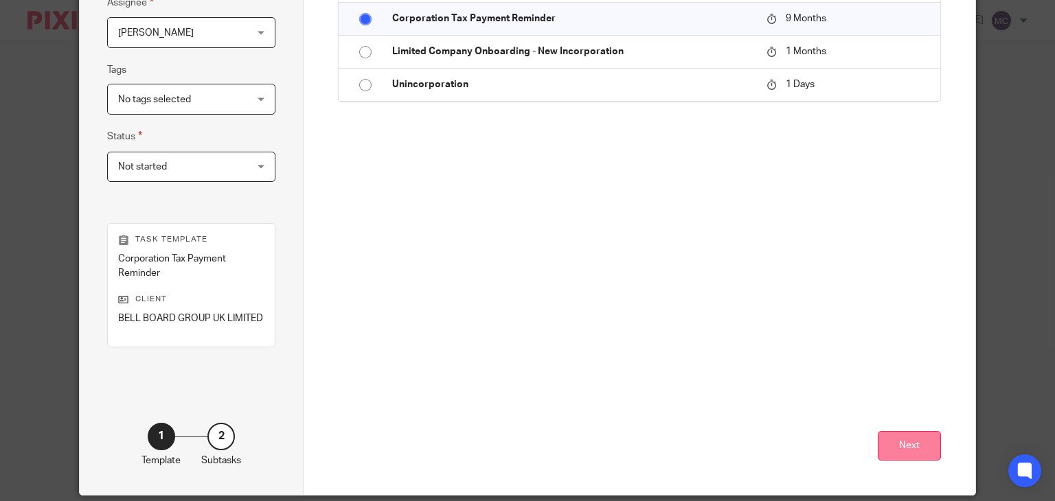
click at [878, 451] on button "Next" at bounding box center [909, 446] width 63 height 30
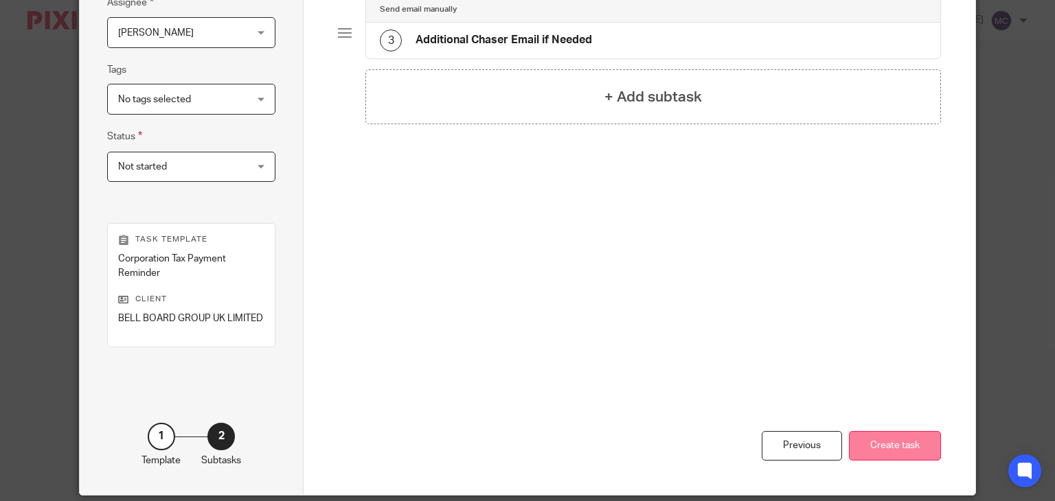
click at [896, 443] on button "Create task" at bounding box center [895, 446] width 92 height 30
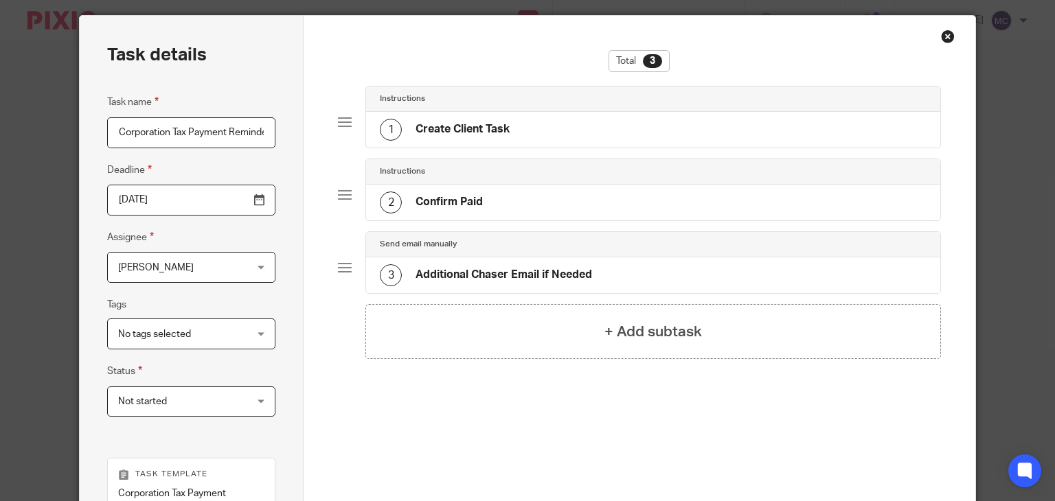
scroll to position [0, 0]
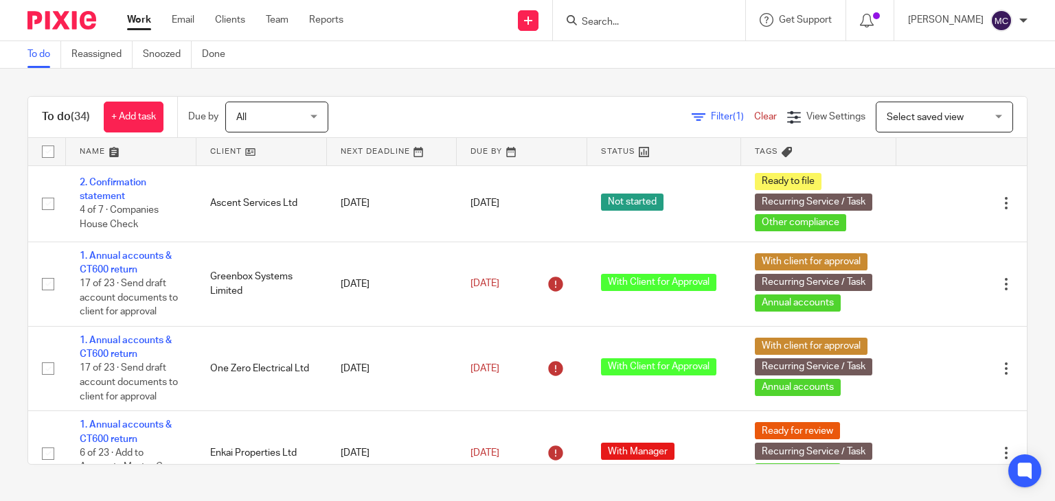
click at [607, 8] on div at bounding box center [649, 20] width 192 height 41
click at [607, 13] on form at bounding box center [654, 20] width 146 height 17
click at [608, 16] on input "Search" at bounding box center [643, 22] width 124 height 12
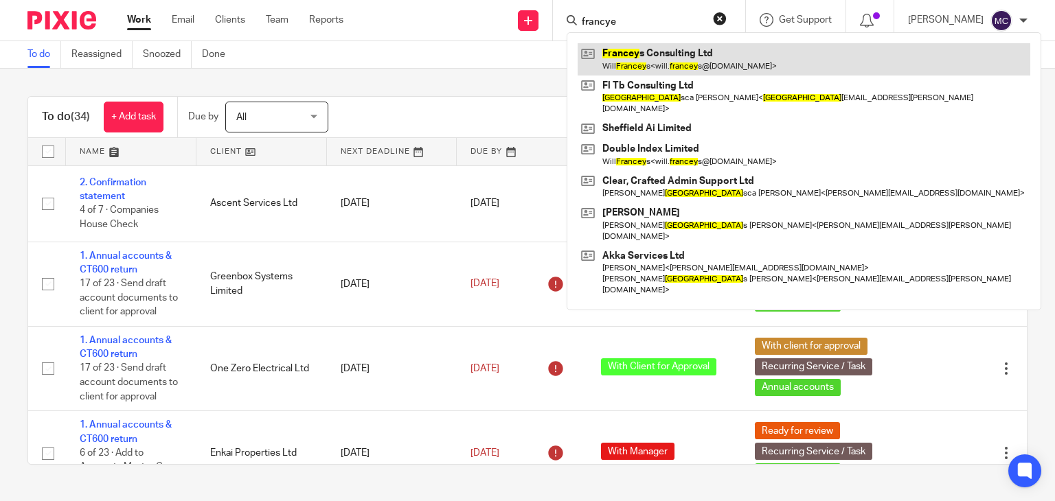
type input "francye"
click at [627, 63] on link at bounding box center [804, 59] width 453 height 32
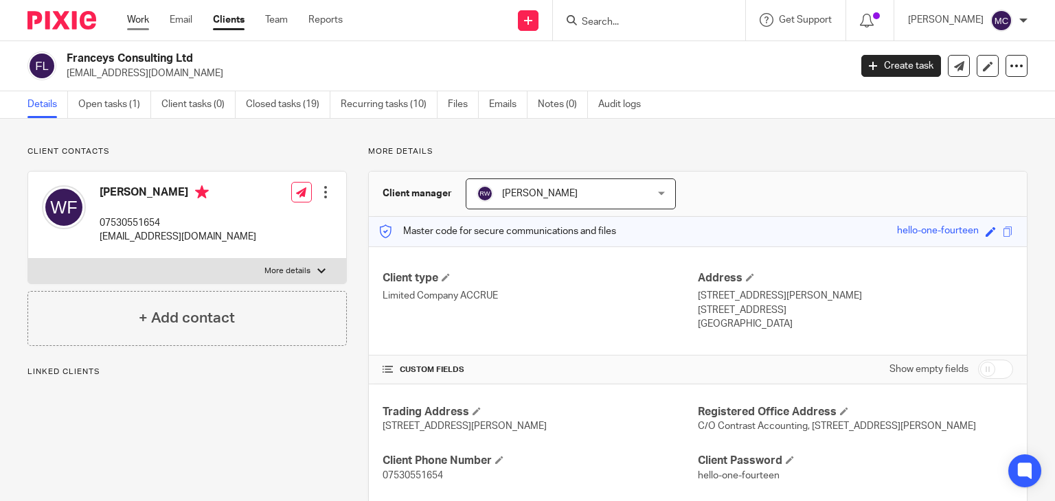
click at [135, 25] on link "Work" at bounding box center [138, 20] width 22 height 14
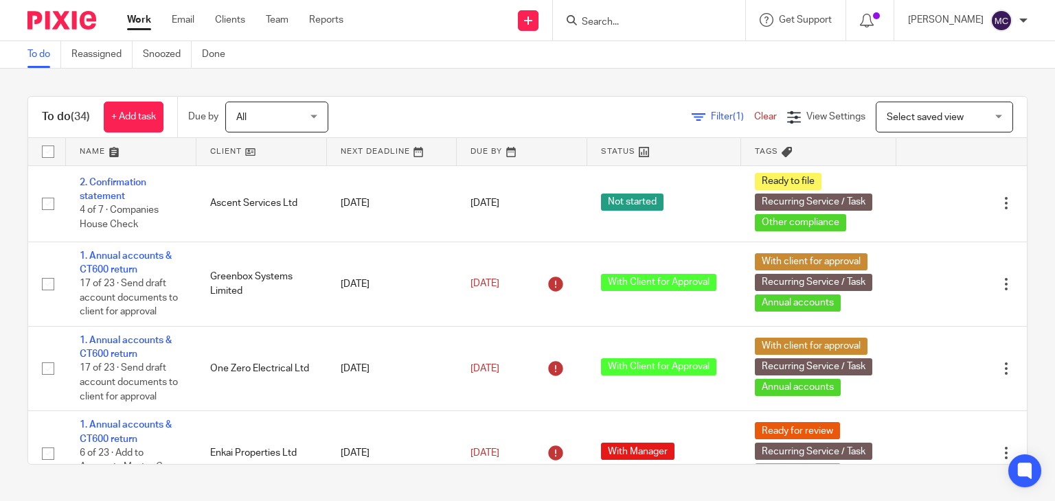
click at [148, 14] on link "Work" at bounding box center [139, 20] width 24 height 14
click at [602, 18] on input "Search" at bounding box center [643, 22] width 124 height 12
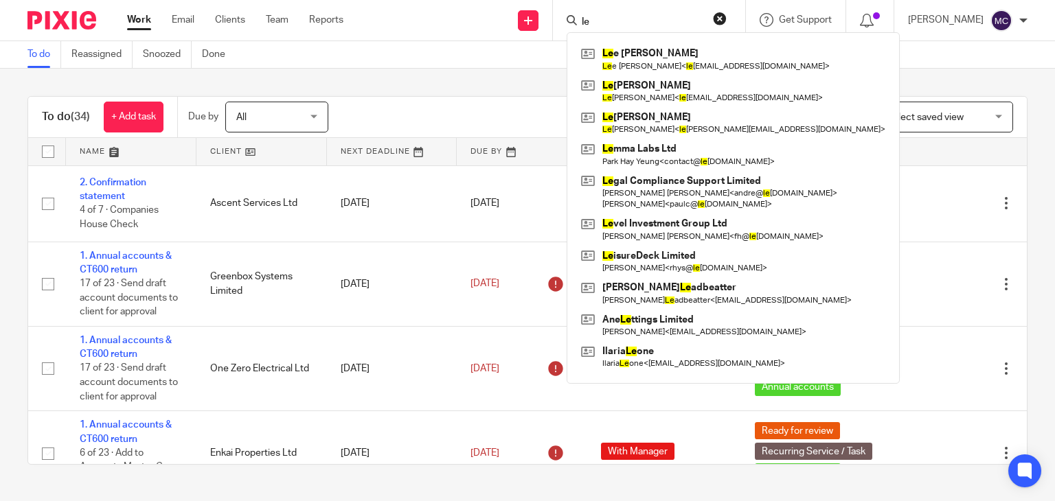
type input "l"
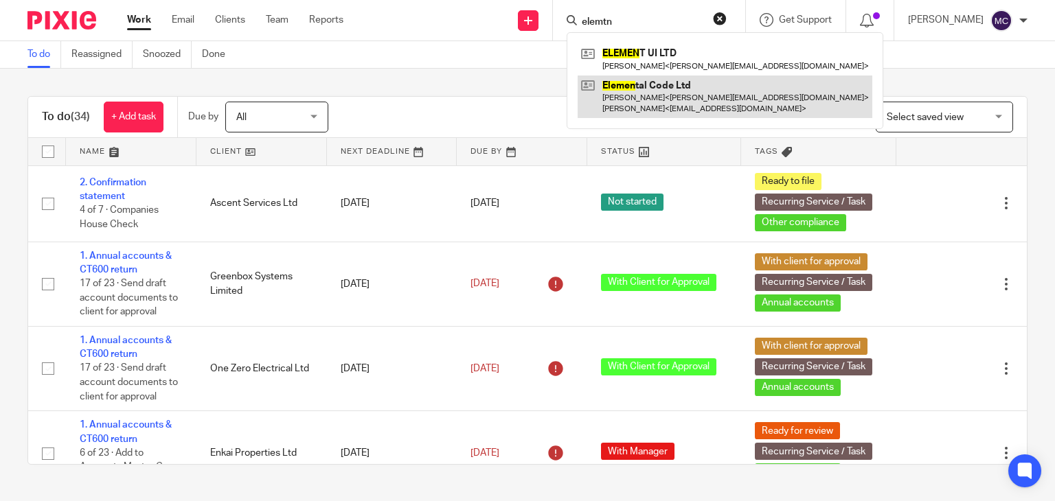
type input "elemtn"
click at [631, 91] on link at bounding box center [725, 97] width 295 height 43
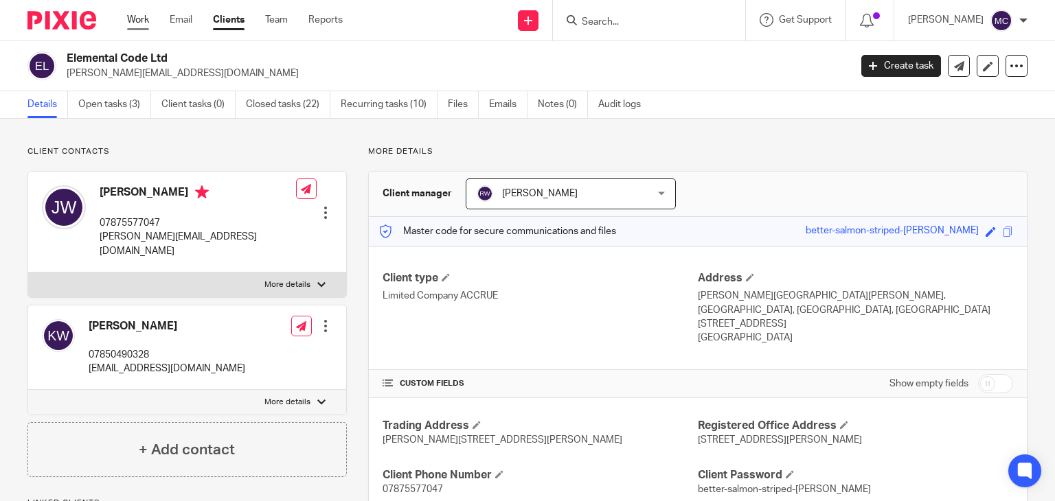
click at [140, 27] on link "Work" at bounding box center [138, 20] width 22 height 14
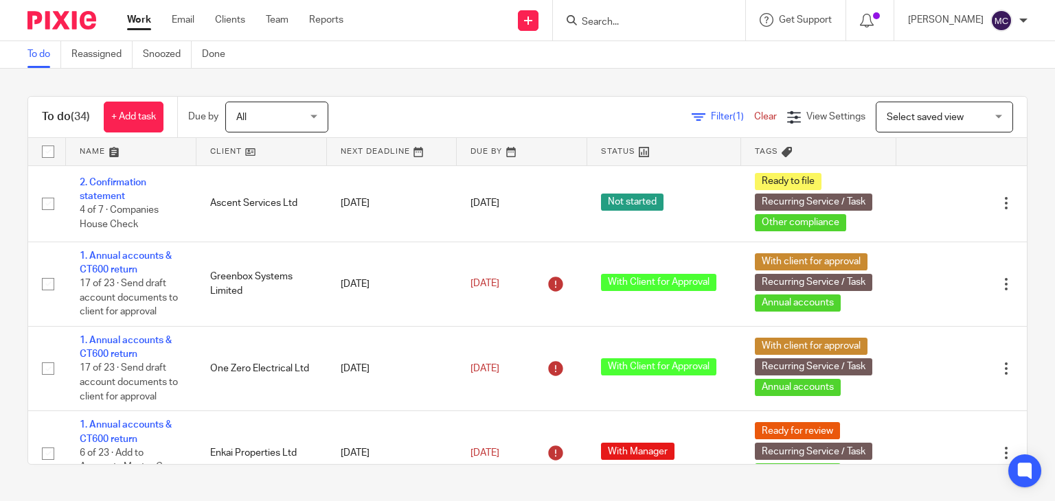
click at [586, 8] on div at bounding box center [649, 20] width 192 height 41
click at [596, 14] on form at bounding box center [654, 20] width 146 height 17
click at [600, 24] on input "Search" at bounding box center [643, 22] width 124 height 12
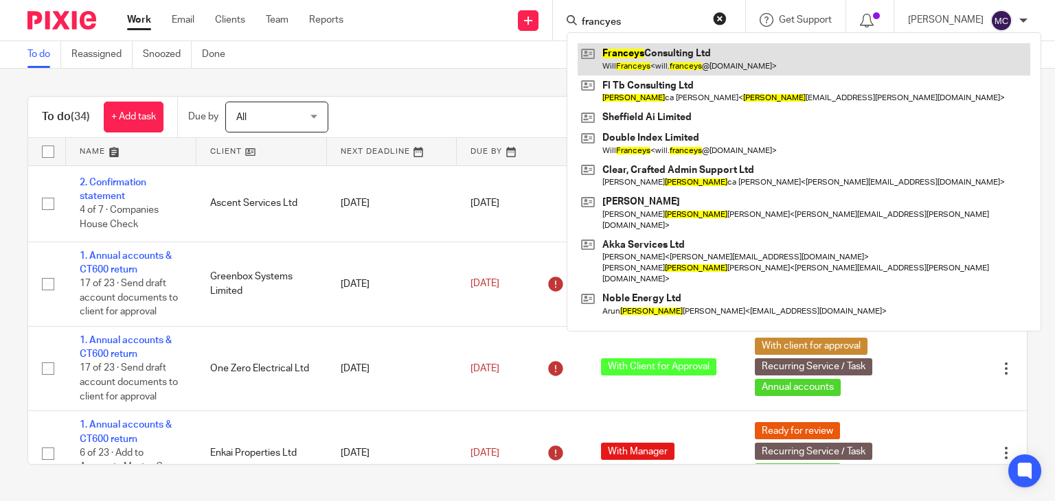
type input "francyes"
click at [642, 64] on link at bounding box center [804, 59] width 453 height 32
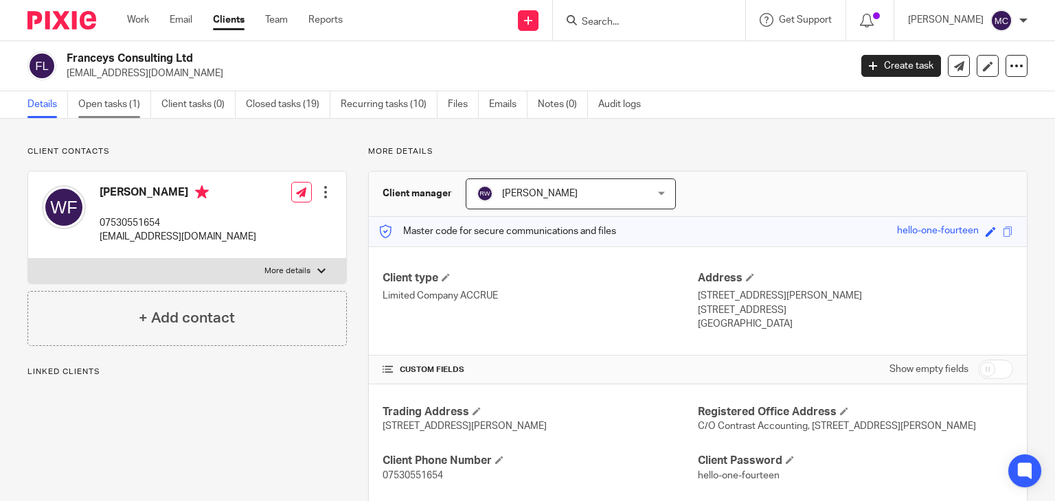
click at [128, 109] on link "Open tasks (1)" at bounding box center [114, 104] width 73 height 27
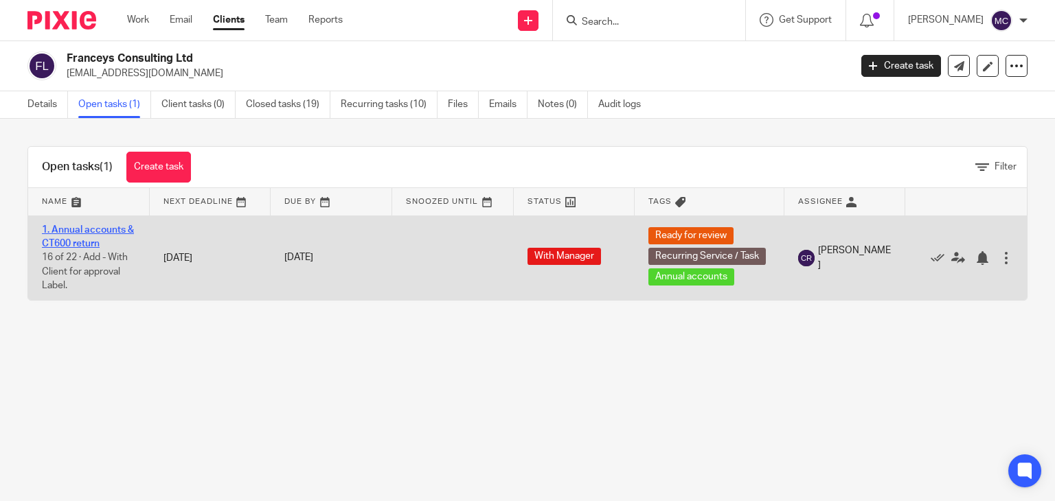
click at [98, 226] on link "1. Annual accounts & CT600 return" at bounding box center [88, 236] width 92 height 23
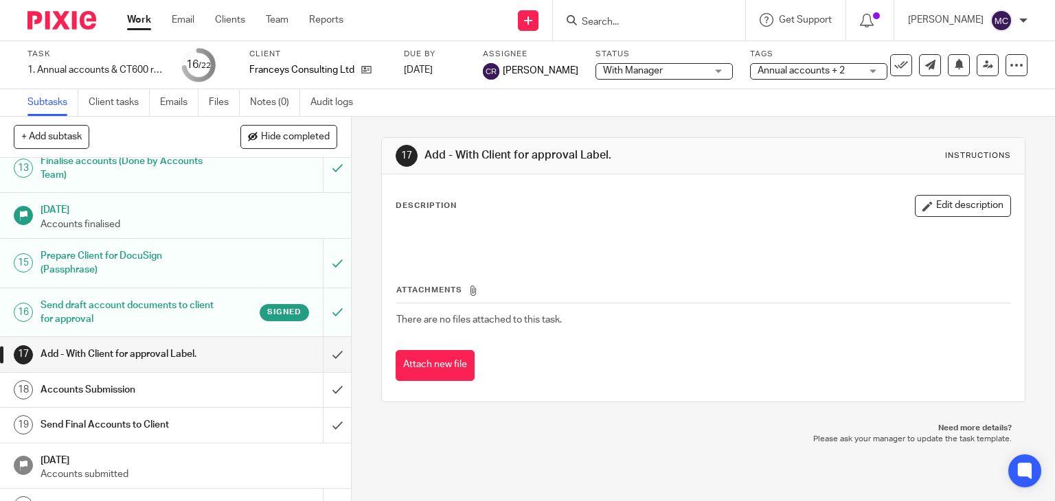
scroll to position [618, 0]
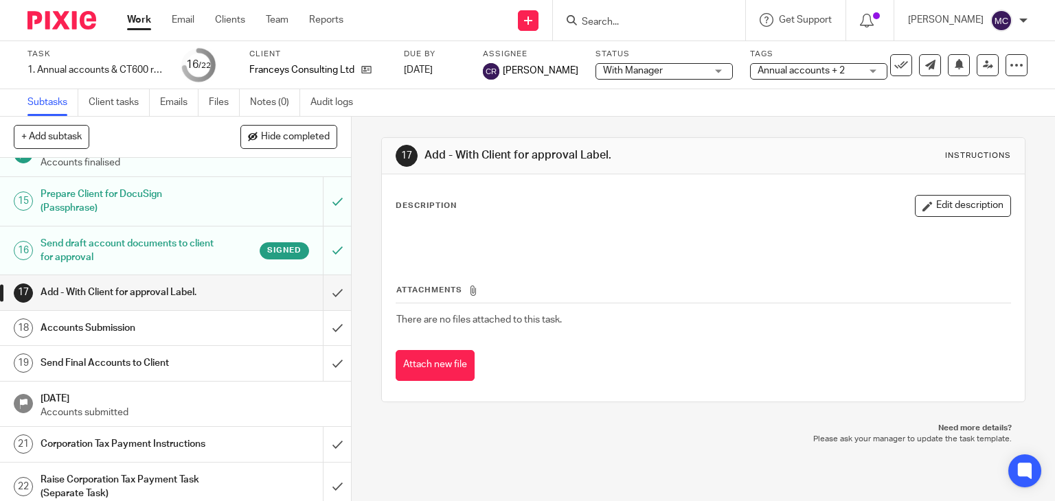
click at [141, 256] on h1 "Send draft account documents to client for approval" at bounding box center [130, 251] width 179 height 35
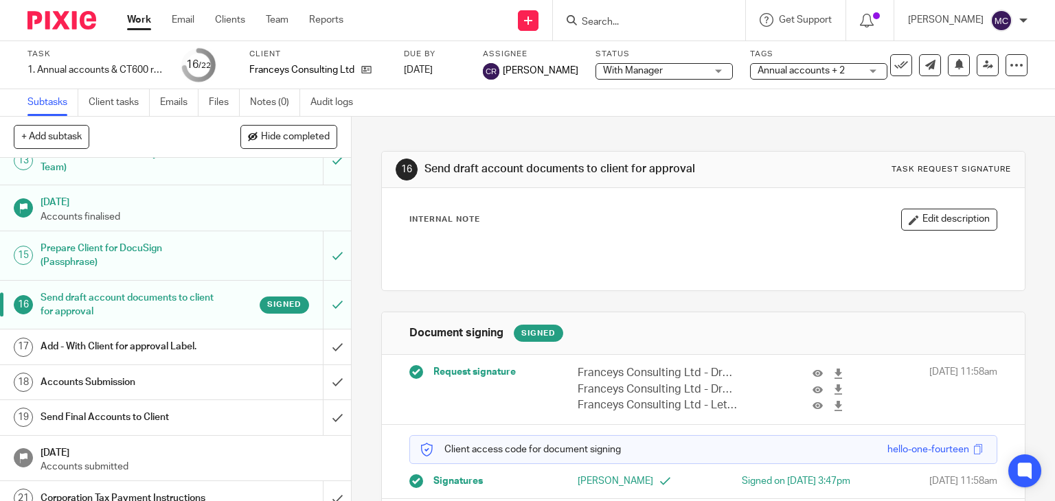
scroll to position [618, 0]
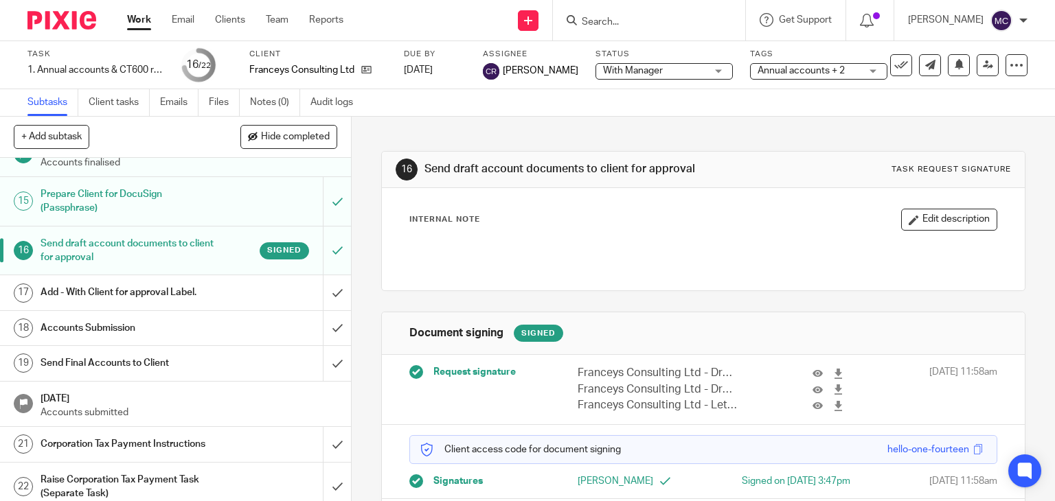
click at [146, 21] on link "Work" at bounding box center [139, 20] width 24 height 14
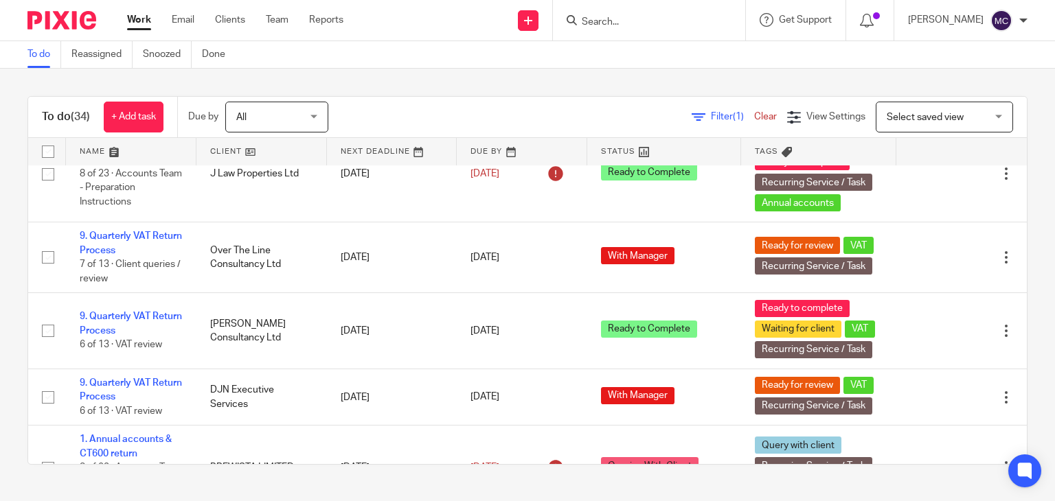
scroll to position [618, 0]
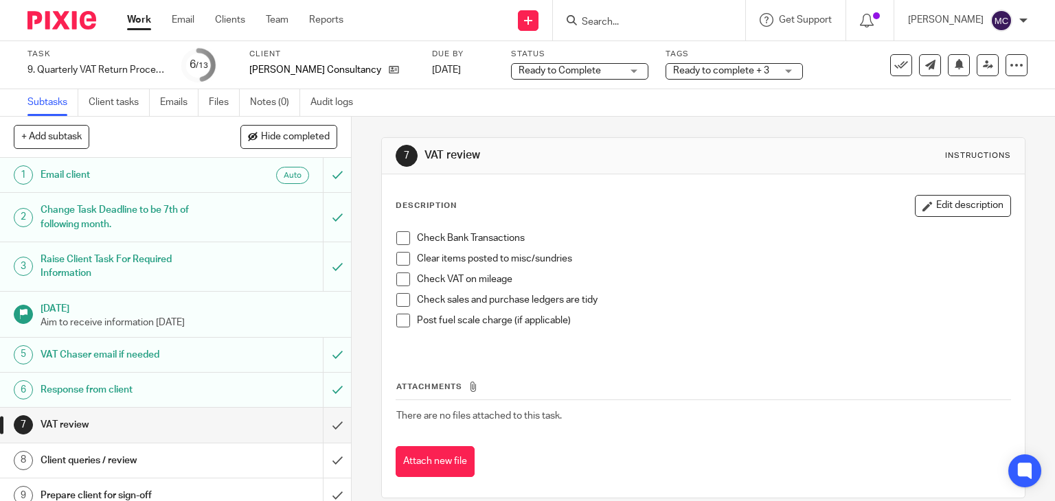
click at [712, 76] on span "Ready to complete + 3" at bounding box center [724, 71] width 103 height 14
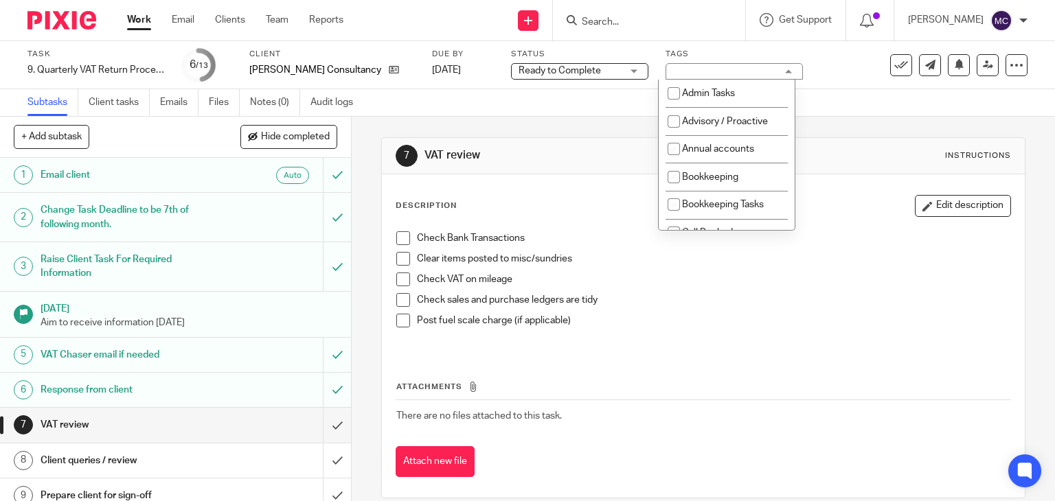
click at [583, 75] on span "Ready to Complete" at bounding box center [570, 71] width 103 height 14
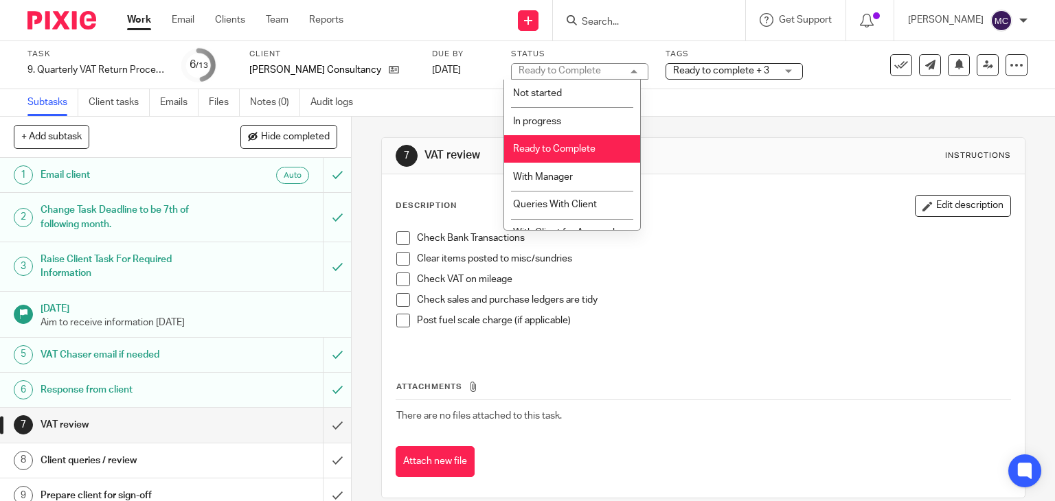
click at [683, 137] on div "7 VAT review Instructions Description Edit description Check Bank Transactions …" at bounding box center [703, 317] width 645 height 361
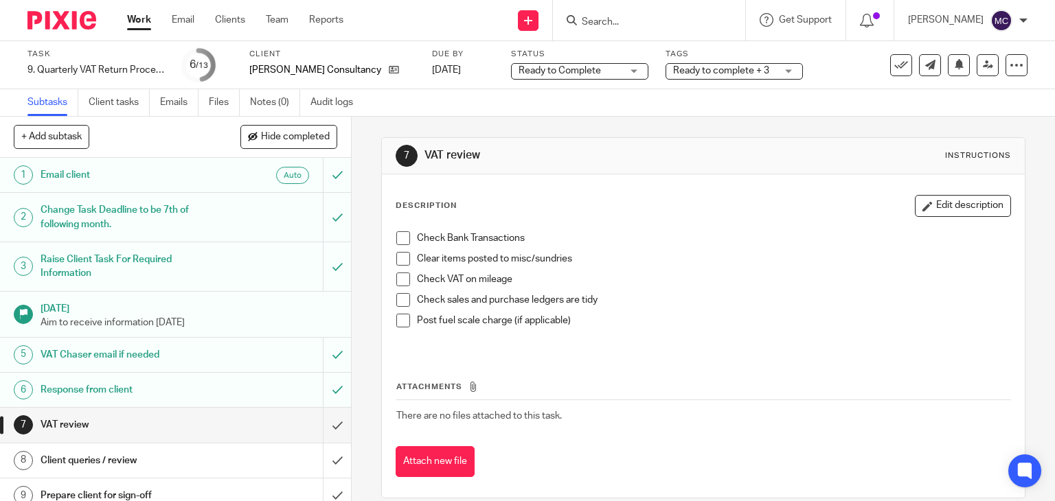
click at [570, 67] on span "Ready to Complete" at bounding box center [560, 71] width 82 height 10
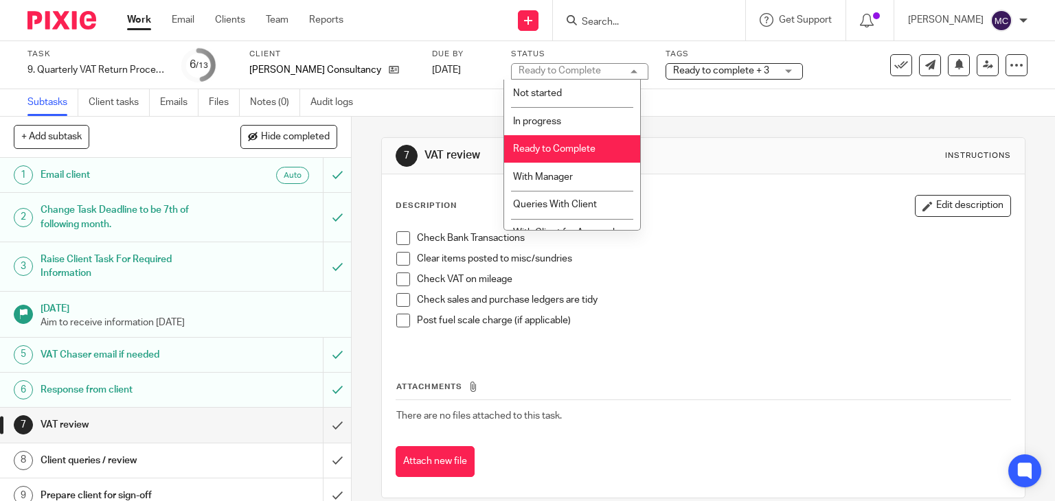
click at [709, 117] on div "7 VAT review Instructions Description Edit description Check Bank Transactions …" at bounding box center [703, 318] width 645 height 403
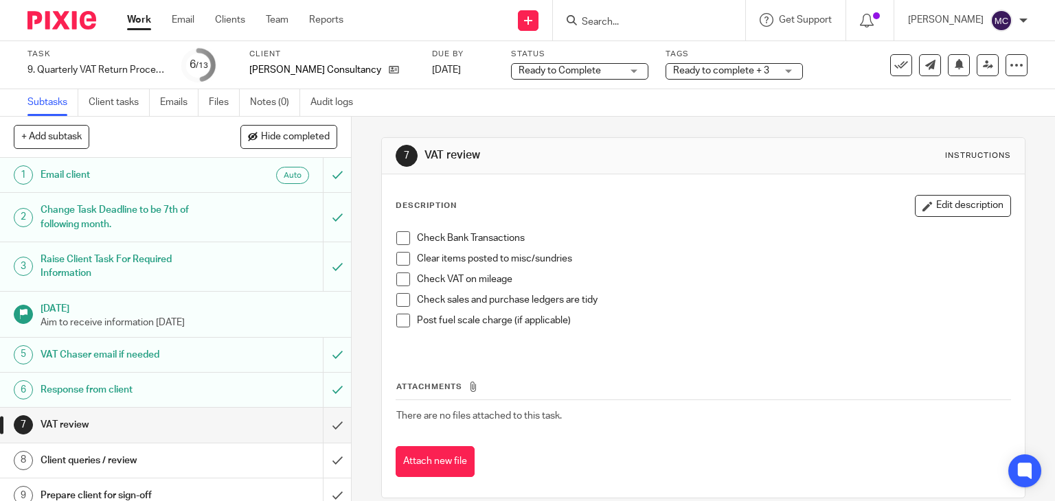
click at [718, 71] on span "Ready to complete + 3" at bounding box center [721, 71] width 96 height 10
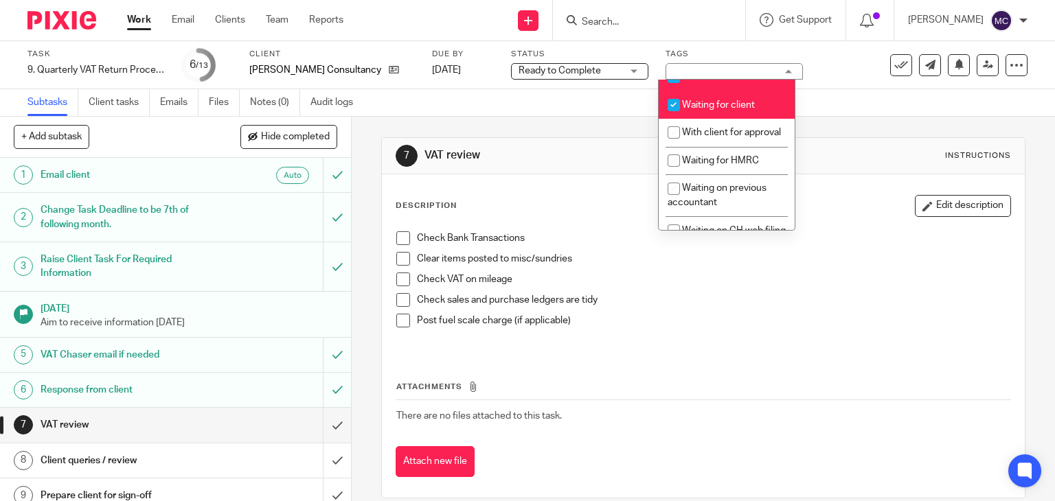
scroll to position [824, 0]
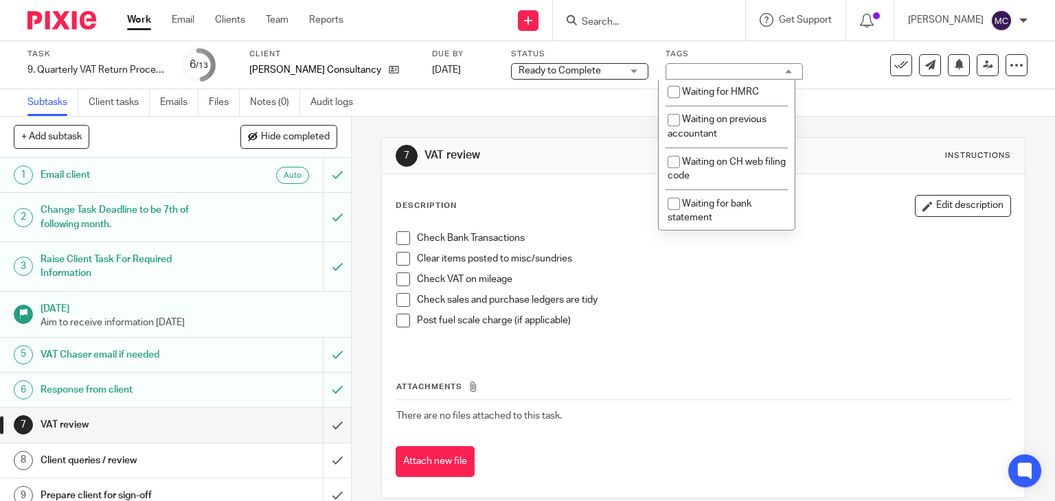
click at [714, 78] on li "With client for approval" at bounding box center [727, 64] width 136 height 28
checkbox input "false"
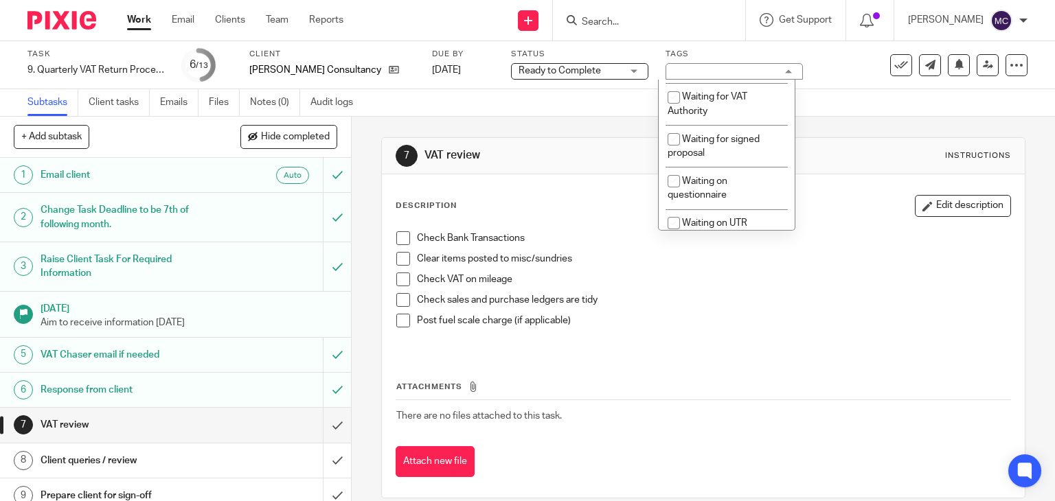
scroll to position [1168, 0]
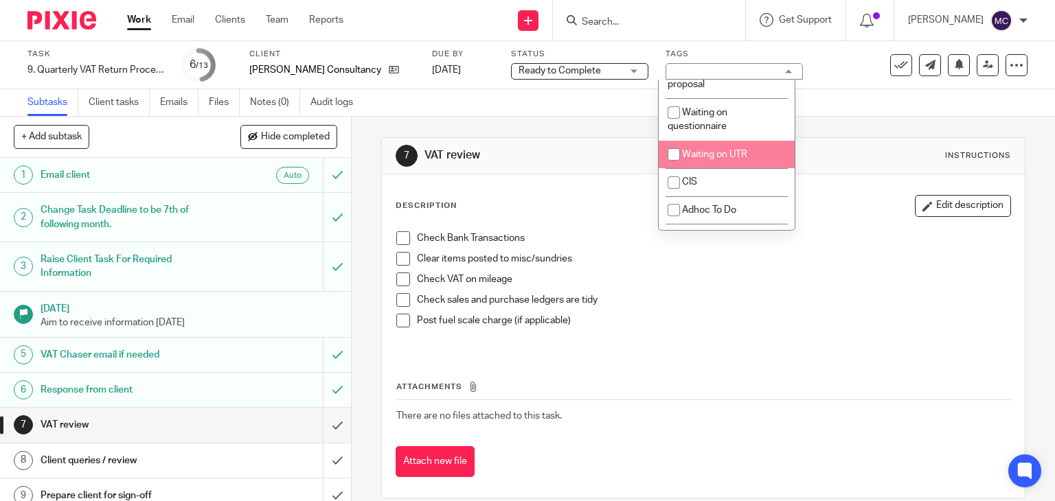
click at [673, 316] on p "Post fuel scale charge (if applicable)" at bounding box center [714, 321] width 594 height 14
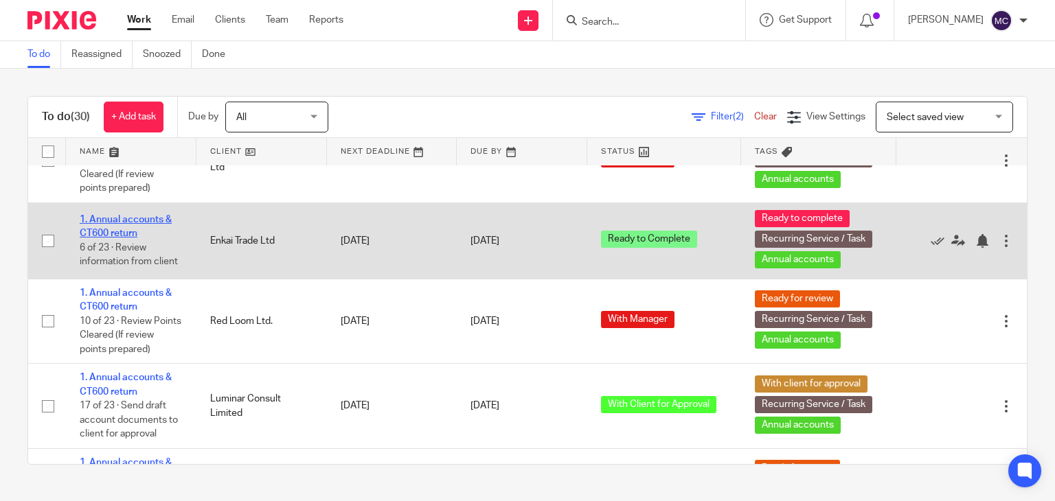
scroll to position [1924, 0]
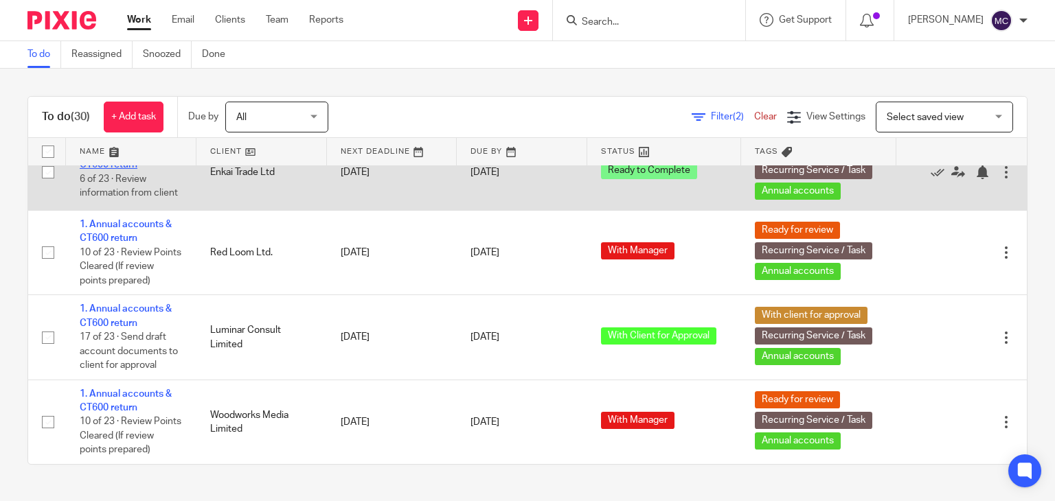
drag, startPoint x: 154, startPoint y: 245, endPoint x: 166, endPoint y: 245, distance: 11.7
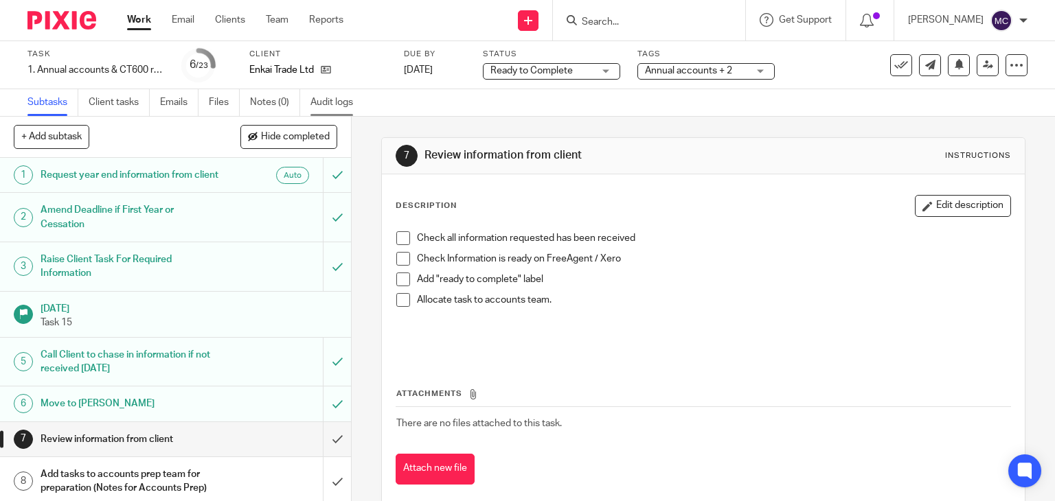
drag, startPoint x: 0, startPoint y: 0, endPoint x: 334, endPoint y: 101, distance: 348.8
click at [334, 101] on link "Audit logs" at bounding box center [337, 102] width 53 height 27
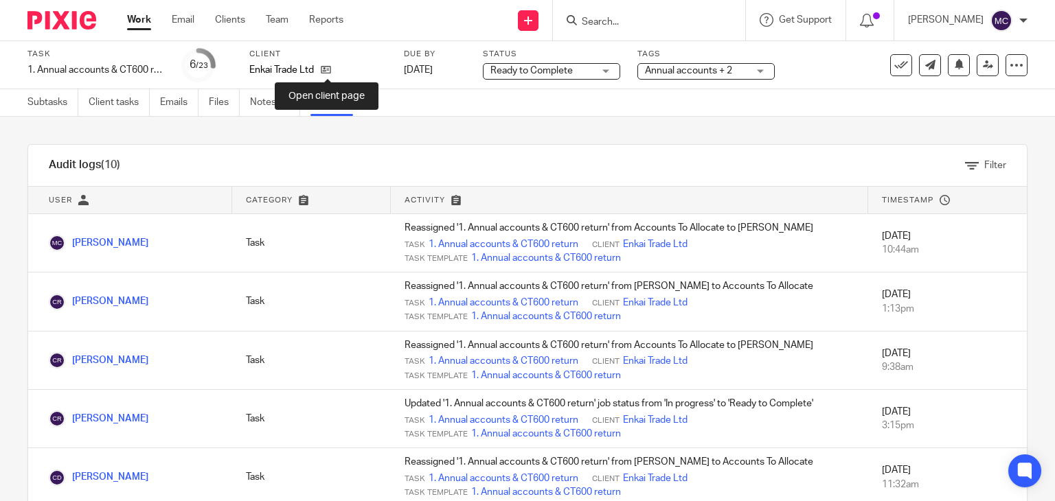
drag, startPoint x: 327, startPoint y: 75, endPoint x: 362, endPoint y: 64, distance: 36.7
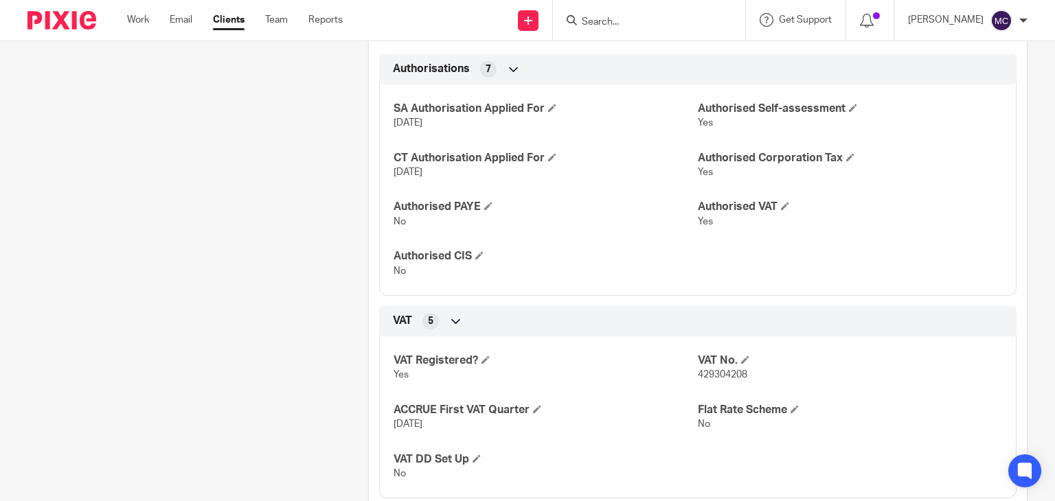
scroll to position [618, 0]
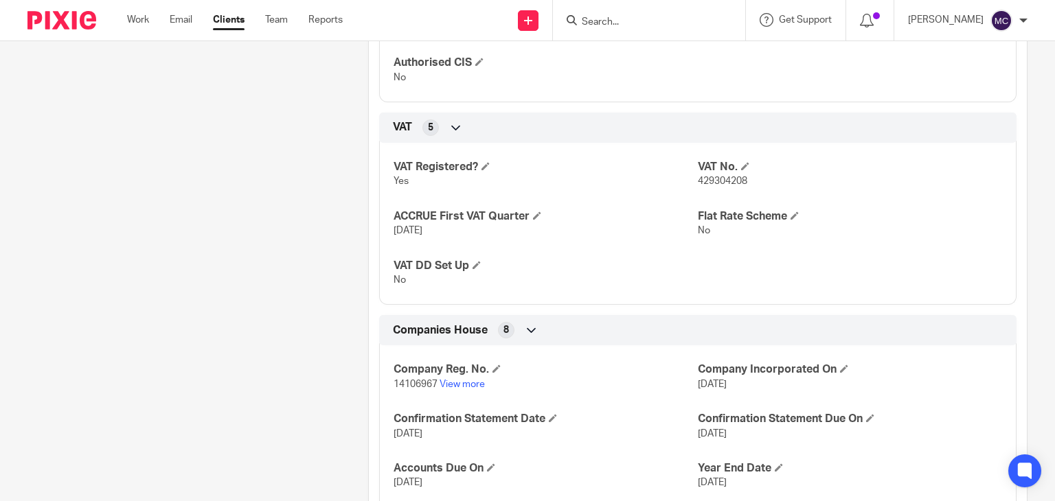
click at [407, 390] on span "14106967" at bounding box center [416, 385] width 44 height 10
copy p "14106967"
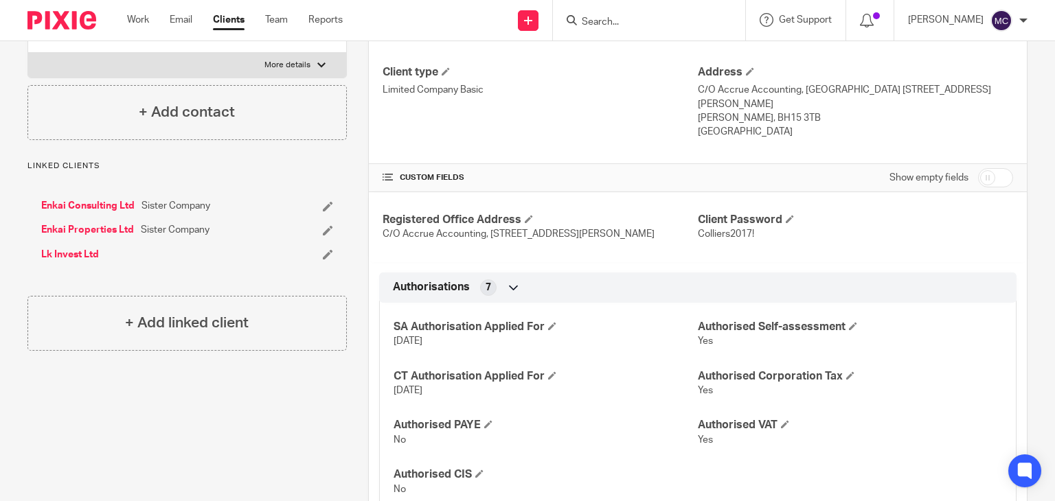
scroll to position [0, 0]
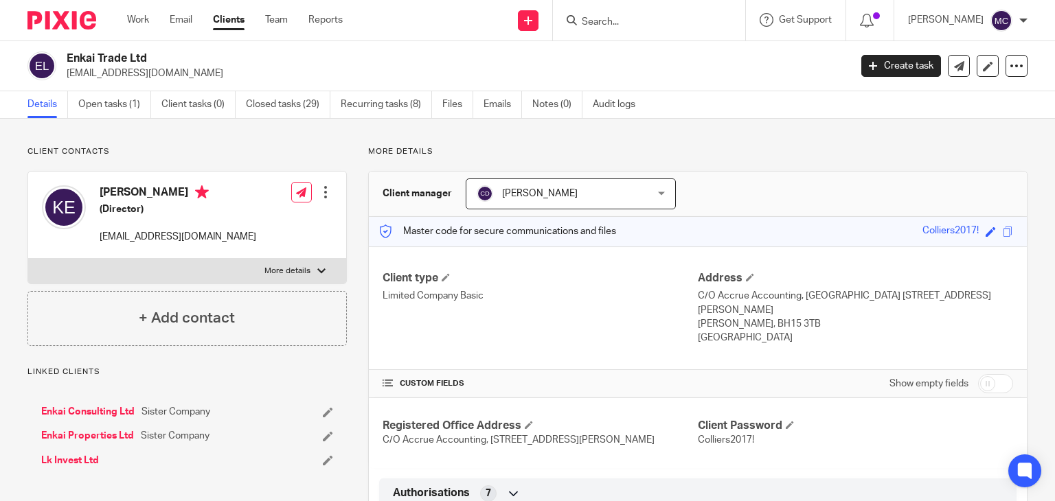
click at [434, 107] on ul "Details Open tasks (1) Client tasks (0) Closed tasks (29) Recurring tasks (8) F…" at bounding box center [341, 104] width 629 height 27
click at [444, 102] on link "Files" at bounding box center [457, 104] width 31 height 27
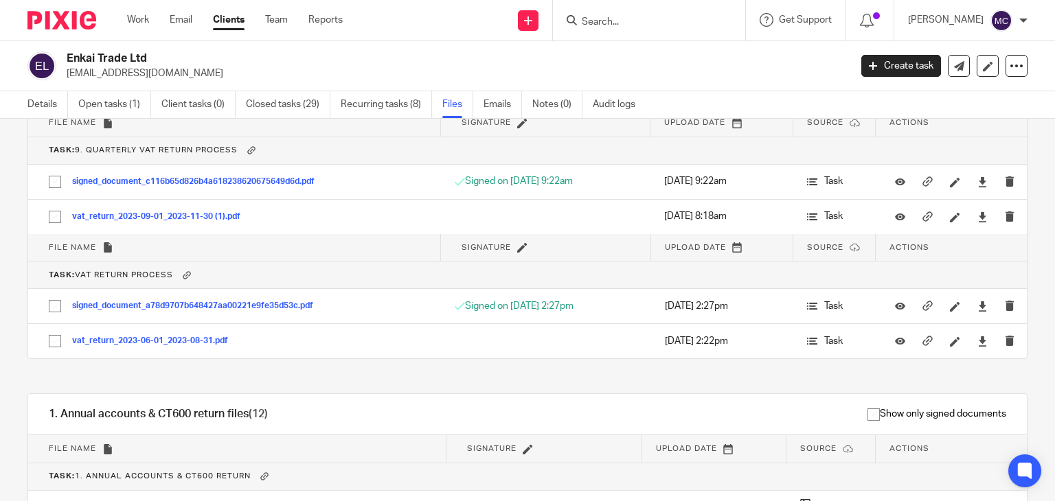
scroll to position [1717, 0]
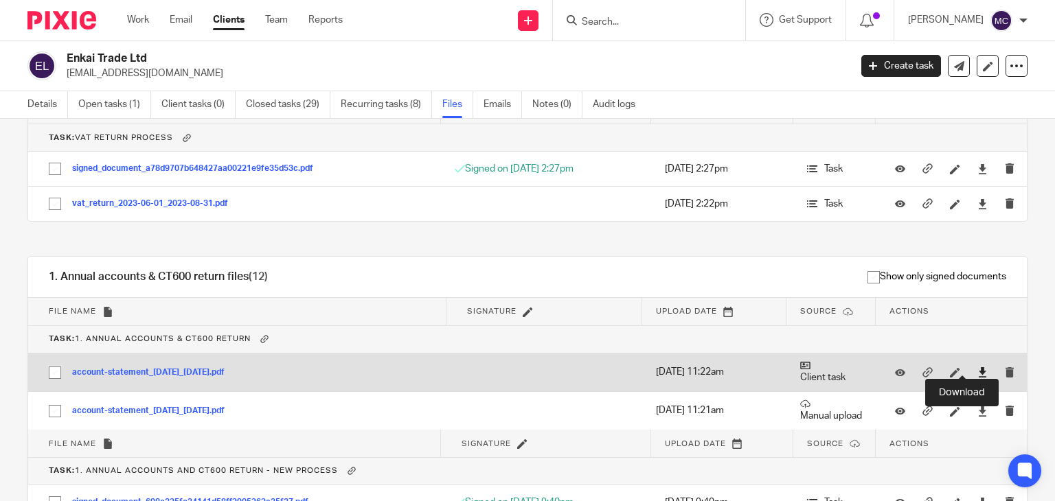
click at [978, 368] on icon at bounding box center [983, 373] width 10 height 10
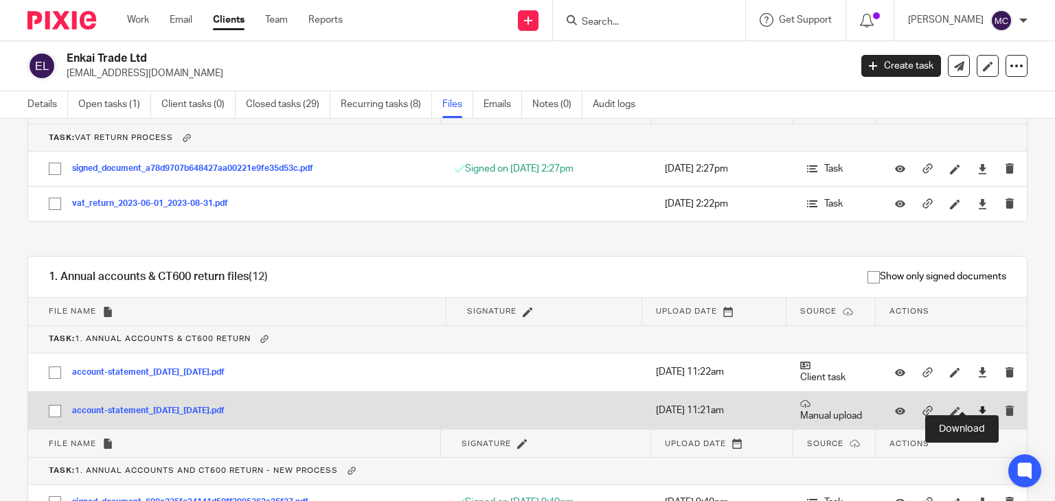
click at [978, 407] on icon at bounding box center [983, 412] width 10 height 10
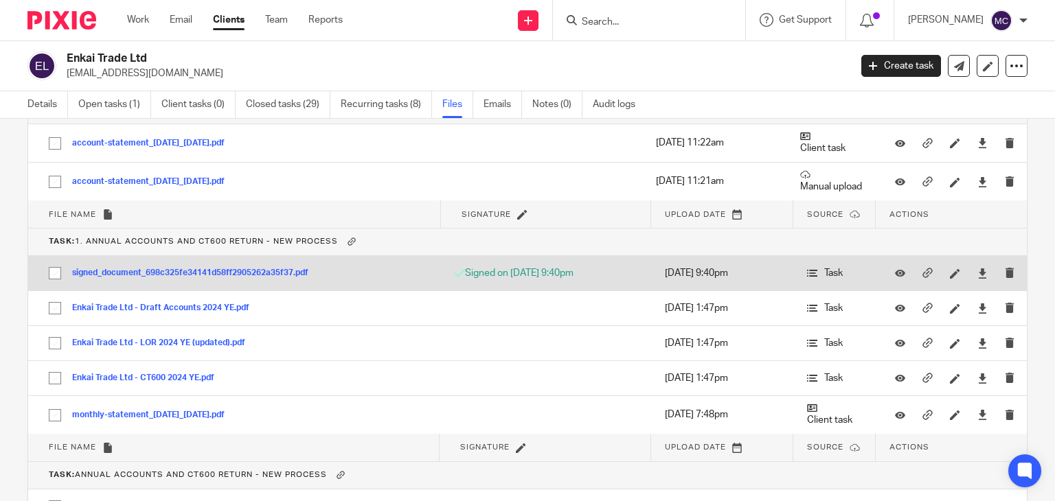
scroll to position [1819, 0]
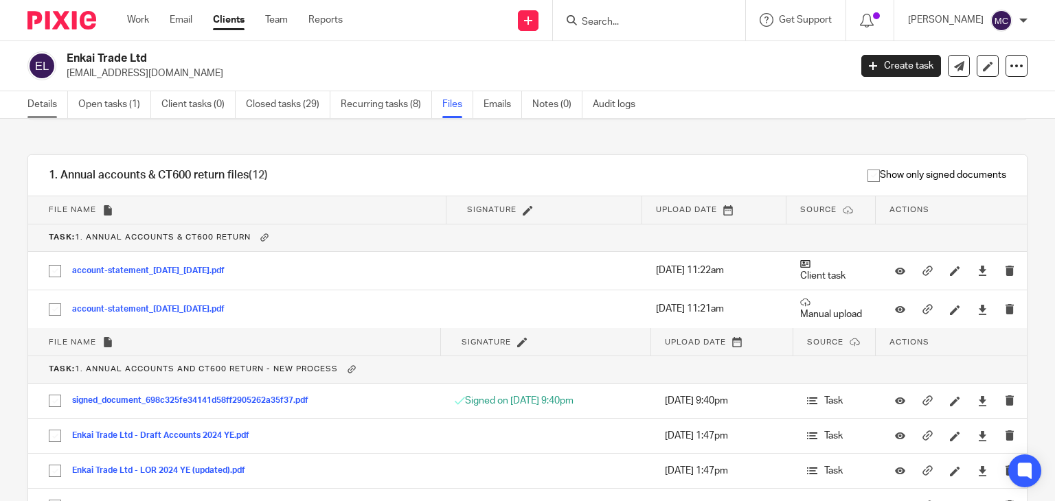
click at [63, 104] on link "Details" at bounding box center [47, 104] width 41 height 27
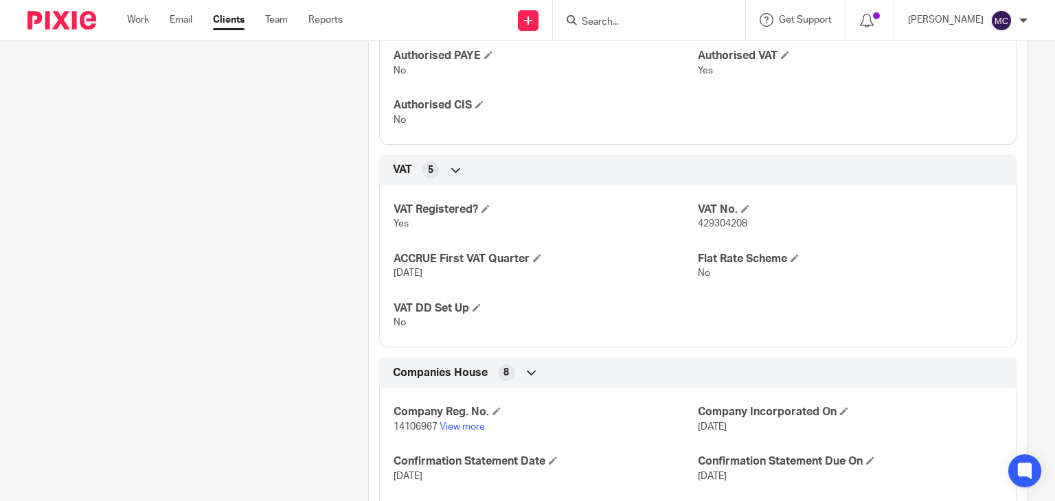
scroll to position [687, 0]
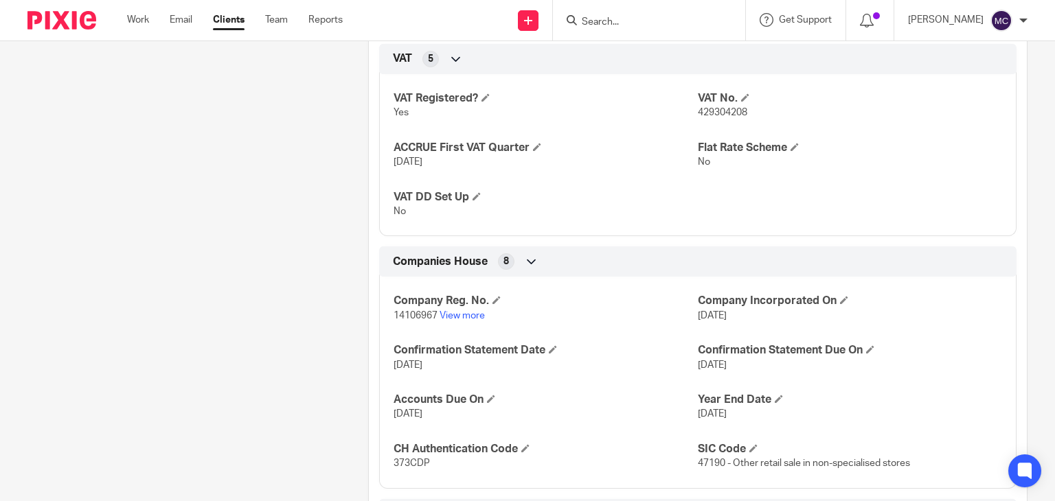
click at [711, 117] on span "429304208" at bounding box center [722, 113] width 49 height 10
copy span "429304208"
